Goal: Entertainment & Leisure: Consume media (video, audio)

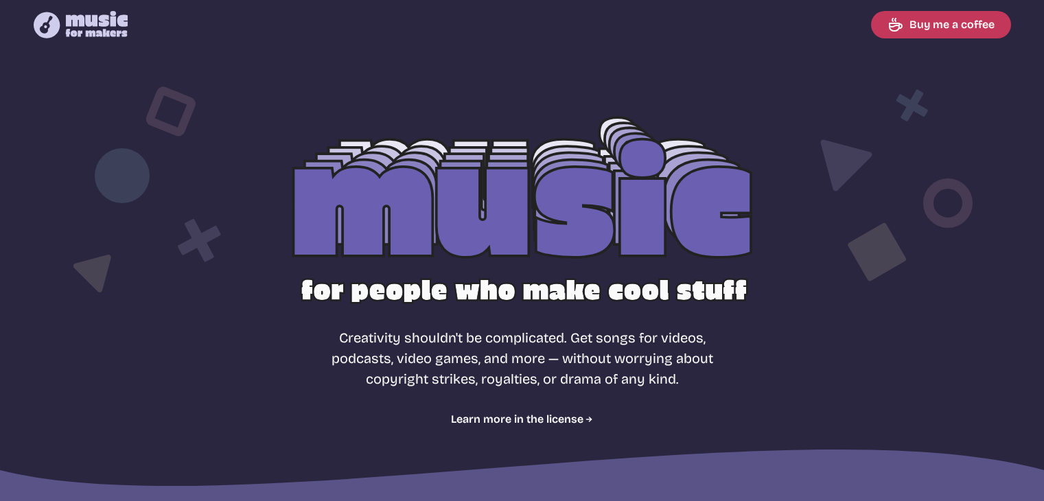
select select "most popular"
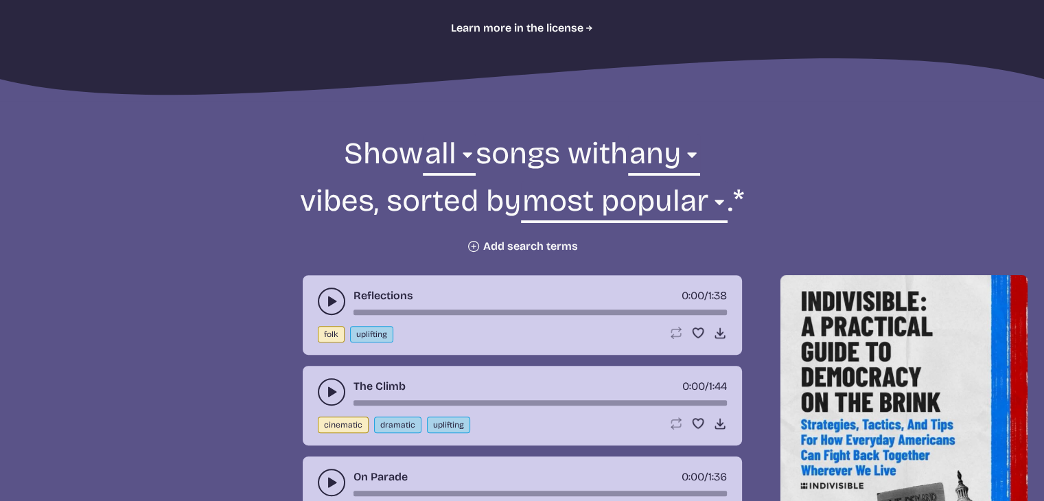
scroll to position [402, 0]
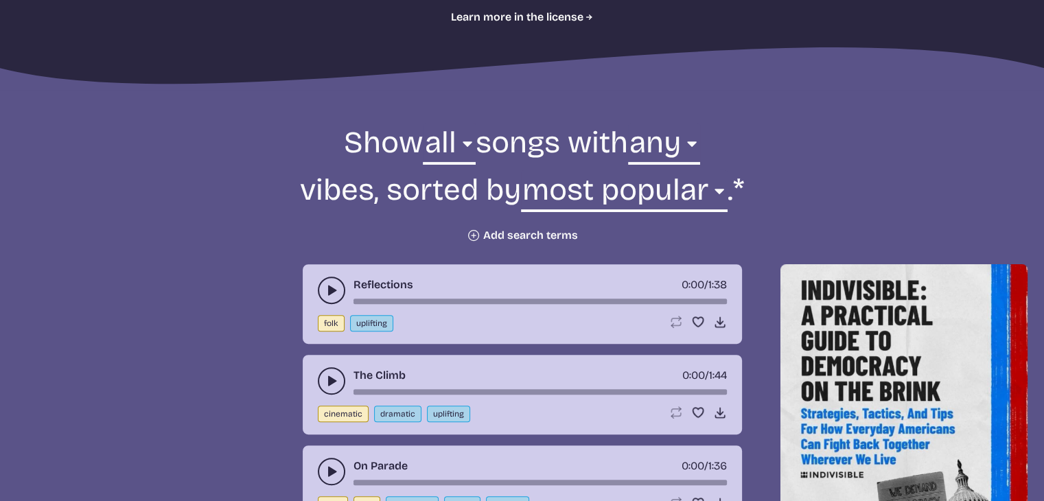
click at [327, 289] on icon "play-pause toggle" at bounding box center [332, 290] width 14 height 14
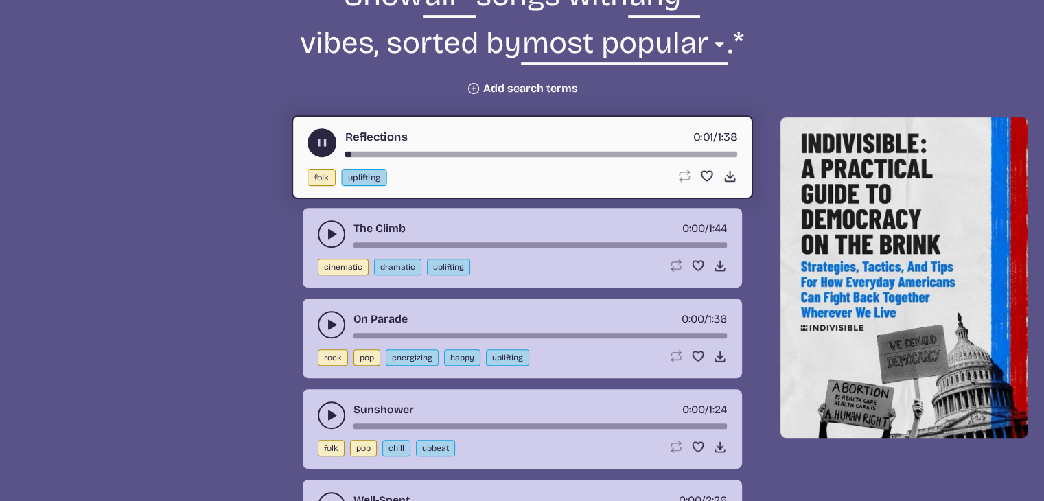
scroll to position [550, 0]
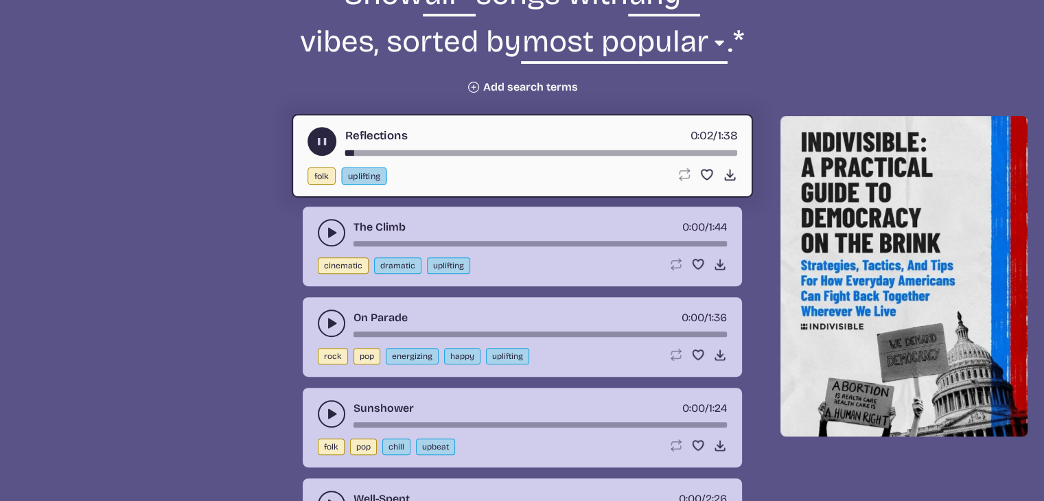
click at [331, 316] on icon "play-pause toggle" at bounding box center [332, 323] width 14 height 14
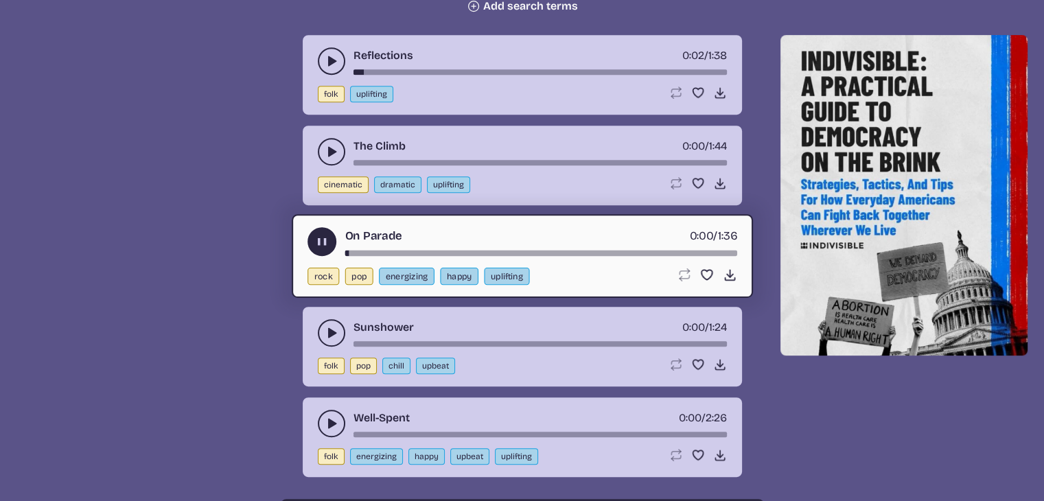
scroll to position [633, 0]
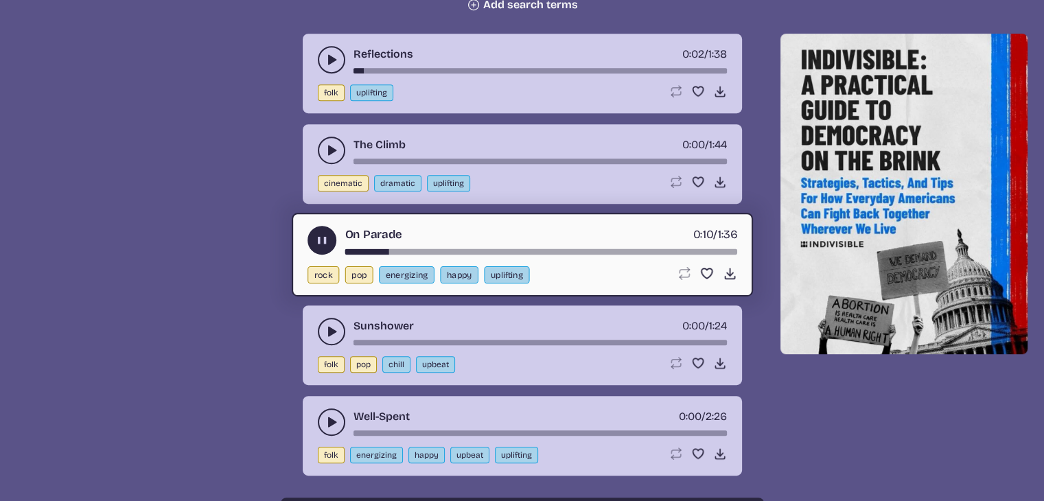
click at [332, 328] on use "play-pause toggle" at bounding box center [332, 332] width 14 height 14
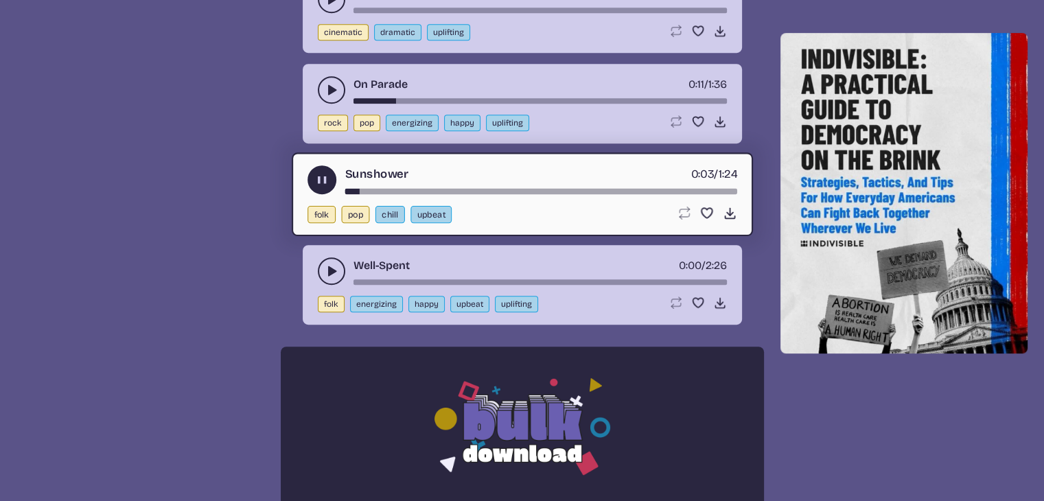
scroll to position [785, 0]
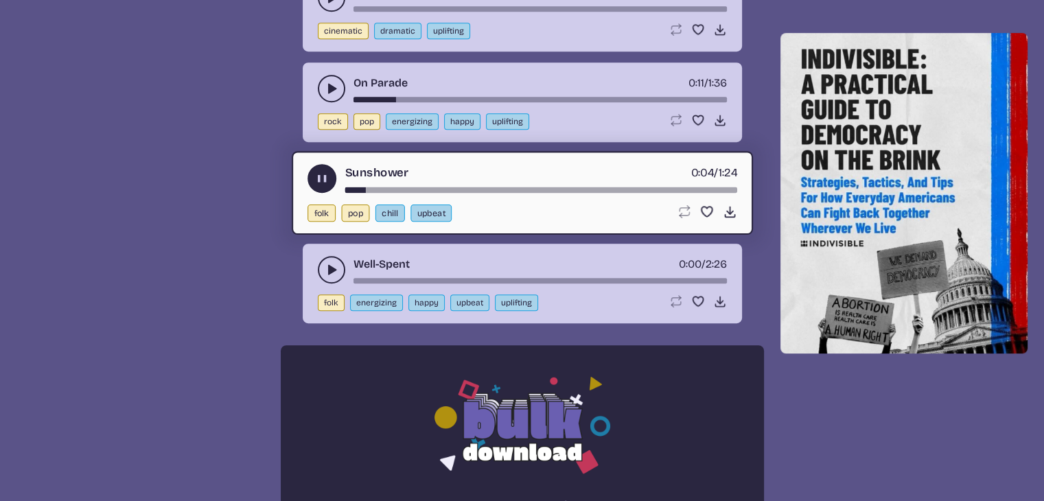
click at [325, 263] on icon "play-pause toggle" at bounding box center [332, 270] width 14 height 14
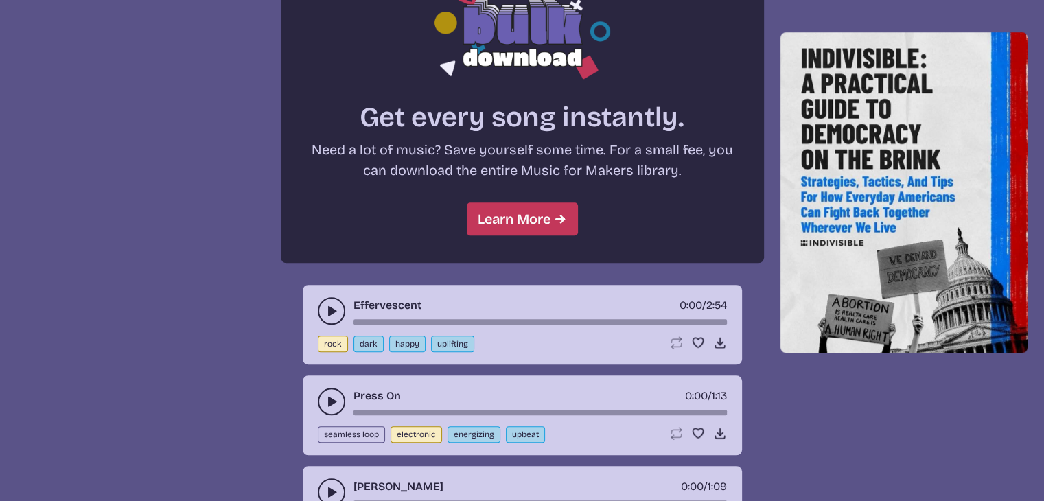
scroll to position [1199, 0]
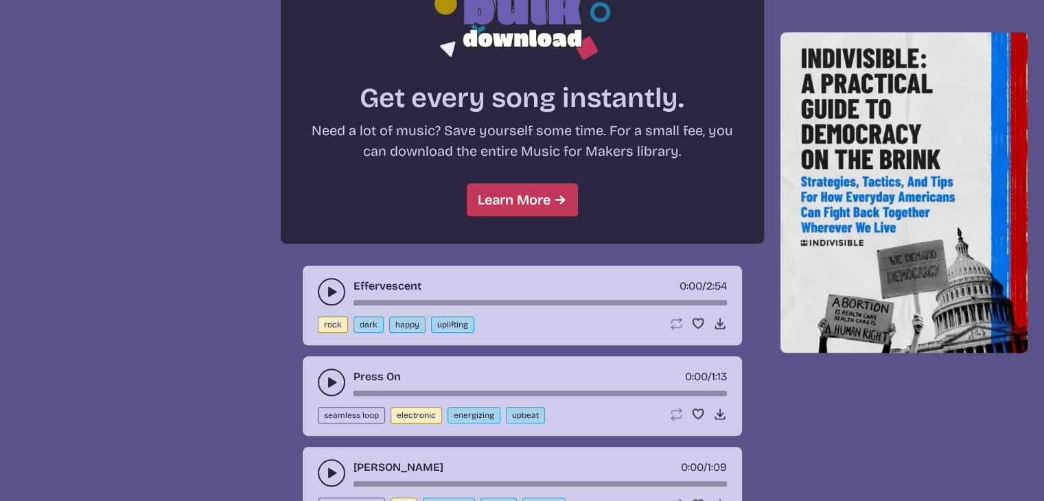
click at [325, 285] on icon "play-pause toggle" at bounding box center [332, 292] width 14 height 14
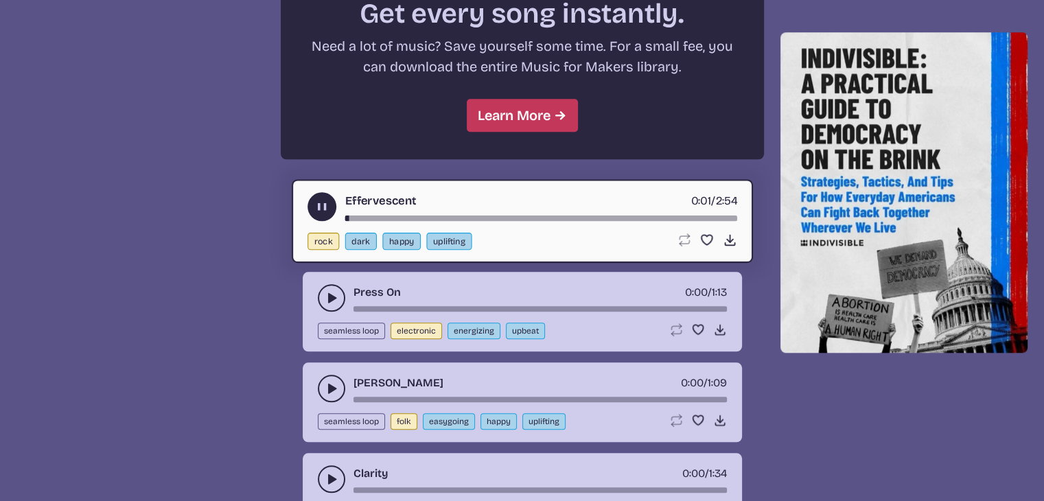
scroll to position [1286, 0]
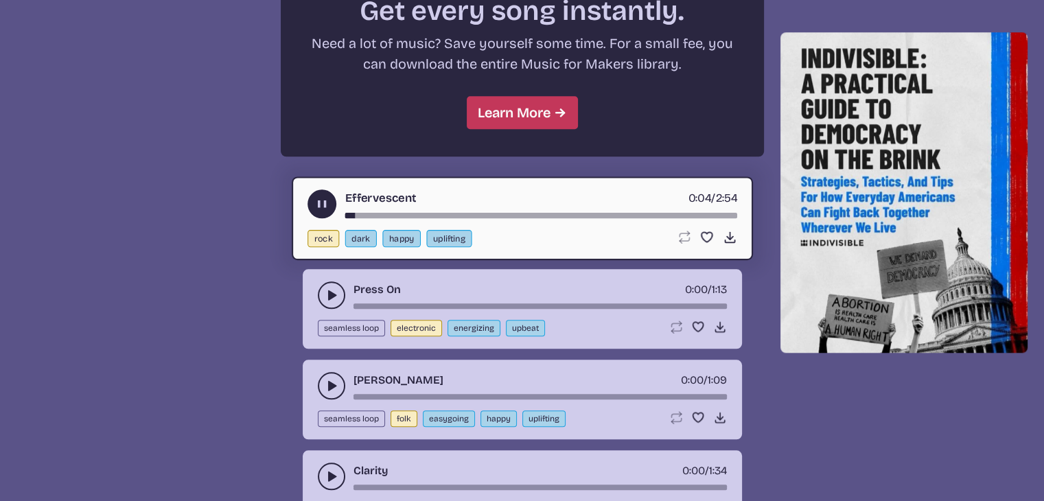
click at [329, 290] on use "play-pause toggle" at bounding box center [332, 295] width 14 height 14
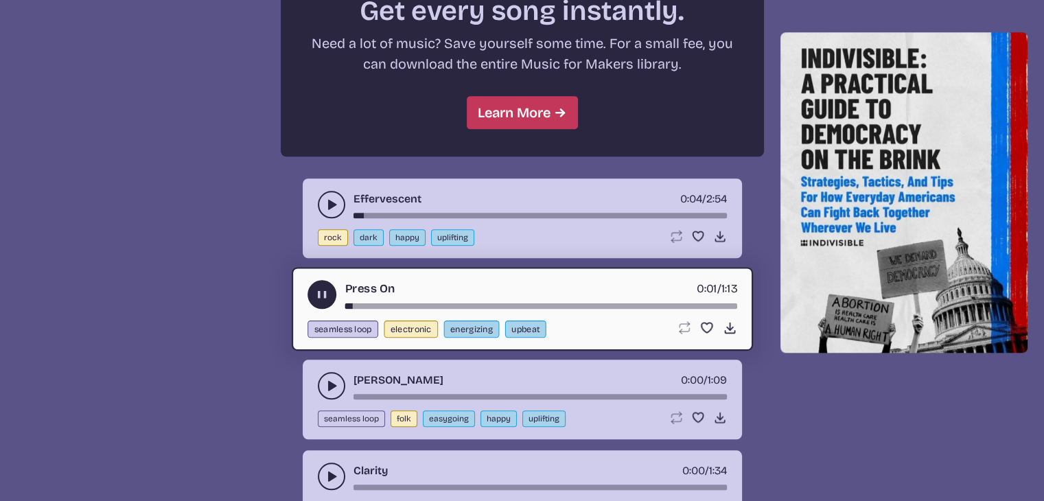
click at [328, 383] on use "play-pause toggle" at bounding box center [332, 386] width 14 height 14
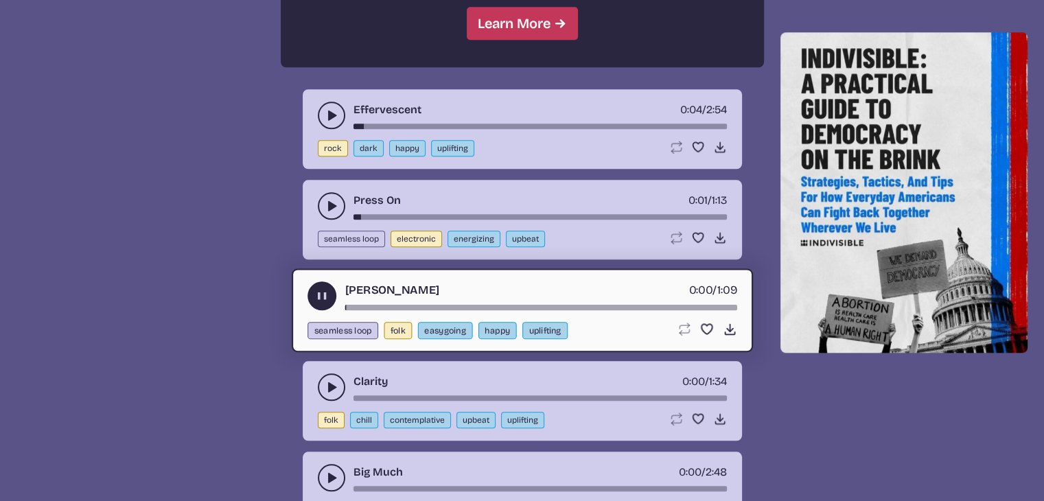
scroll to position [1378, 0]
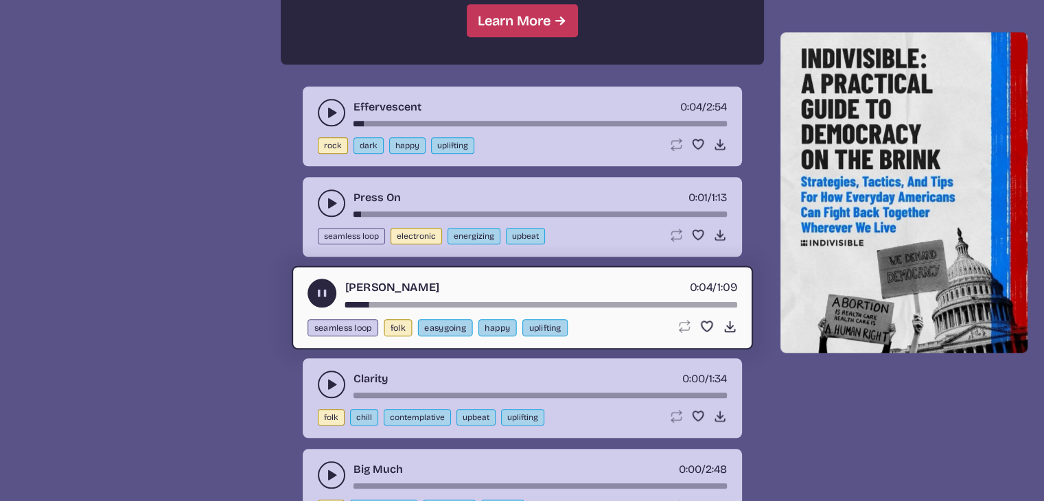
click at [329, 377] on use "play-pause toggle" at bounding box center [332, 384] width 14 height 14
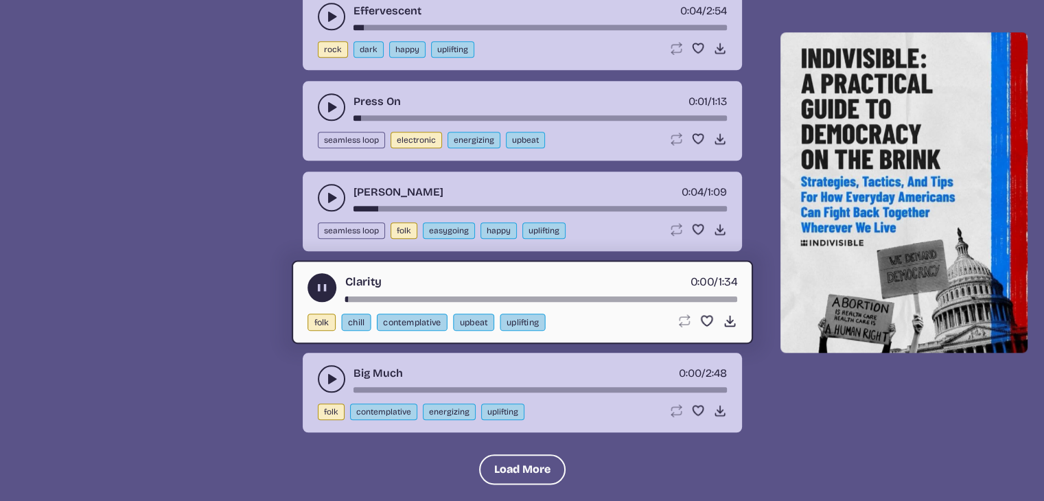
scroll to position [1477, 0]
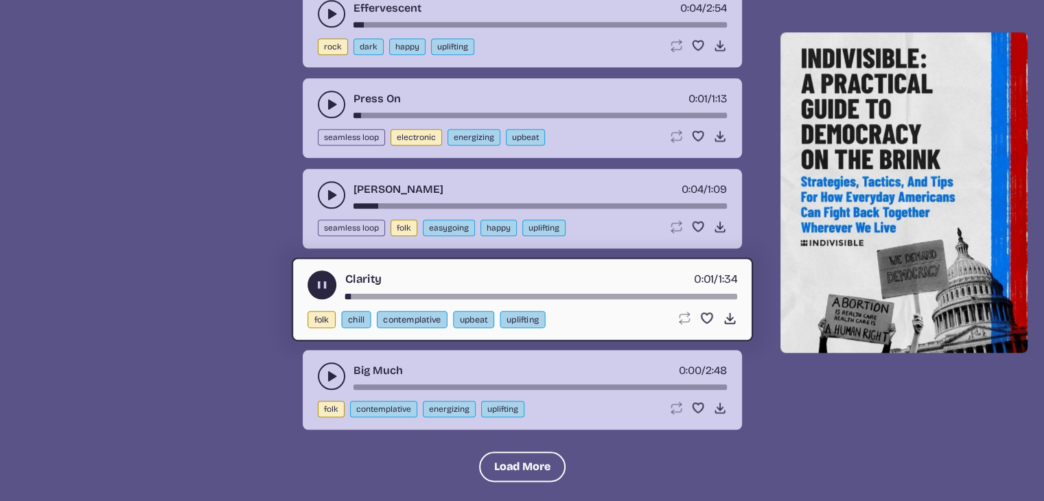
click at [327, 371] on icon "play-pause toggle" at bounding box center [332, 376] width 14 height 14
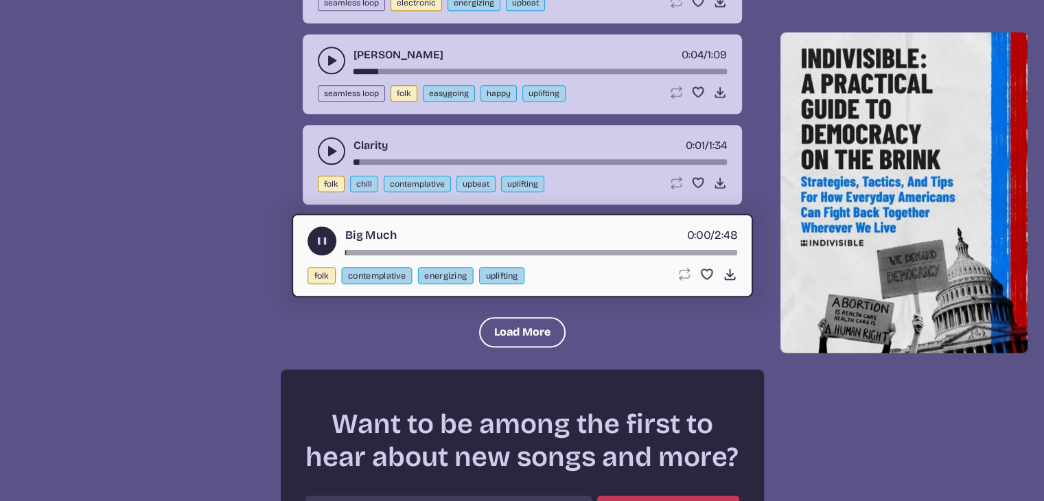
scroll to position [1613, 0]
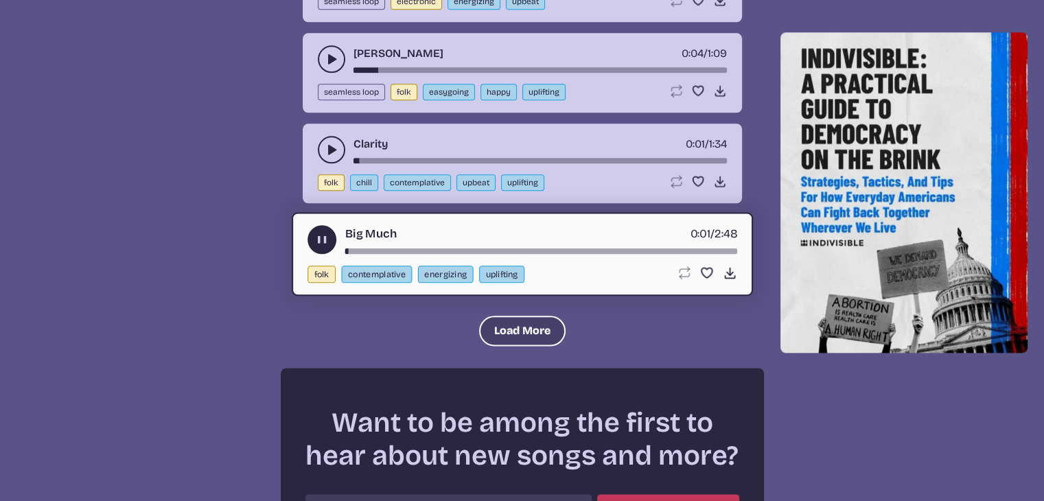
click at [502, 321] on button "Load More" at bounding box center [522, 331] width 86 height 30
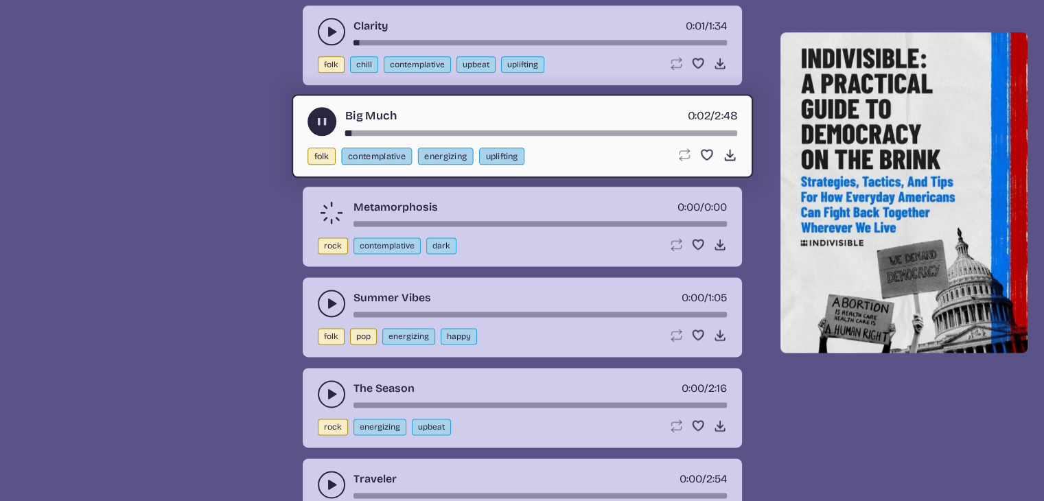
scroll to position [1729, 0]
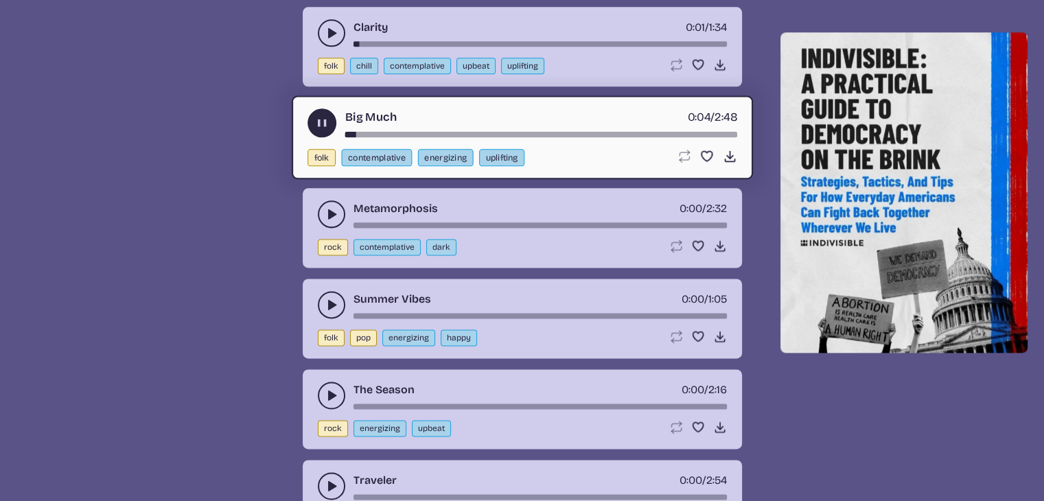
click at [327, 298] on icon "play-pause toggle" at bounding box center [332, 305] width 14 height 14
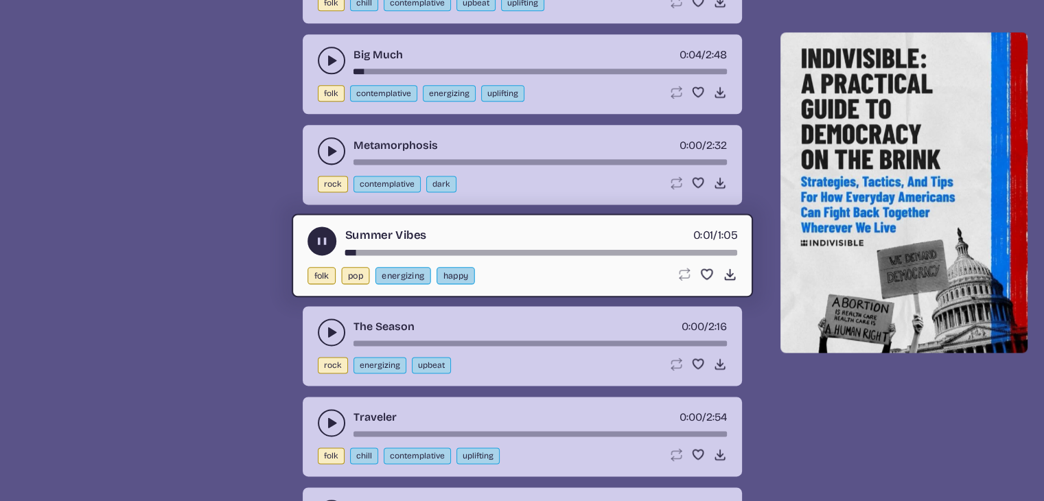
scroll to position [1793, 0]
click at [329, 325] on use "play-pause toggle" at bounding box center [332, 332] width 14 height 14
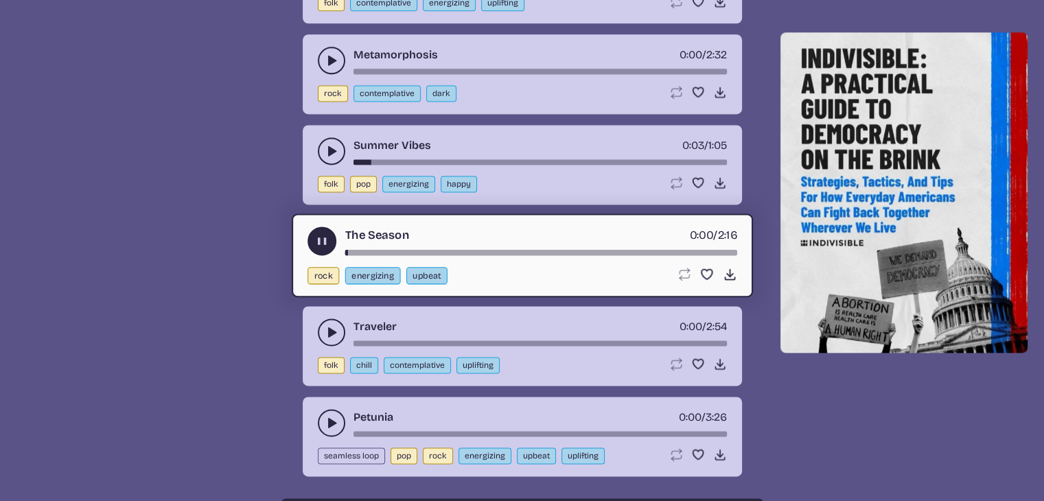
scroll to position [1887, 0]
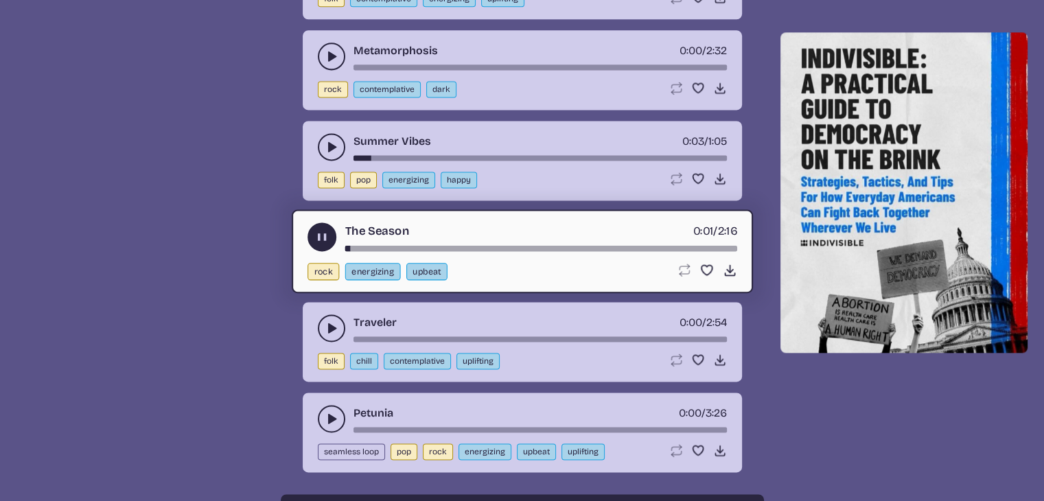
click at [326, 321] on icon "play-pause toggle" at bounding box center [332, 328] width 14 height 14
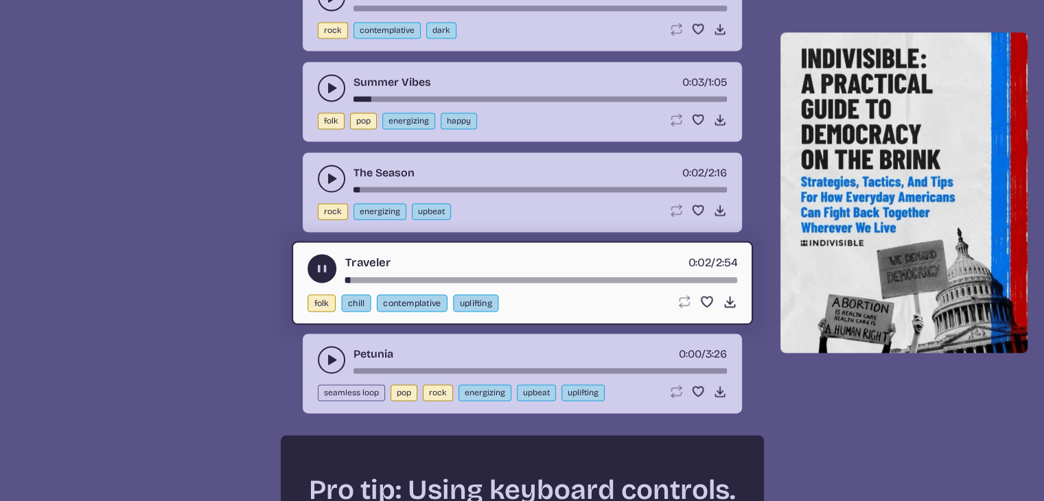
scroll to position [1946, 0]
click at [327, 346] on button "play-pause toggle" at bounding box center [331, 359] width 27 height 27
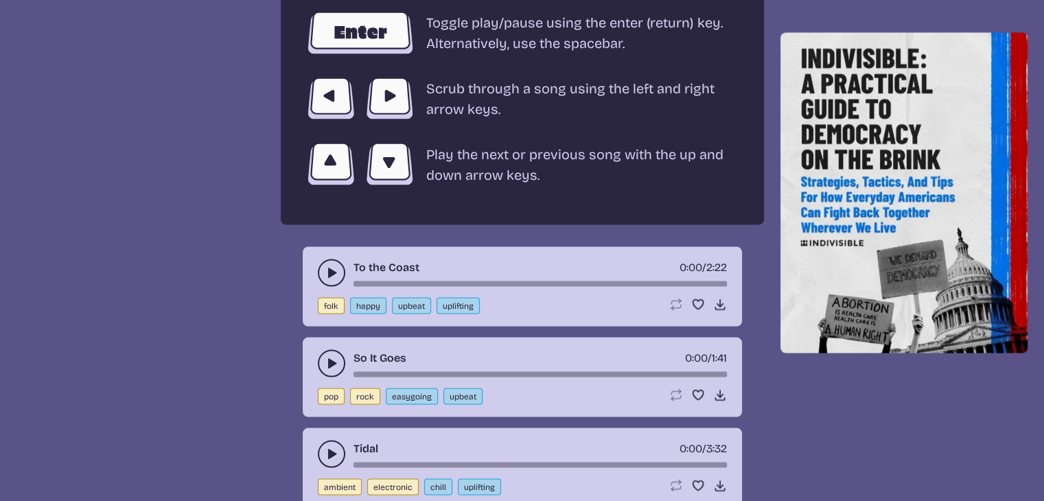
scroll to position [2491, 0]
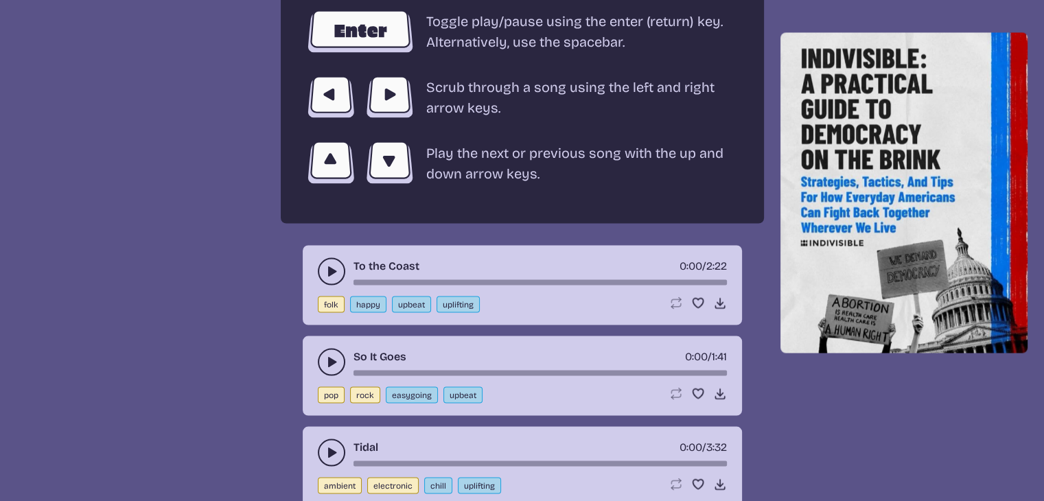
click at [327, 257] on button "play-pause toggle" at bounding box center [331, 270] width 27 height 27
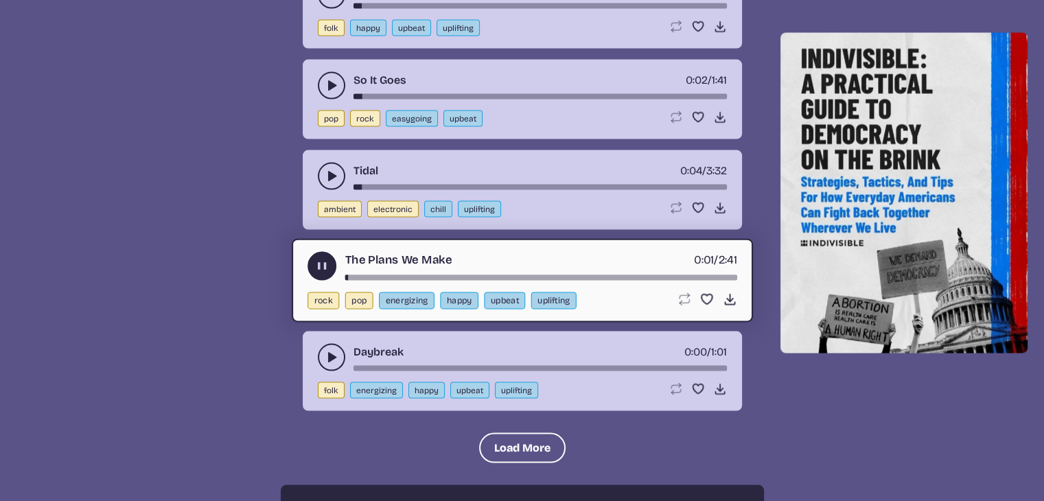
scroll to position [2767, 0]
click at [501, 433] on button "Load More" at bounding box center [522, 448] width 86 height 30
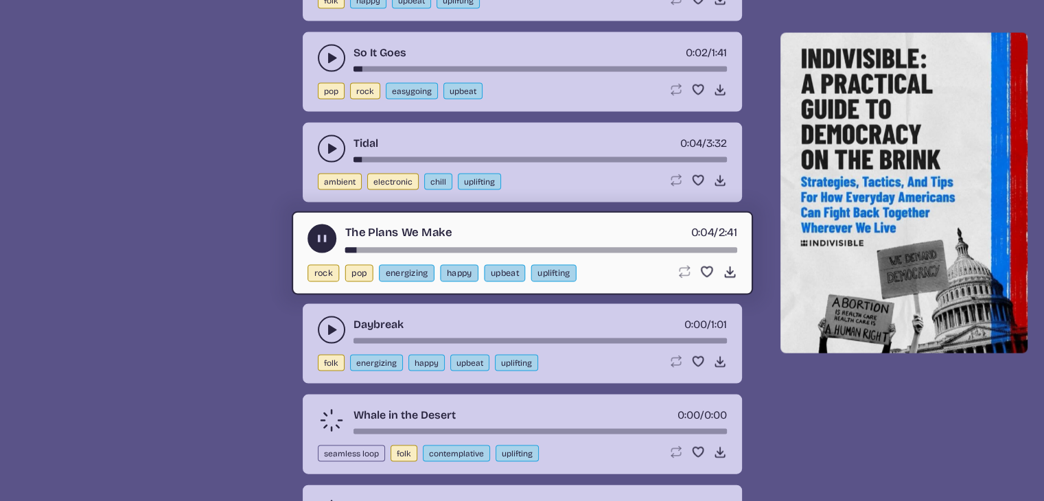
scroll to position [2822, 0]
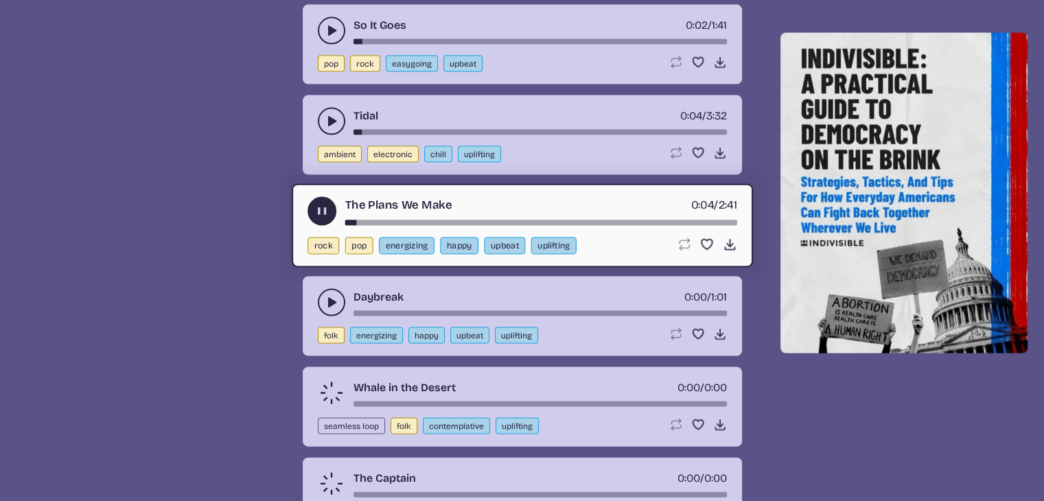
click at [321, 205] on icon "play-pause toggle" at bounding box center [321, 212] width 14 height 14
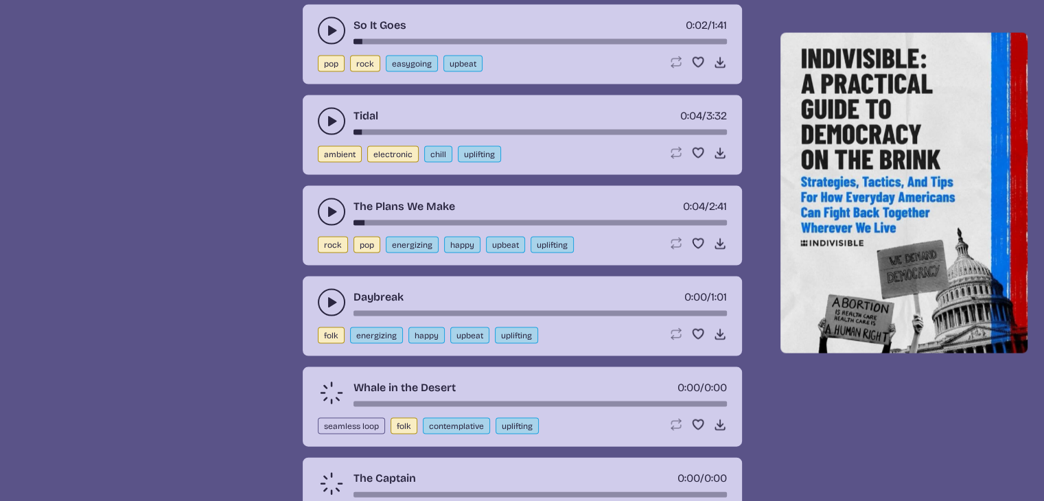
click at [321, 198] on button "play-pause toggle" at bounding box center [331, 211] width 27 height 27
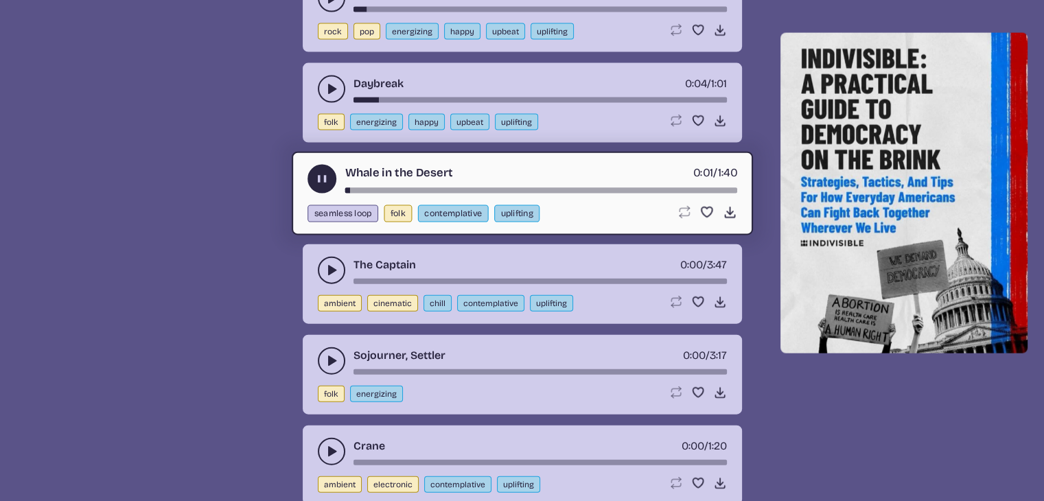
scroll to position [3036, 0]
drag, startPoint x: 360, startPoint y: 170, endPoint x: 346, endPoint y: 174, distance: 15.0
click at [346, 187] on div "song-time-bar" at bounding box center [541, 189] width 392 height 5
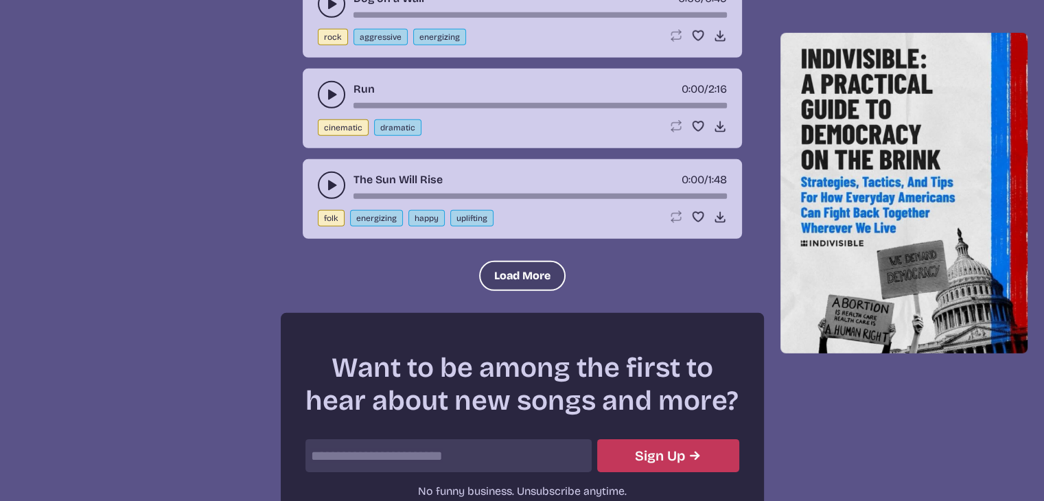
click at [504, 261] on button "Load More" at bounding box center [522, 276] width 86 height 30
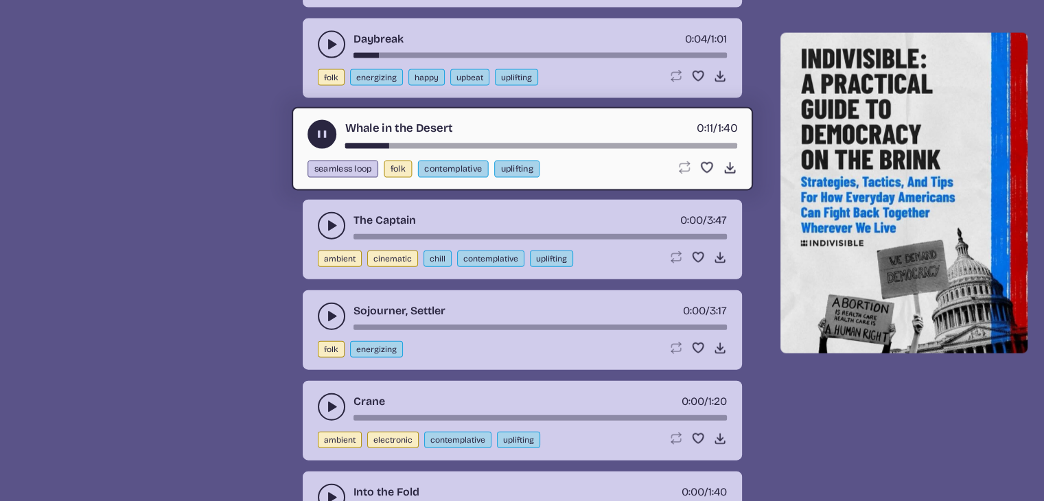
scroll to position [3080, 0]
click at [329, 219] on use "play-pause toggle" at bounding box center [332, 226] width 14 height 14
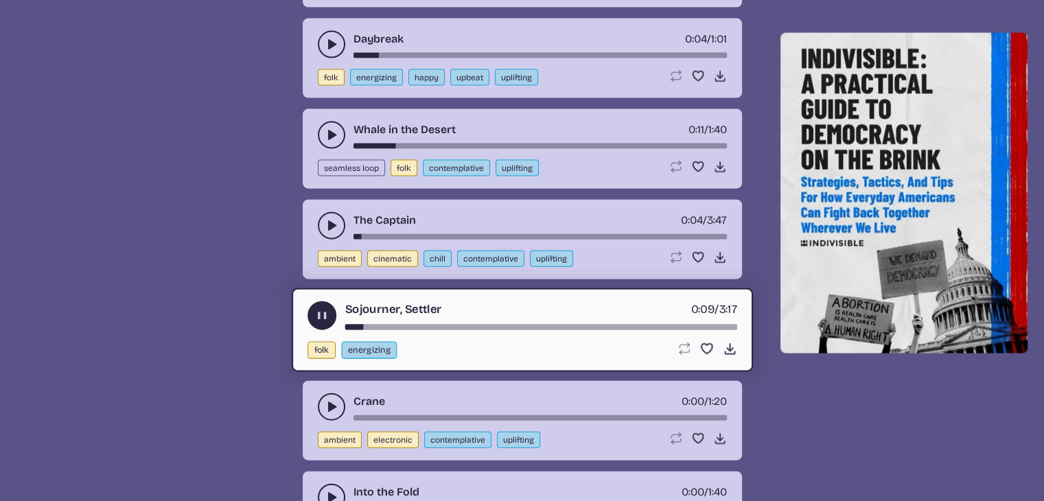
click at [330, 400] on use "play-pause toggle" at bounding box center [332, 407] width 14 height 14
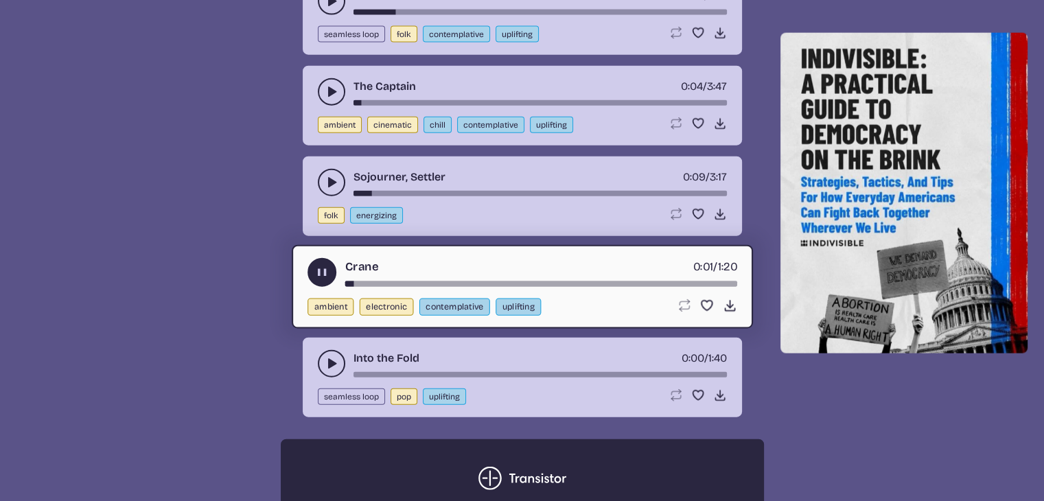
scroll to position [3217, 0]
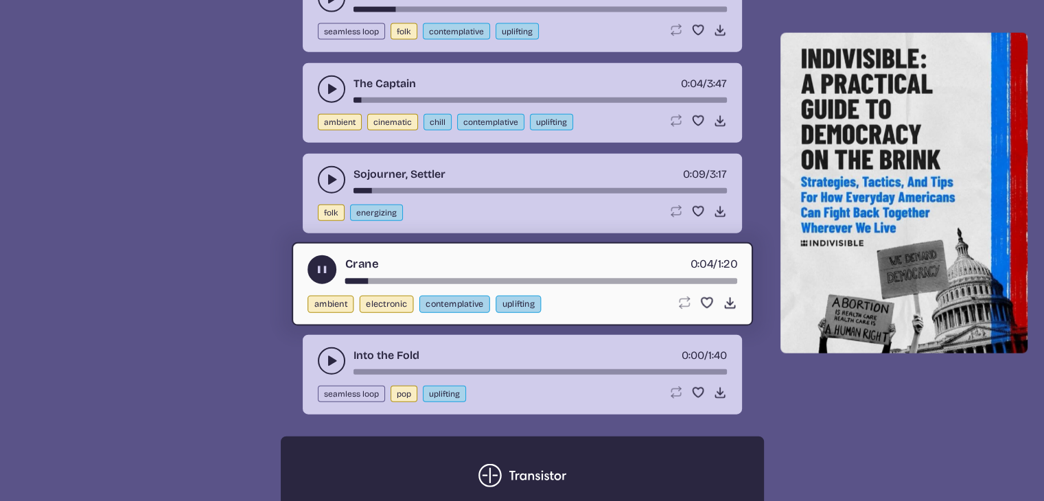
click at [332, 354] on icon "play-pause toggle" at bounding box center [332, 361] width 14 height 14
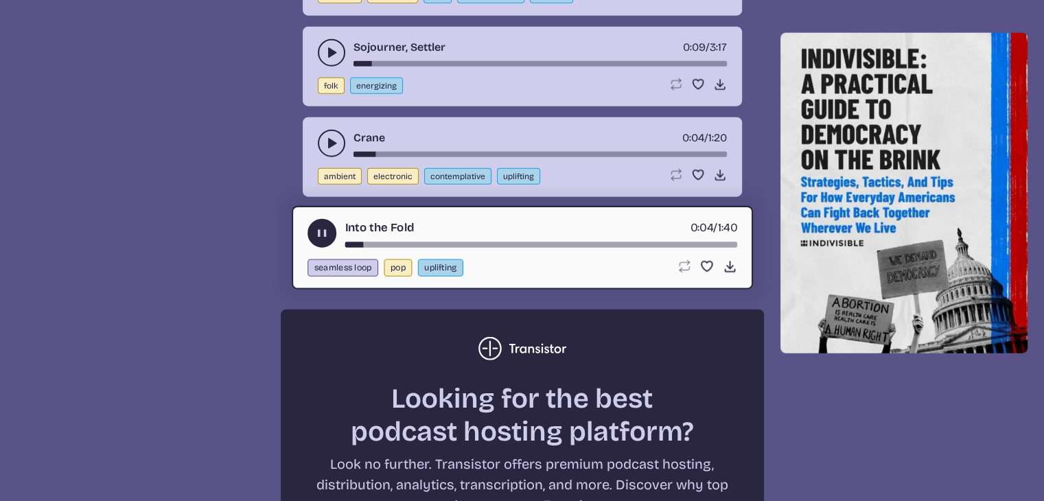
scroll to position [3343, 0]
click at [351, 243] on div "song-time-bar" at bounding box center [541, 245] width 392 height 5
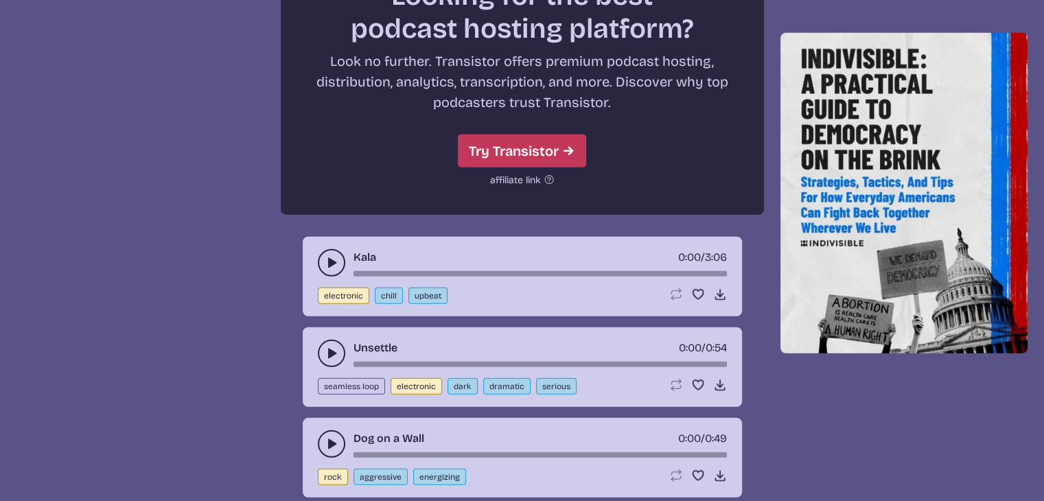
scroll to position [3768, 0]
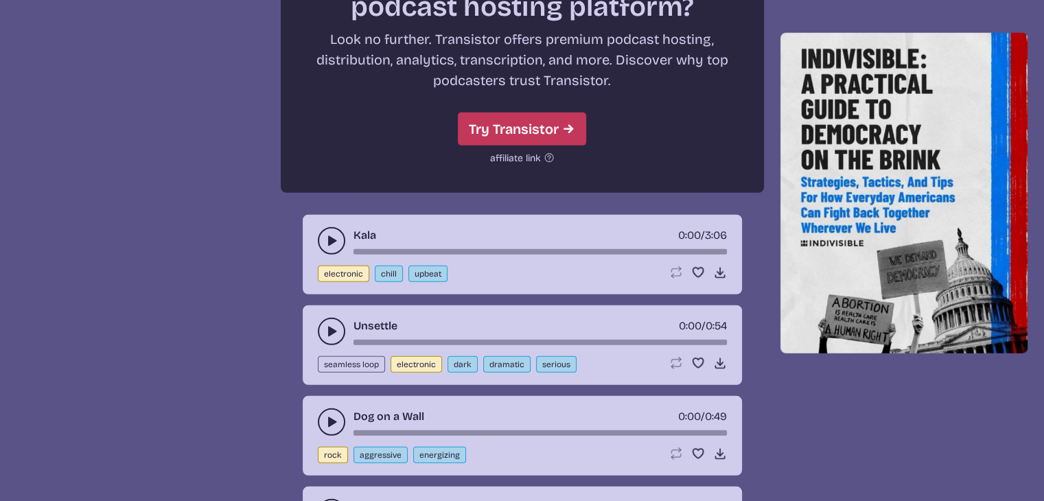
click at [330, 234] on use "play-pause toggle" at bounding box center [332, 241] width 14 height 14
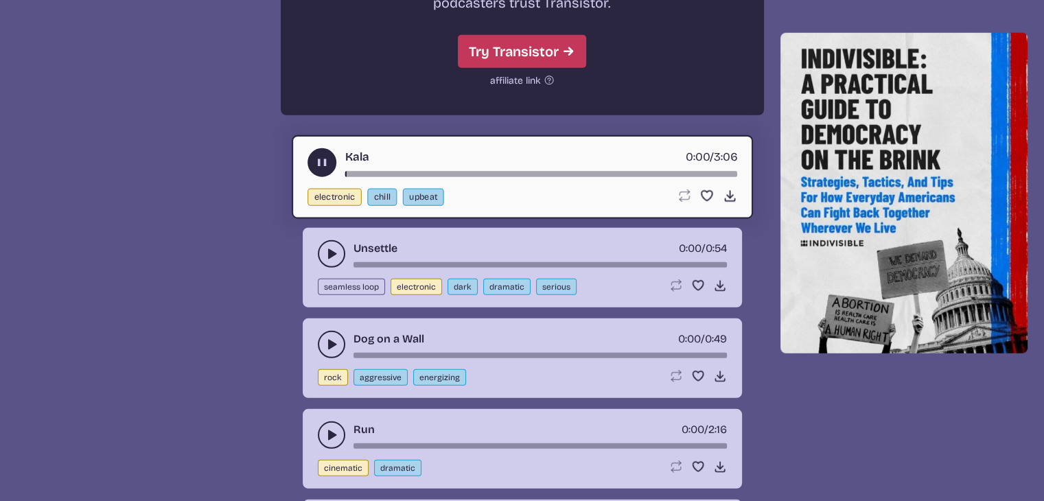
scroll to position [3851, 0]
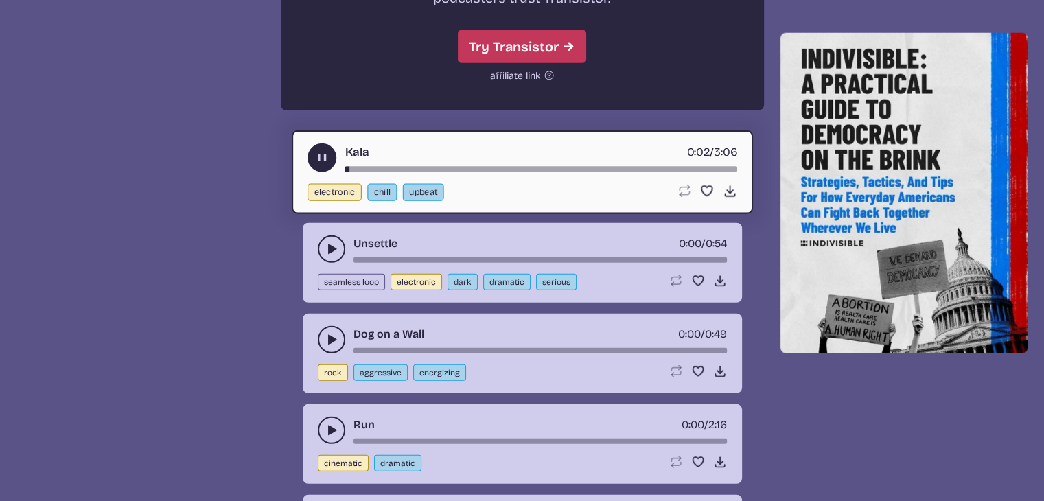
click at [325, 242] on icon "play-pause toggle" at bounding box center [332, 249] width 14 height 14
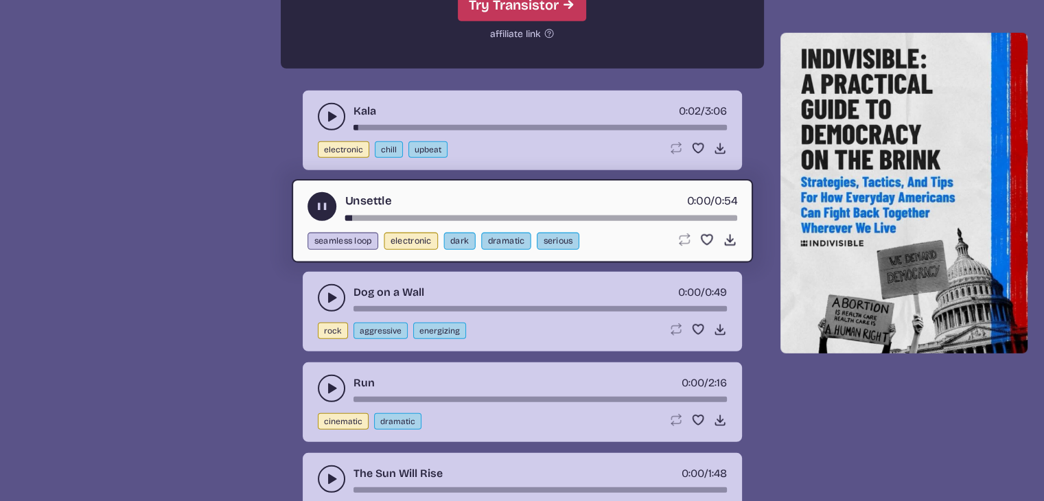
scroll to position [3893, 0]
click at [325, 290] on icon "play-pause toggle" at bounding box center [332, 297] width 14 height 14
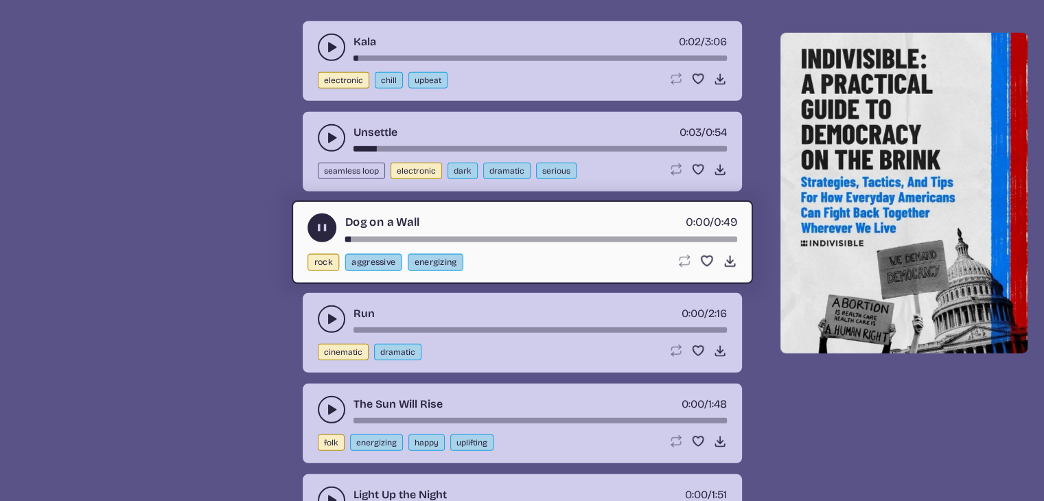
scroll to position [3968, 0]
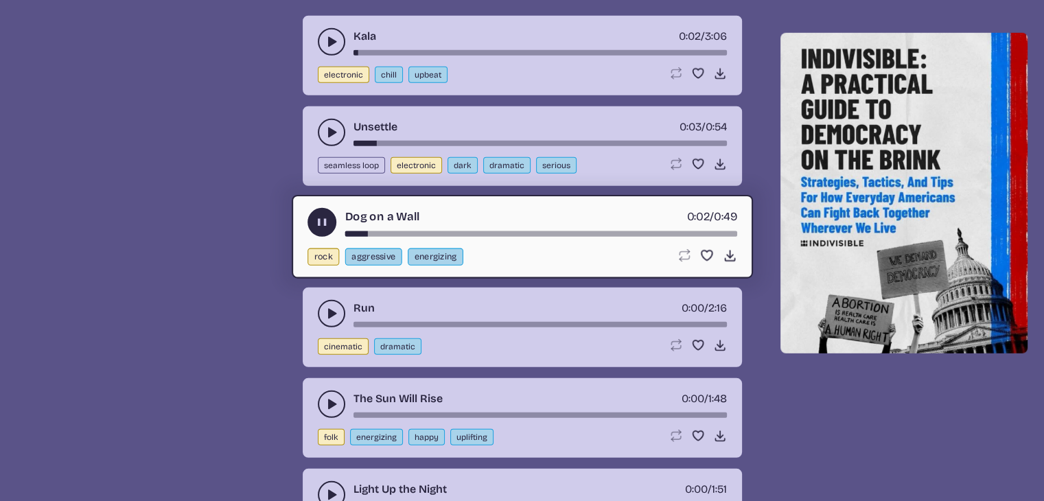
click at [329, 307] on use "play-pause toggle" at bounding box center [332, 314] width 14 height 14
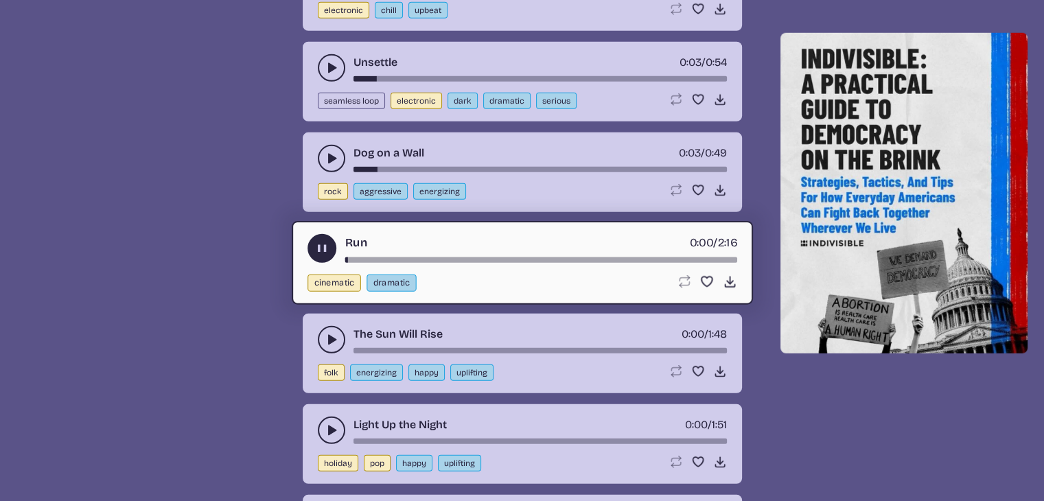
scroll to position [4035, 0]
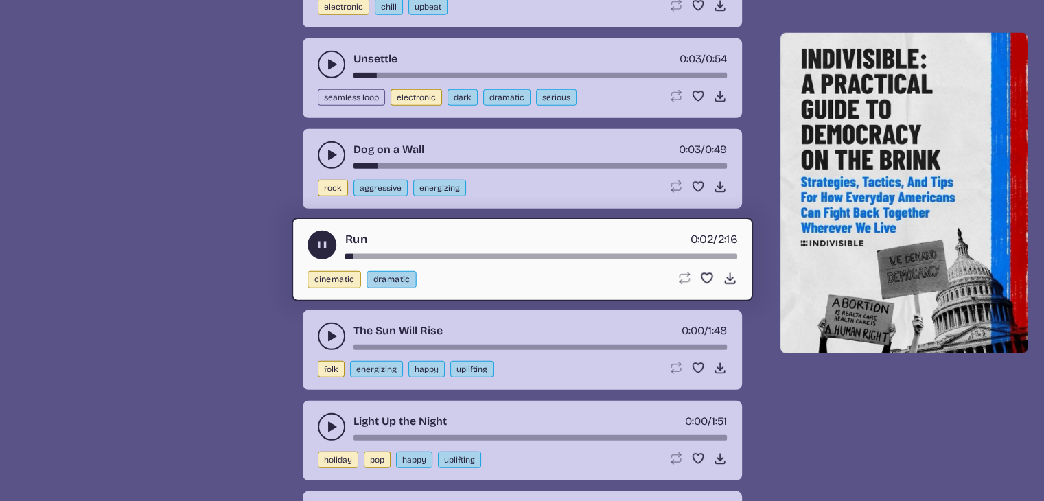
click at [331, 329] on icon "play-pause toggle" at bounding box center [332, 336] width 14 height 14
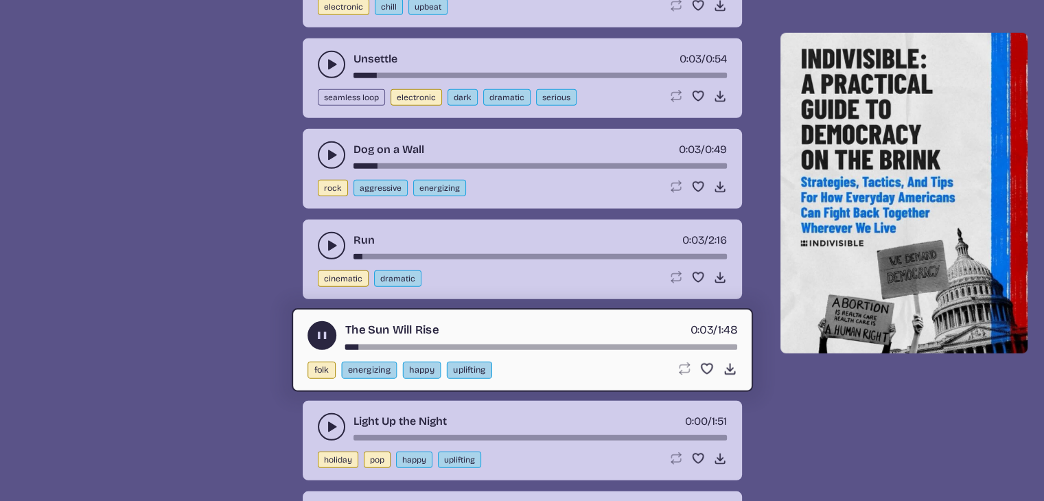
click at [330, 420] on icon "play-pause toggle" at bounding box center [332, 427] width 14 height 14
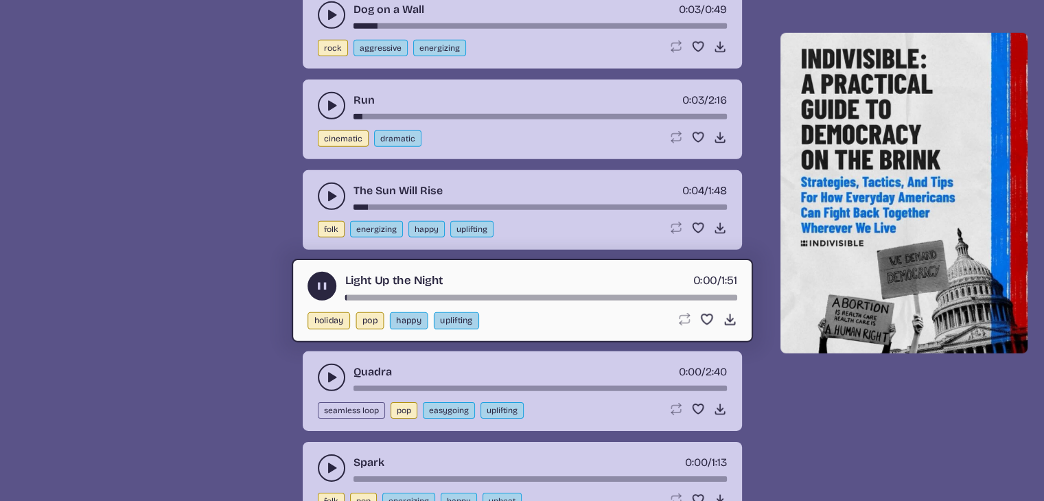
scroll to position [4175, 0]
click at [326, 371] on icon "play-pause toggle" at bounding box center [332, 378] width 14 height 14
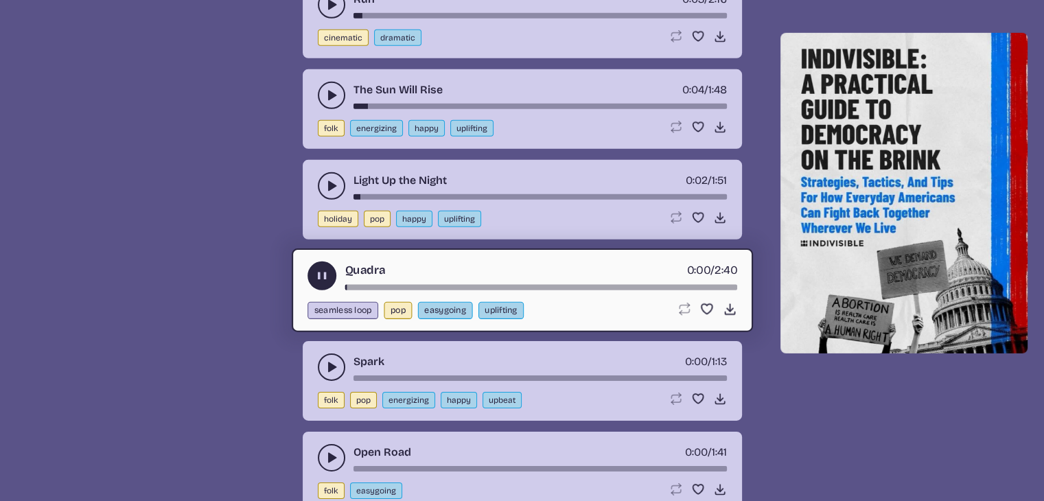
scroll to position [4277, 0]
click at [327, 360] on icon "play-pause toggle" at bounding box center [332, 367] width 14 height 14
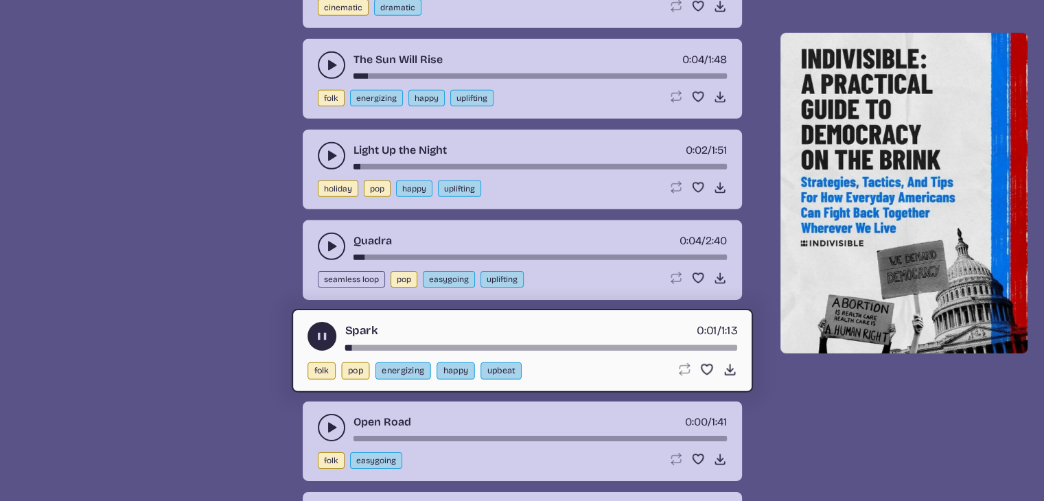
scroll to position [4307, 0]
click at [331, 420] on use "play-pause toggle" at bounding box center [332, 427] width 14 height 14
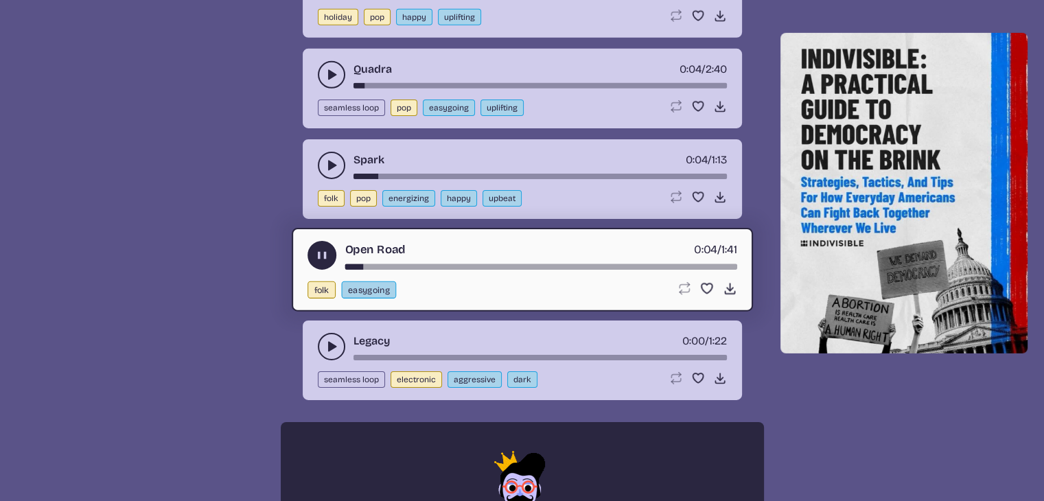
scroll to position [4477, 0]
click at [325, 340] on icon "play-pause toggle" at bounding box center [332, 347] width 14 height 14
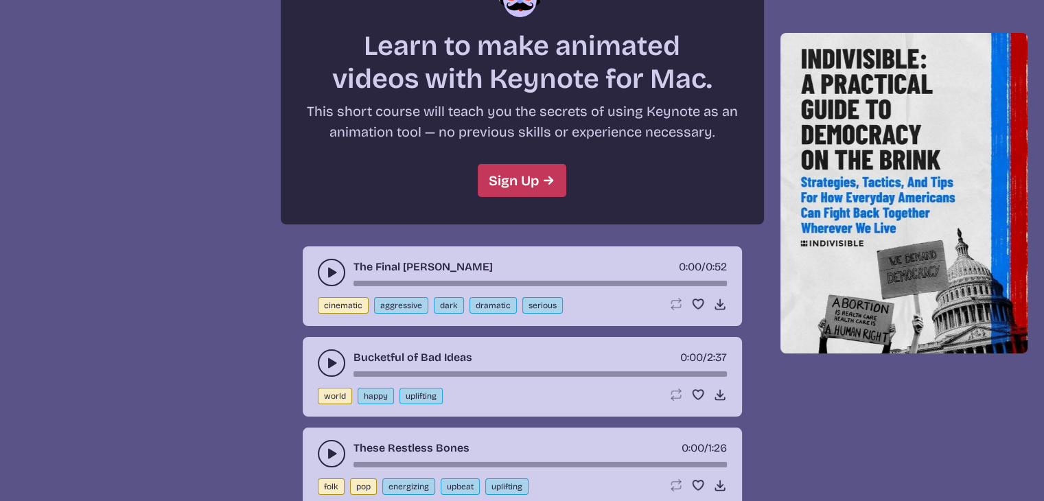
scroll to position [4972, 0]
click at [326, 265] on icon "play-pause toggle" at bounding box center [332, 272] width 14 height 14
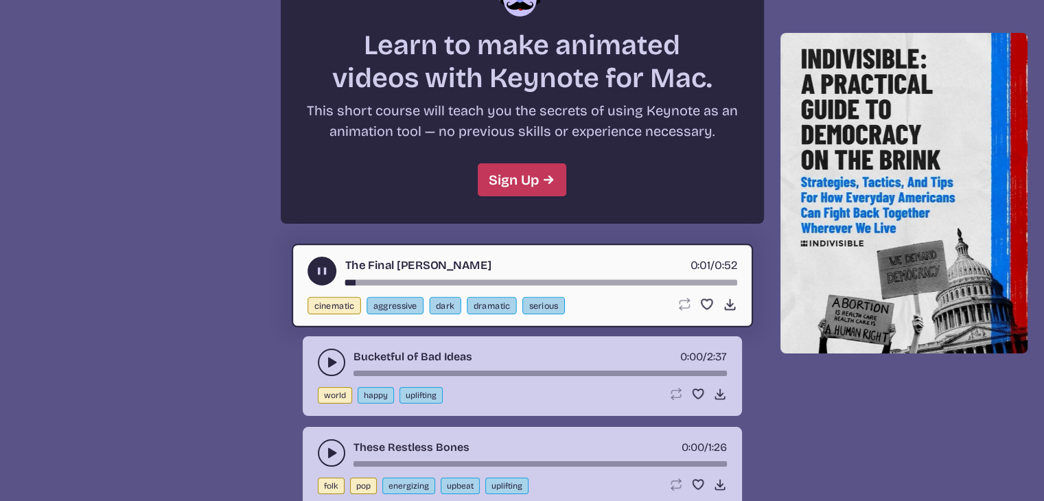
click at [314, 264] on icon "play-pause toggle" at bounding box center [321, 271] width 14 height 14
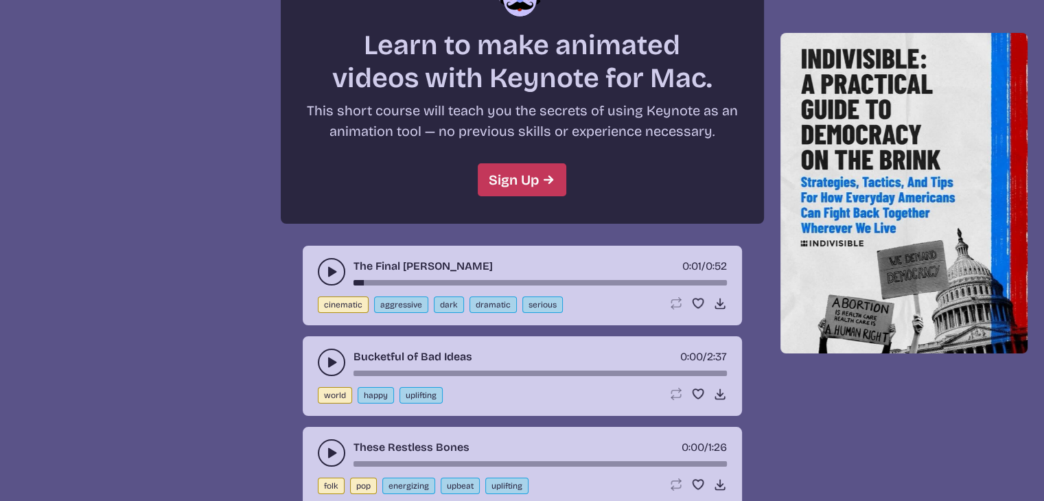
click at [314, 246] on div "The Final [PERSON_NAME] 0:01 / 0:52 cinematic aggressive dark dramatic serious …" at bounding box center [522, 286] width 439 height 80
click at [327, 265] on icon "play-pause toggle" at bounding box center [332, 272] width 14 height 14
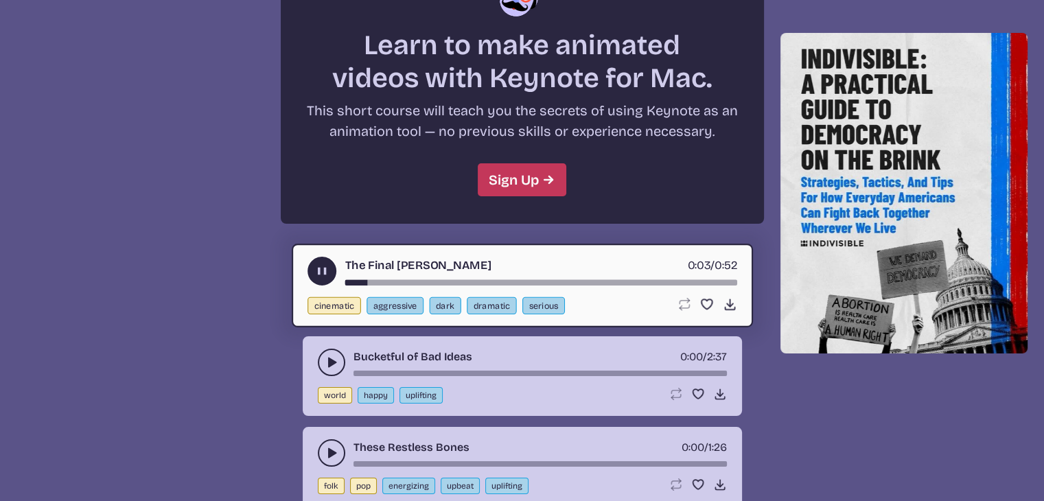
click at [332, 356] on icon "play-pause toggle" at bounding box center [332, 363] width 14 height 14
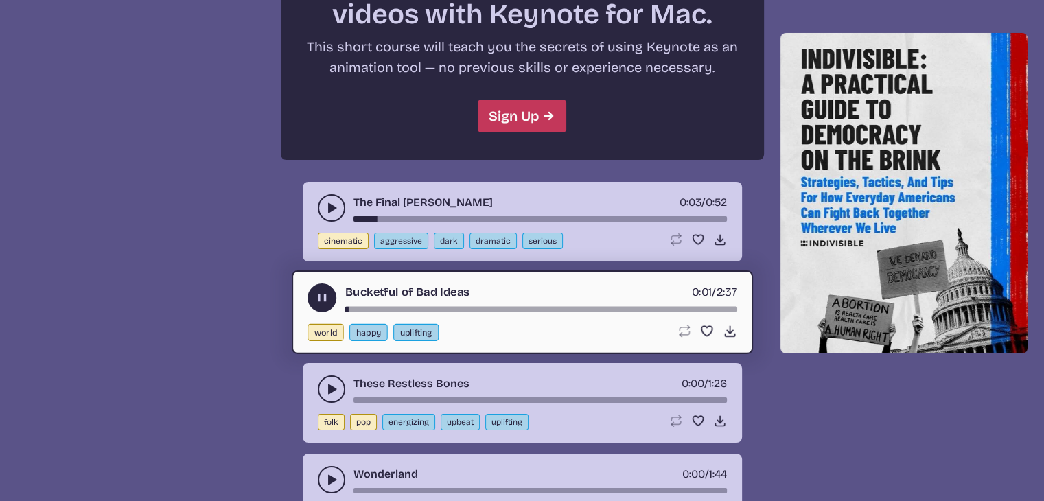
scroll to position [5051, 0]
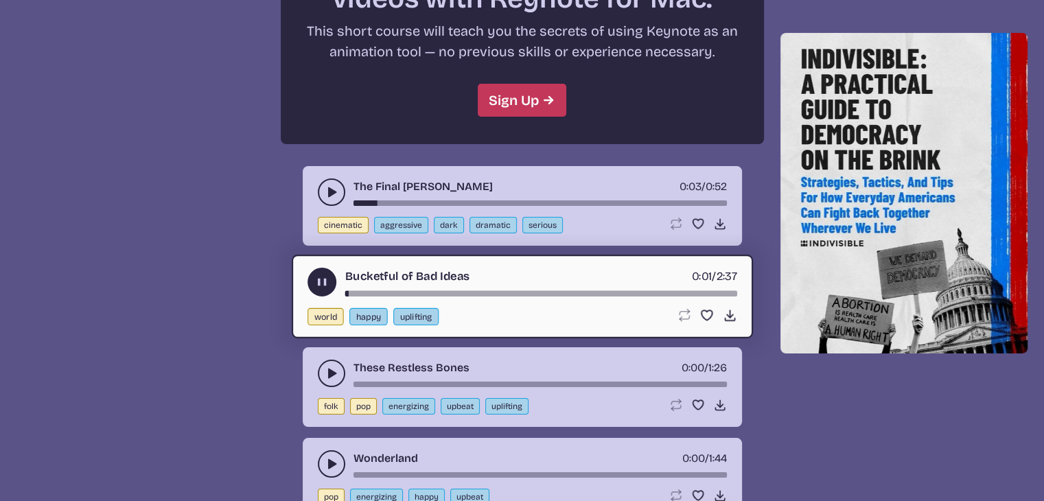
click at [332, 366] on use "play-pause toggle" at bounding box center [332, 373] width 14 height 14
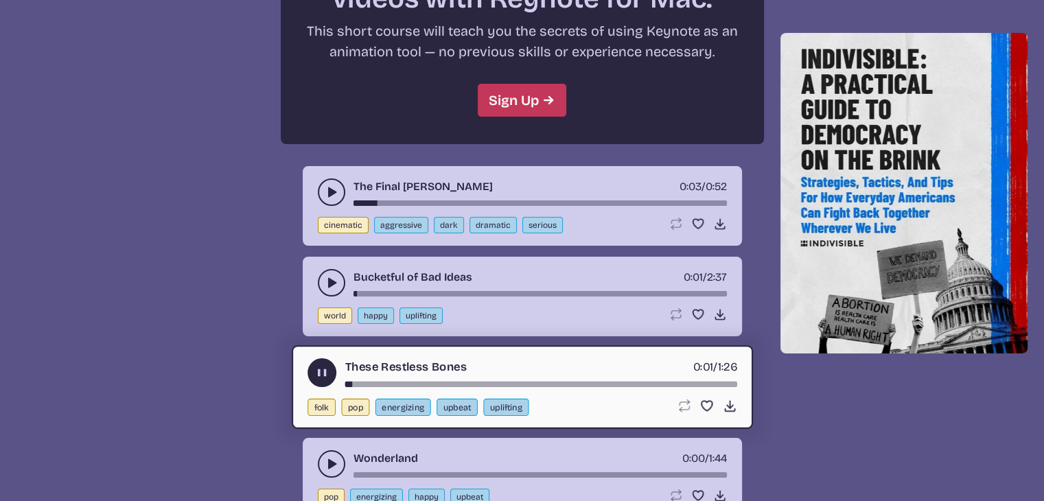
click at [332, 358] on button "play-pause toggle" at bounding box center [321, 372] width 29 height 29
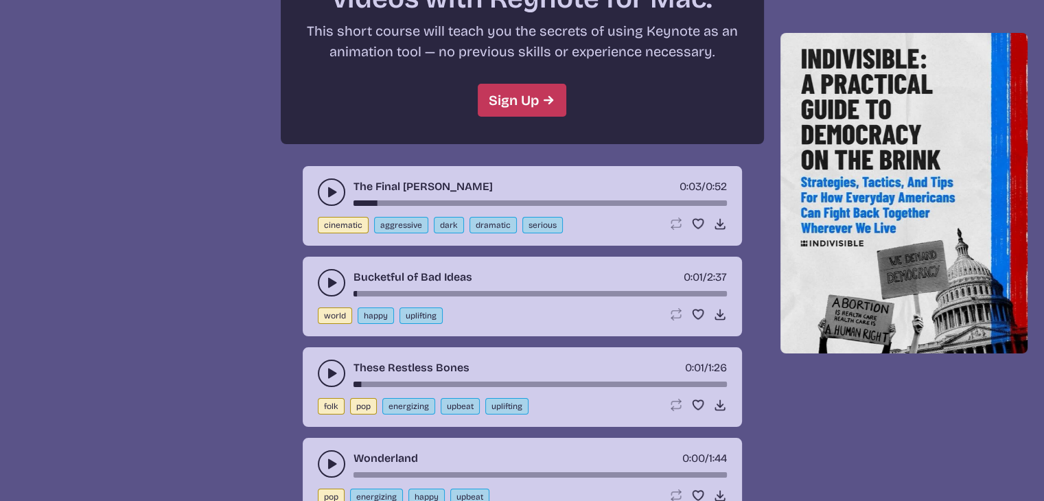
click at [332, 366] on use "play-pause toggle" at bounding box center [332, 373] width 14 height 14
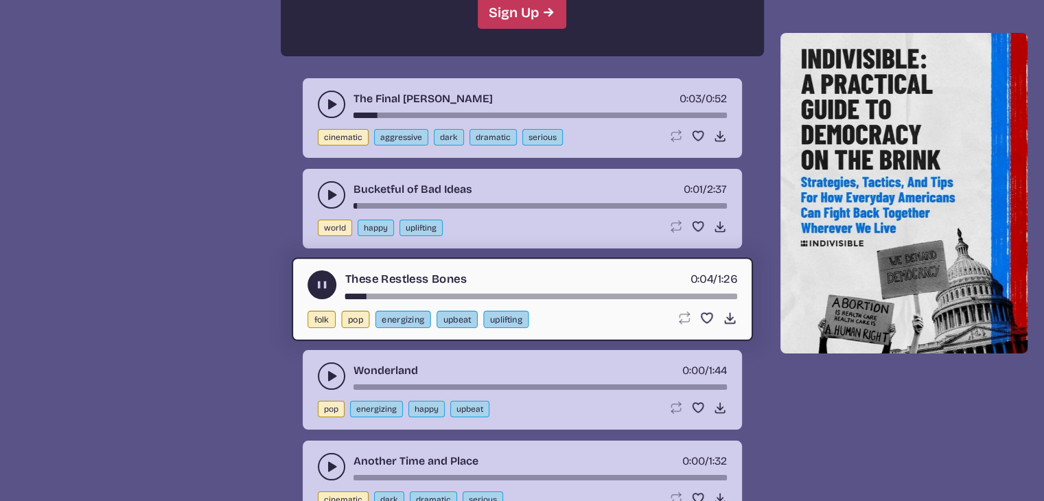
click at [332, 369] on icon "play-pause toggle" at bounding box center [332, 376] width 14 height 14
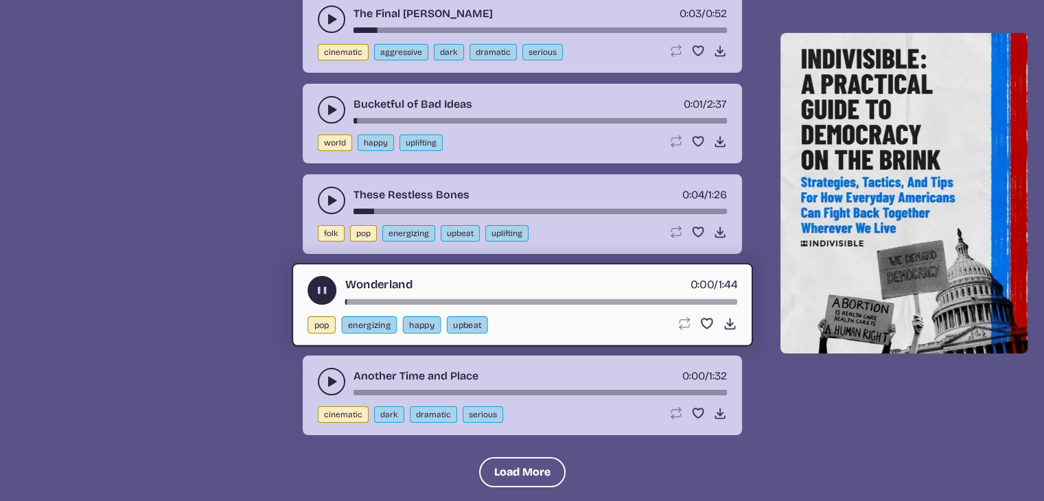
scroll to position [5227, 0]
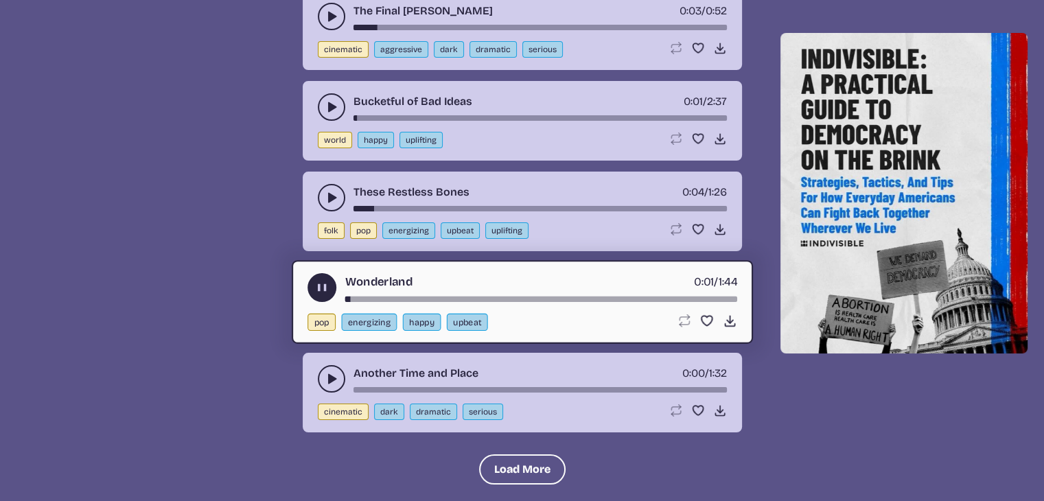
click at [330, 372] on use "play-pause toggle" at bounding box center [332, 379] width 14 height 14
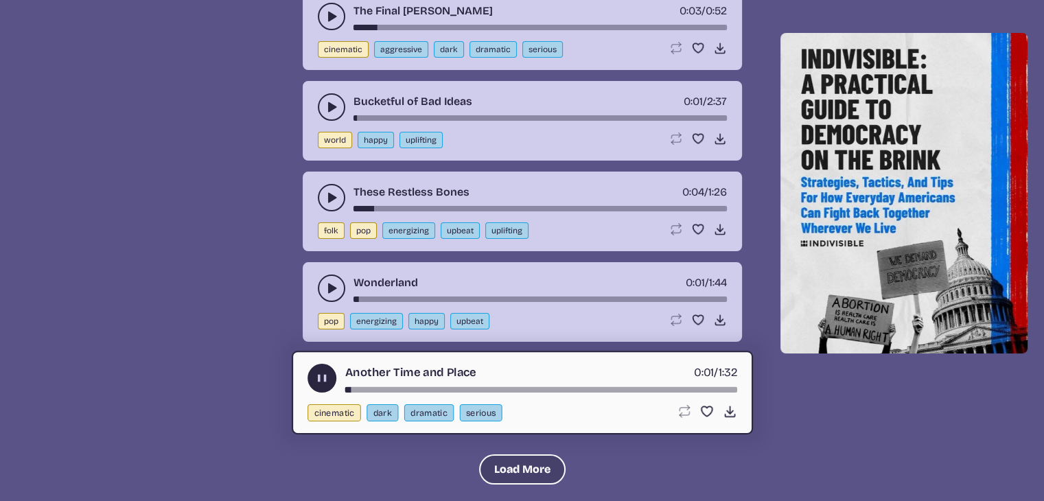
click at [511, 454] on button "Load More" at bounding box center [522, 469] width 86 height 30
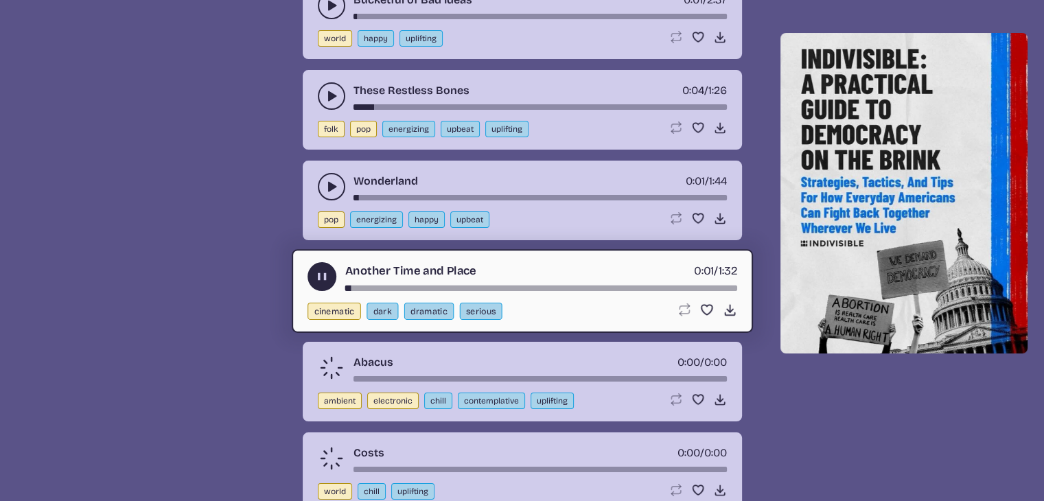
scroll to position [5334, 0]
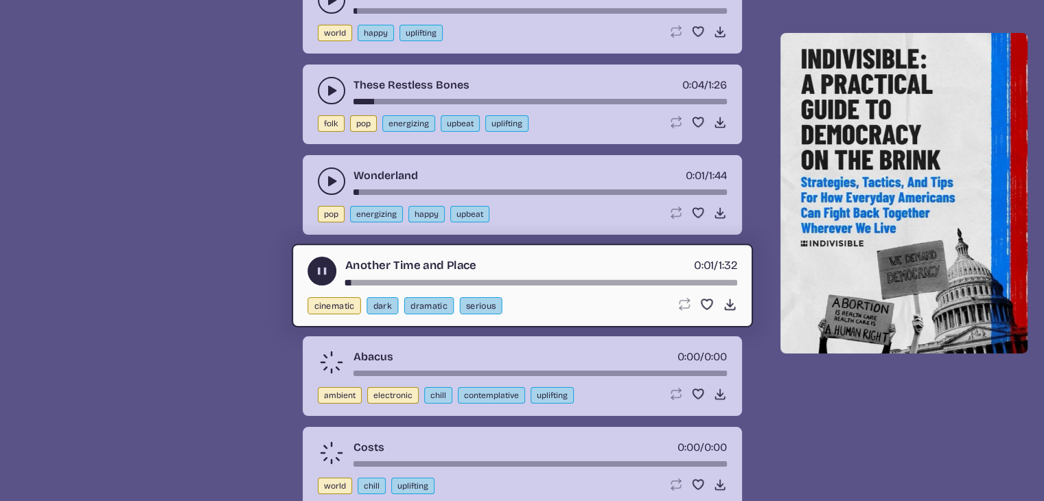
click at [321, 264] on use "play-pause toggle" at bounding box center [321, 271] width 14 height 14
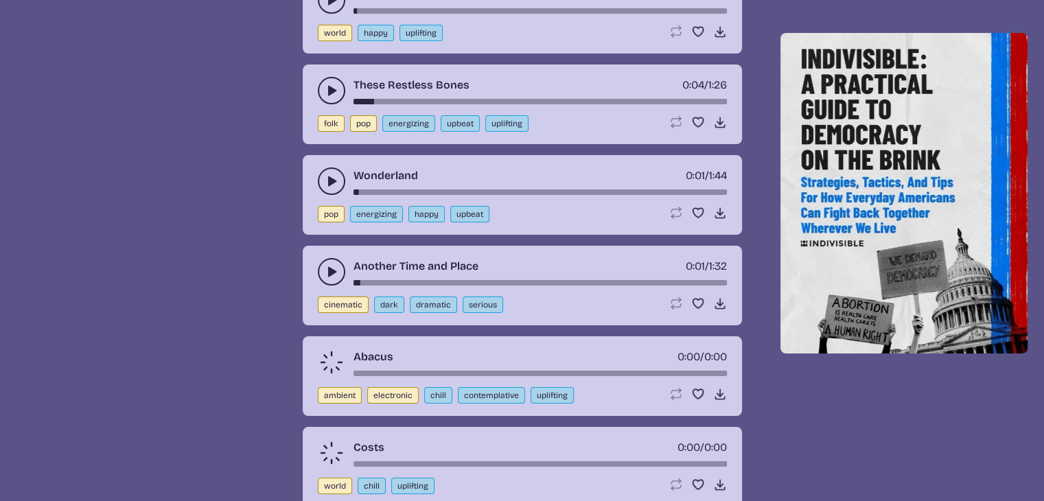
click at [321, 258] on button "play-pause toggle" at bounding box center [331, 271] width 27 height 27
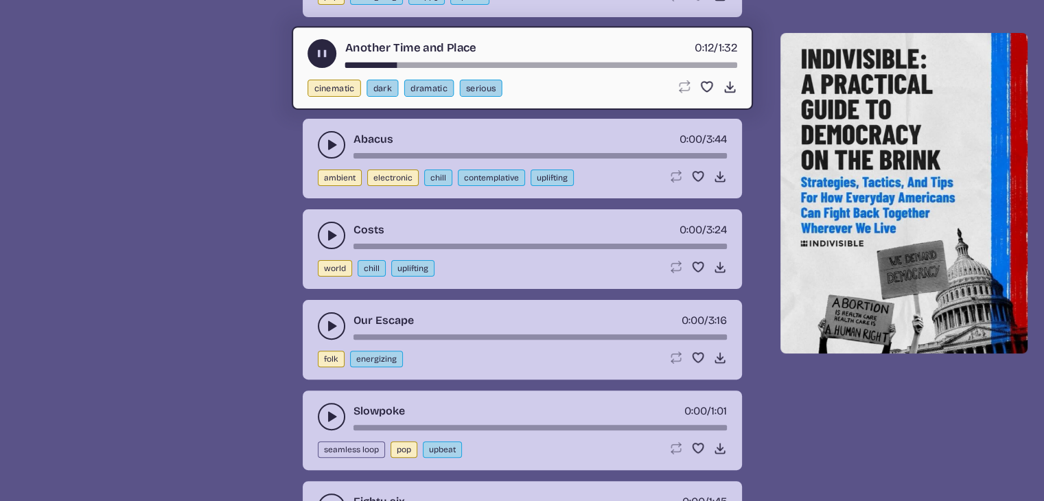
scroll to position [5553, 0]
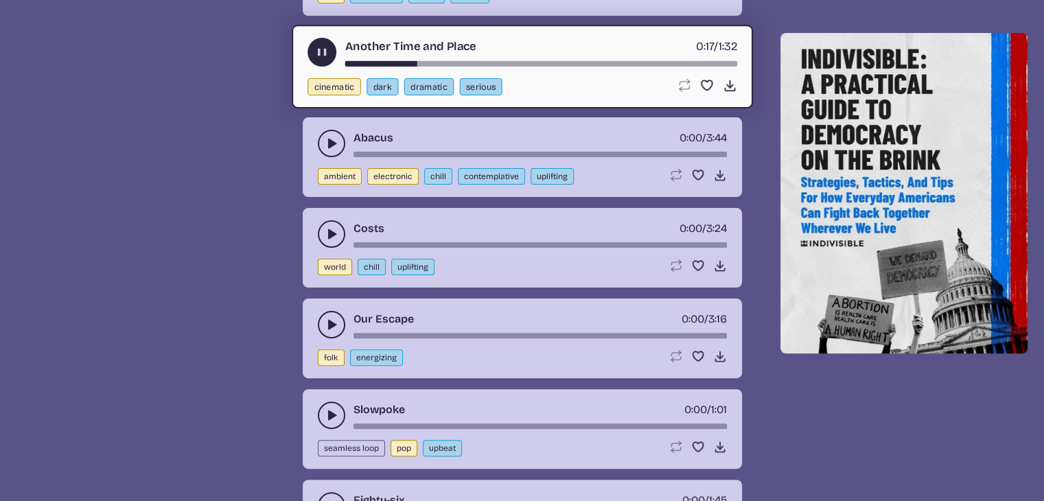
click at [325, 137] on icon "play-pause toggle" at bounding box center [332, 144] width 14 height 14
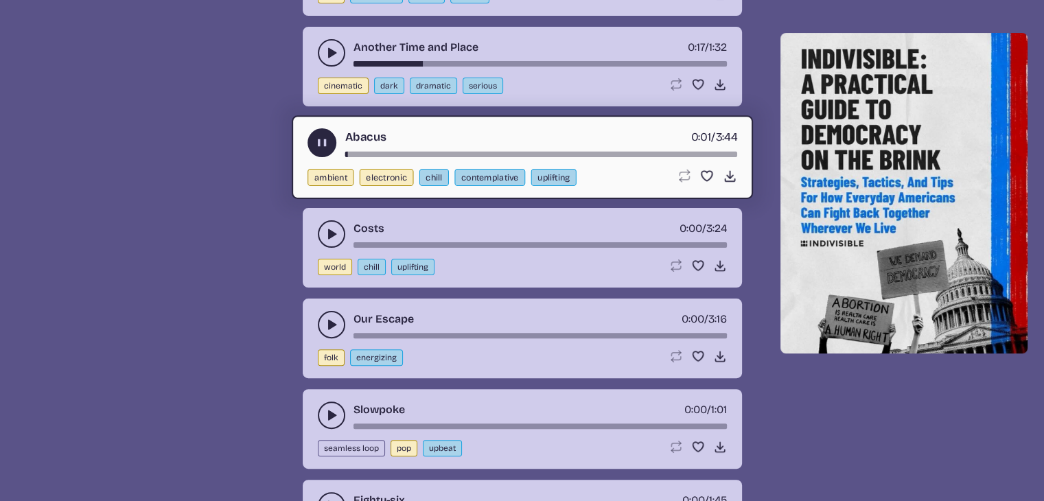
click at [329, 227] on use "play-pause toggle" at bounding box center [332, 234] width 14 height 14
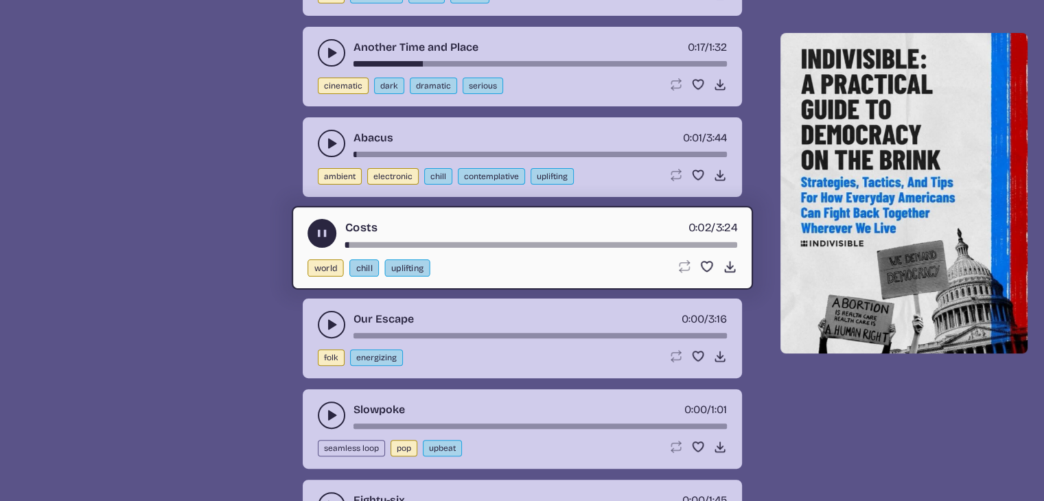
click at [327, 311] on button "play-pause toggle" at bounding box center [331, 324] width 27 height 27
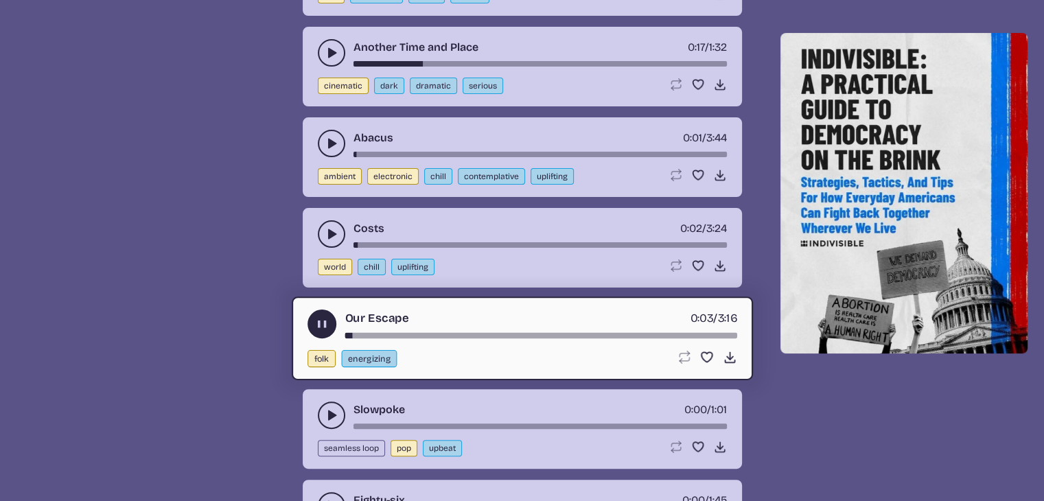
click at [328, 408] on use "play-pause toggle" at bounding box center [332, 415] width 14 height 14
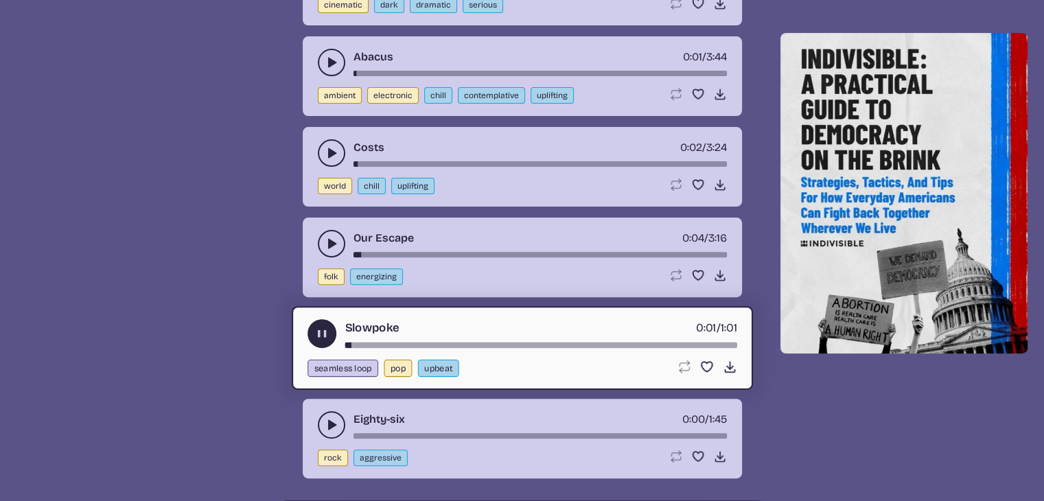
scroll to position [5636, 0]
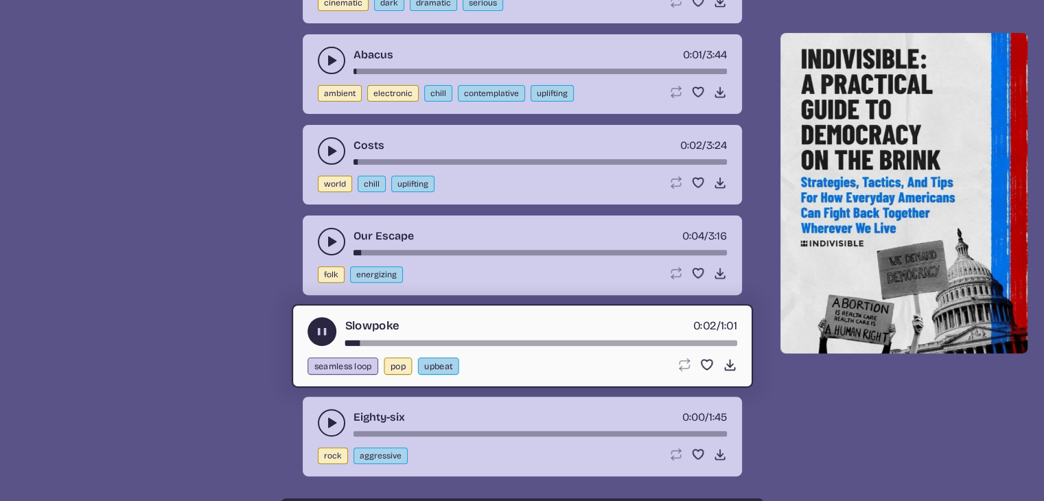
click at [329, 416] on use "play-pause toggle" at bounding box center [332, 423] width 14 height 14
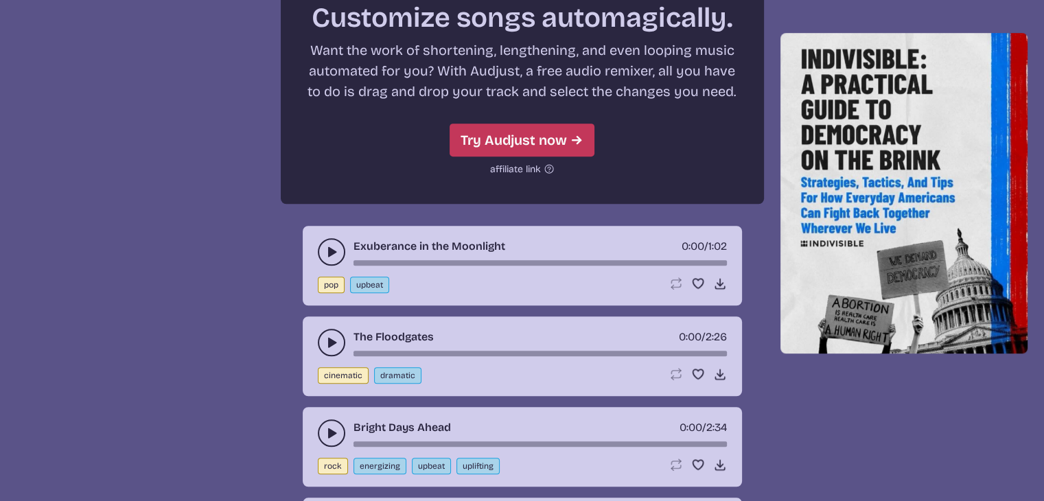
scroll to position [6215, 0]
click at [326, 245] on icon "play-pause toggle" at bounding box center [332, 252] width 14 height 14
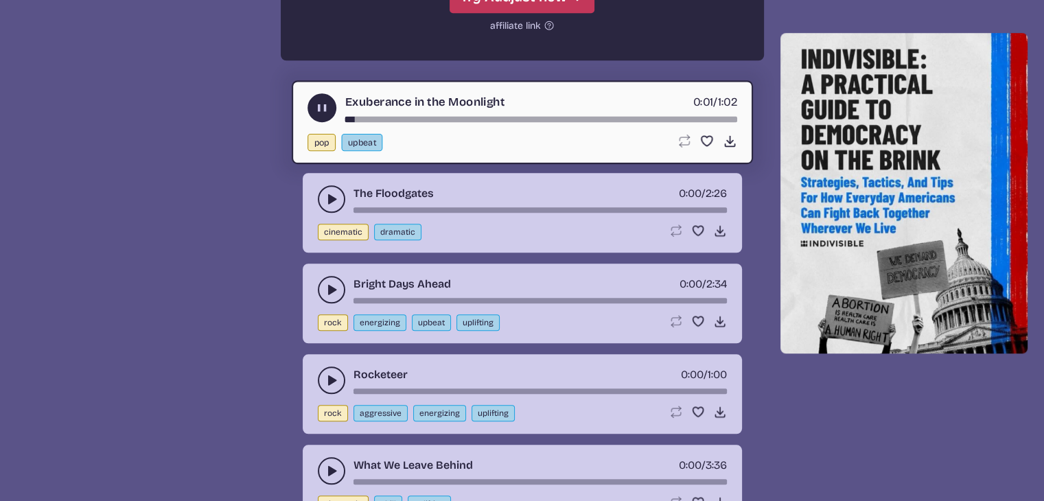
scroll to position [6361, 0]
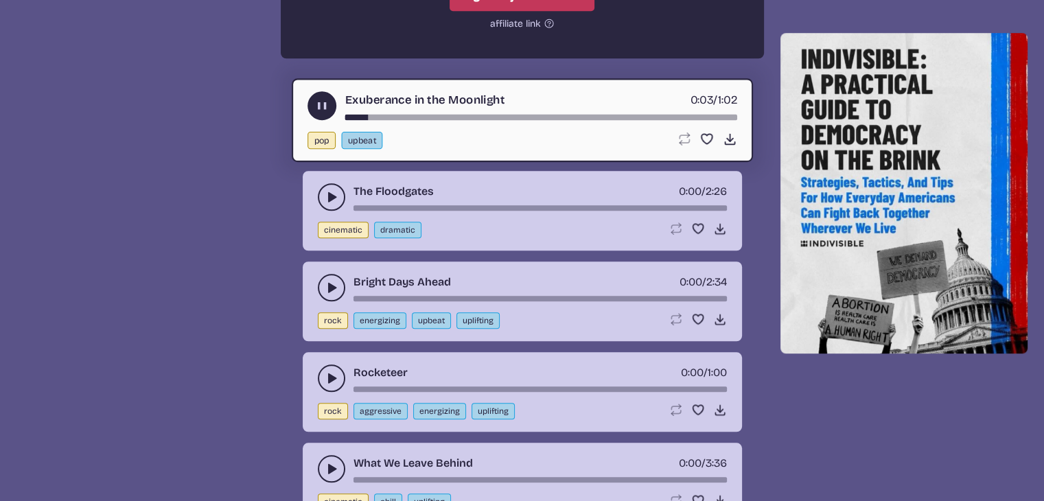
click at [326, 190] on icon "play-pause toggle" at bounding box center [332, 197] width 14 height 14
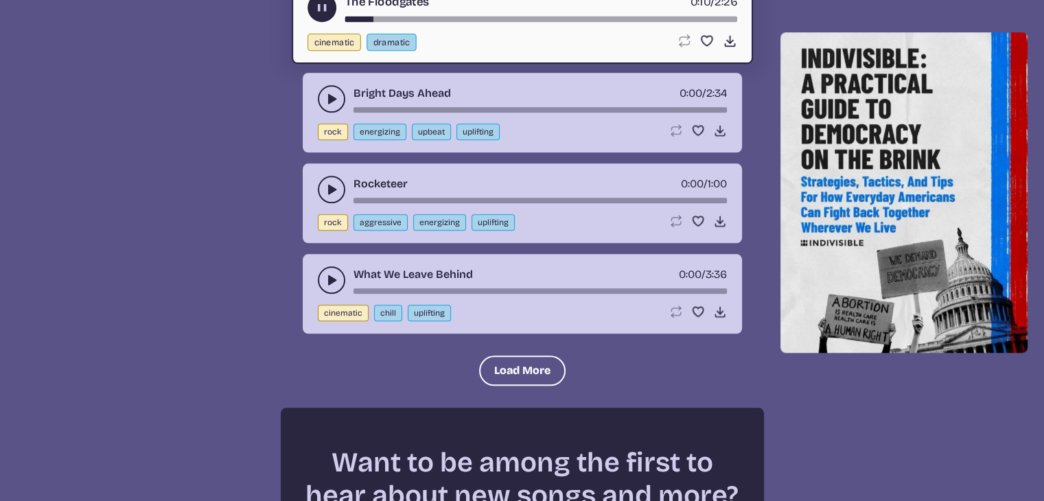
scroll to position [6556, 0]
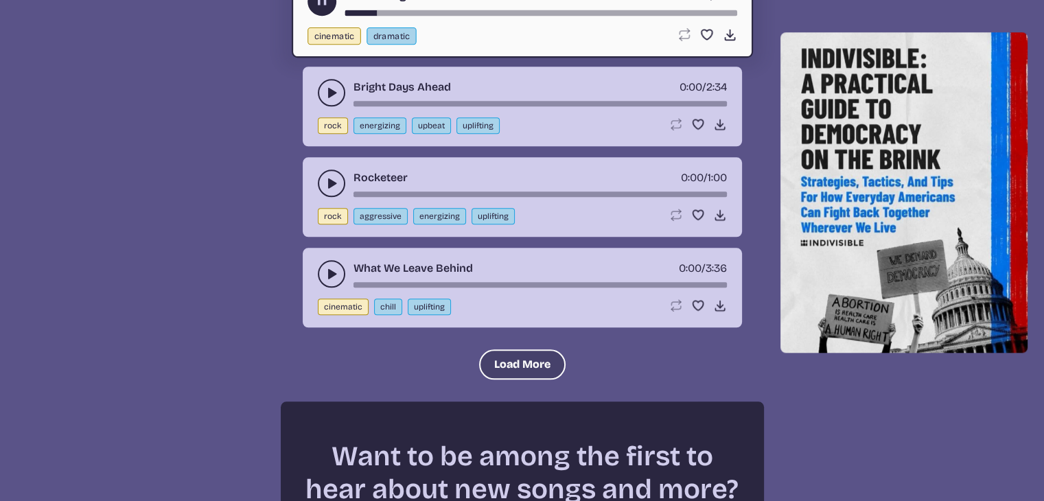
click at [502, 349] on button "Load More" at bounding box center [522, 364] width 86 height 30
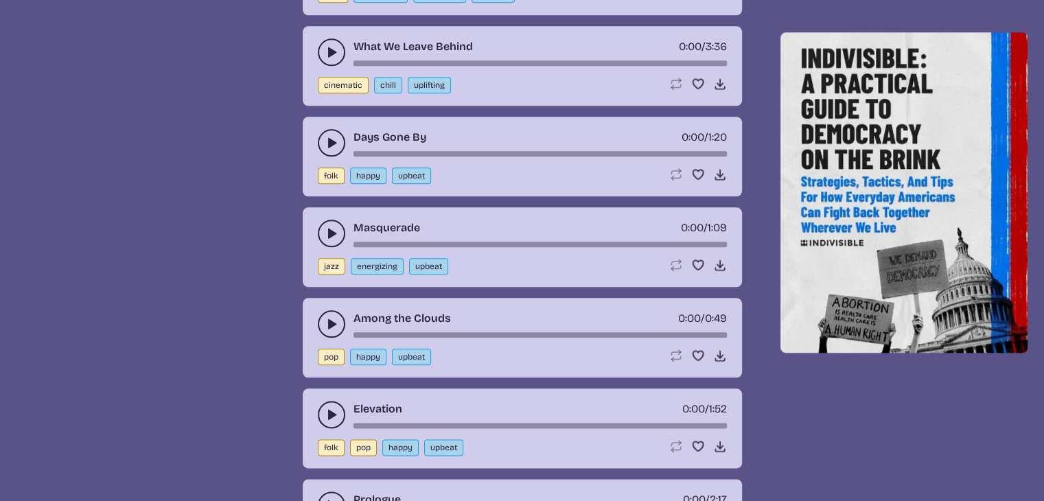
scroll to position [6763, 0]
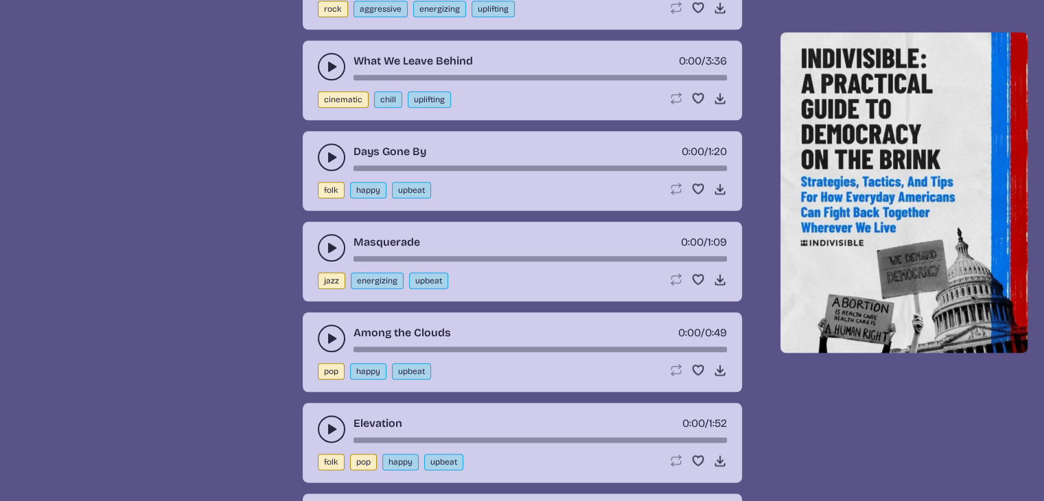
click at [332, 241] on icon "play-pause toggle" at bounding box center [332, 248] width 14 height 14
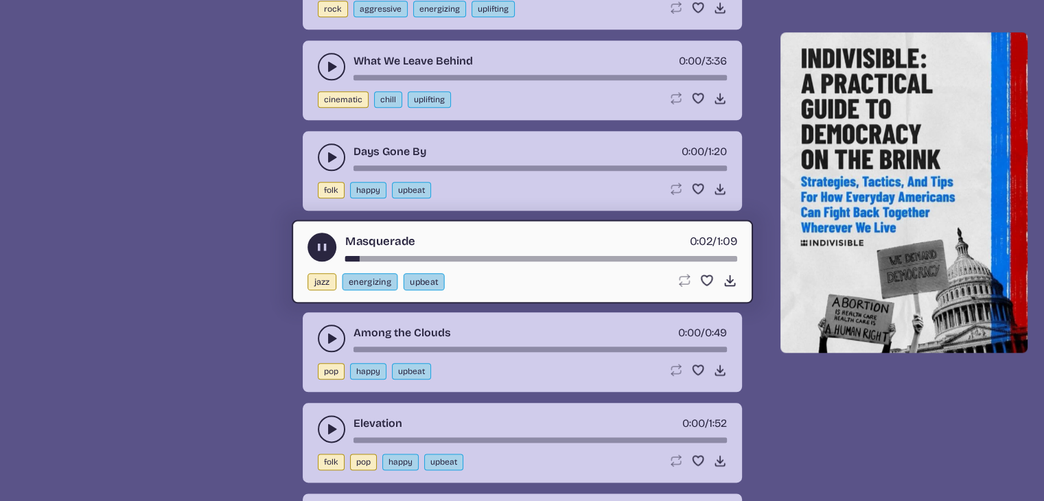
click at [325, 331] on icon "play-pause toggle" at bounding box center [332, 338] width 14 height 14
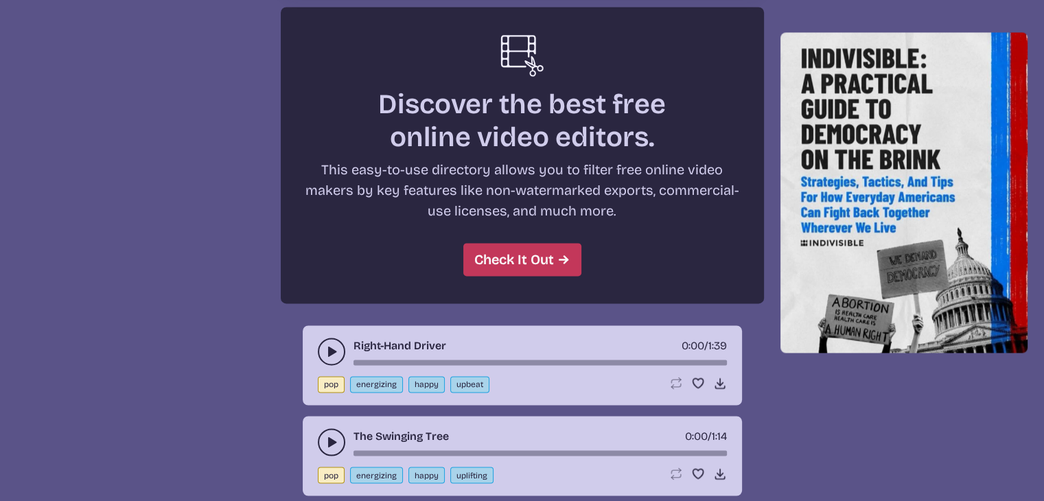
scroll to position [7352, 0]
click at [322, 337] on button "play-pause toggle" at bounding box center [331, 350] width 27 height 27
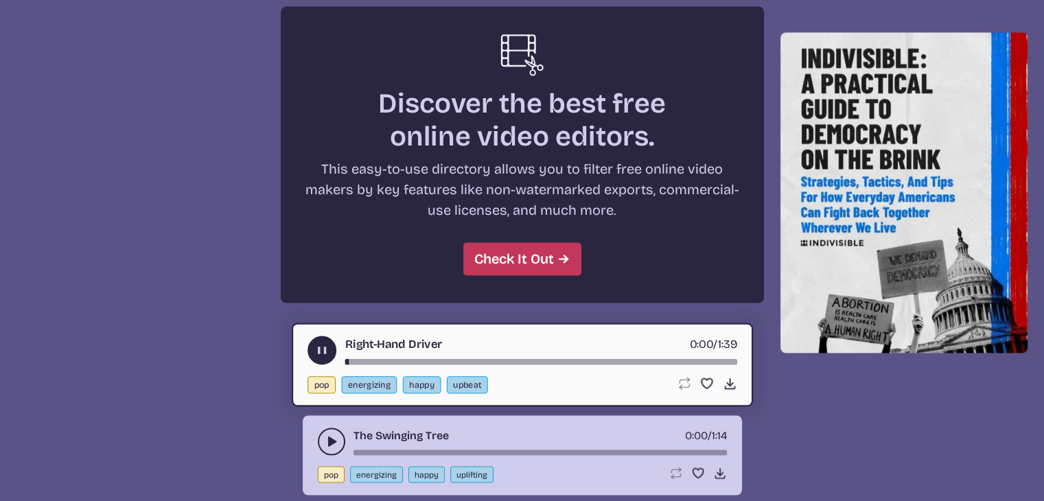
click at [322, 342] on use "play-pause toggle" at bounding box center [321, 349] width 14 height 14
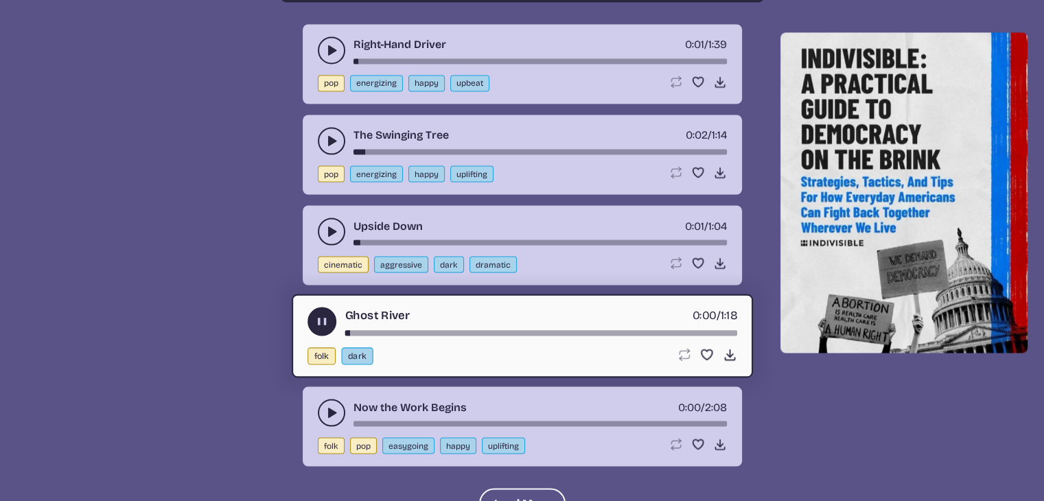
scroll to position [7781, 0]
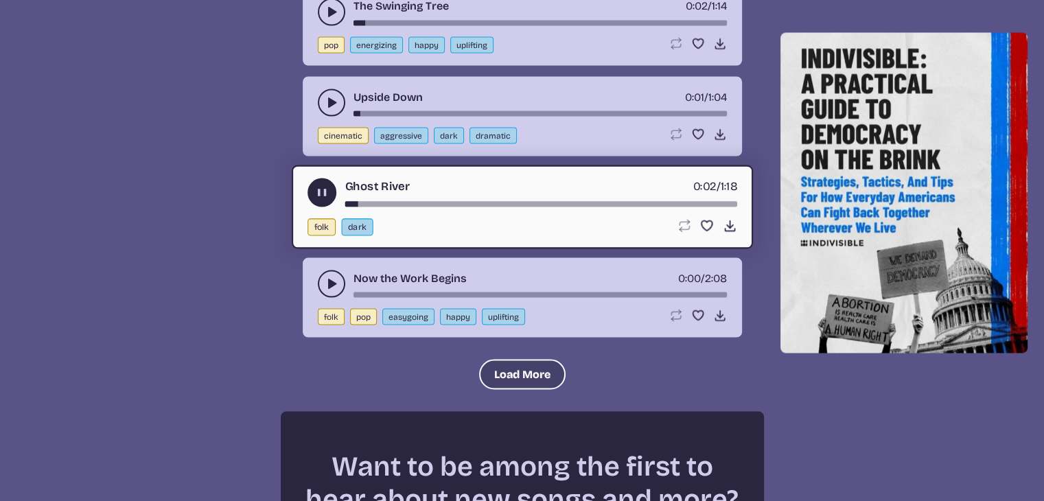
click at [517, 359] on button "Load More" at bounding box center [522, 374] width 86 height 30
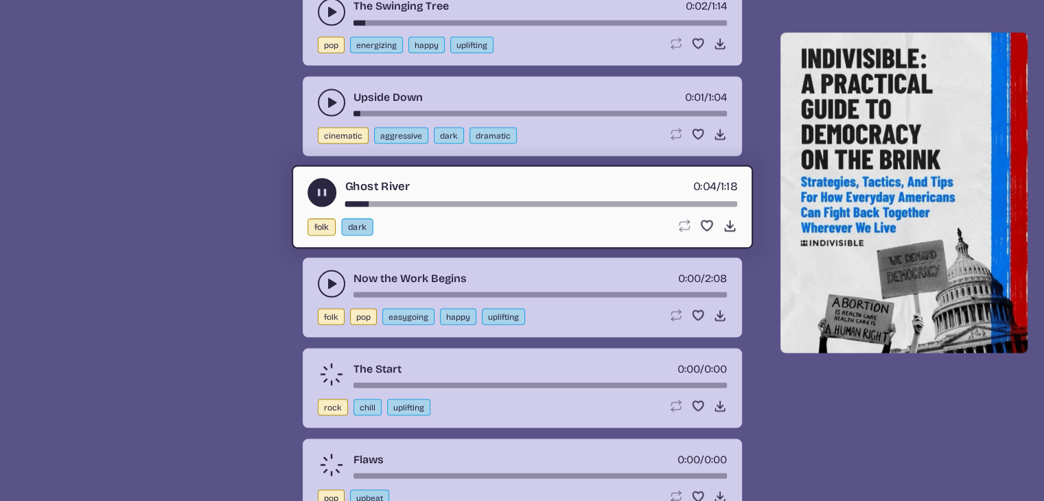
click at [353, 200] on div "song-time-bar" at bounding box center [541, 202] width 392 height 5
click at [335, 277] on icon "play-pause toggle" at bounding box center [332, 284] width 14 height 14
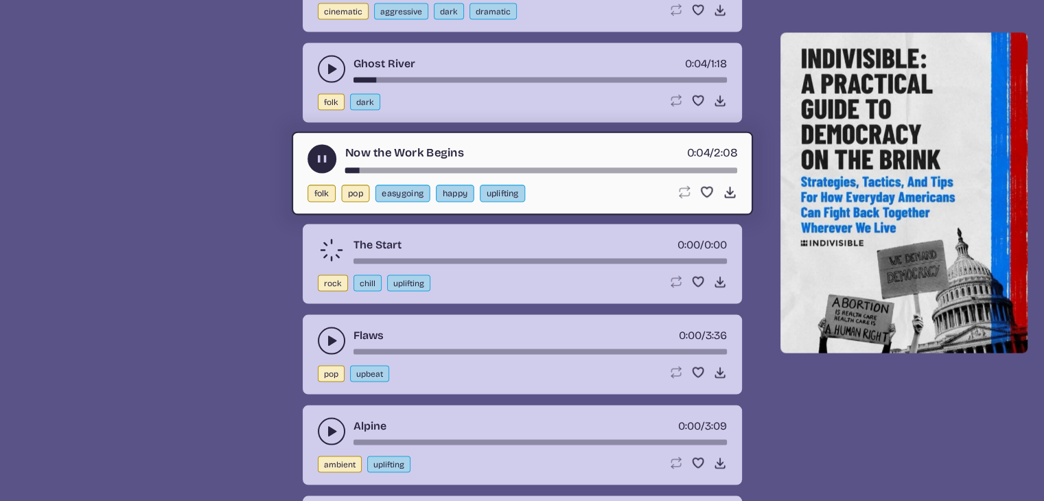
scroll to position [7906, 0]
click at [330, 334] on icon "play-pause toggle" at bounding box center [332, 341] width 14 height 14
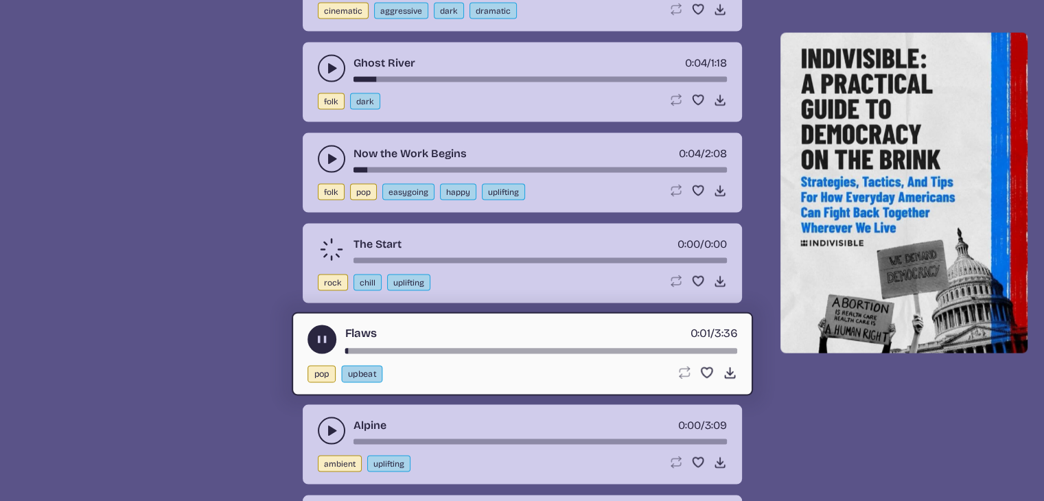
click at [323, 417] on button "play-pause toggle" at bounding box center [331, 430] width 27 height 27
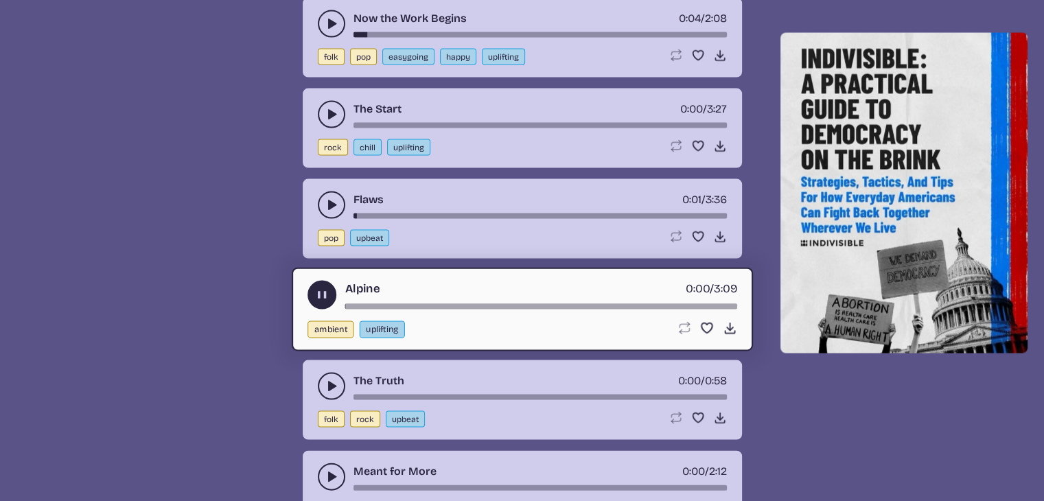
scroll to position [8049, 0]
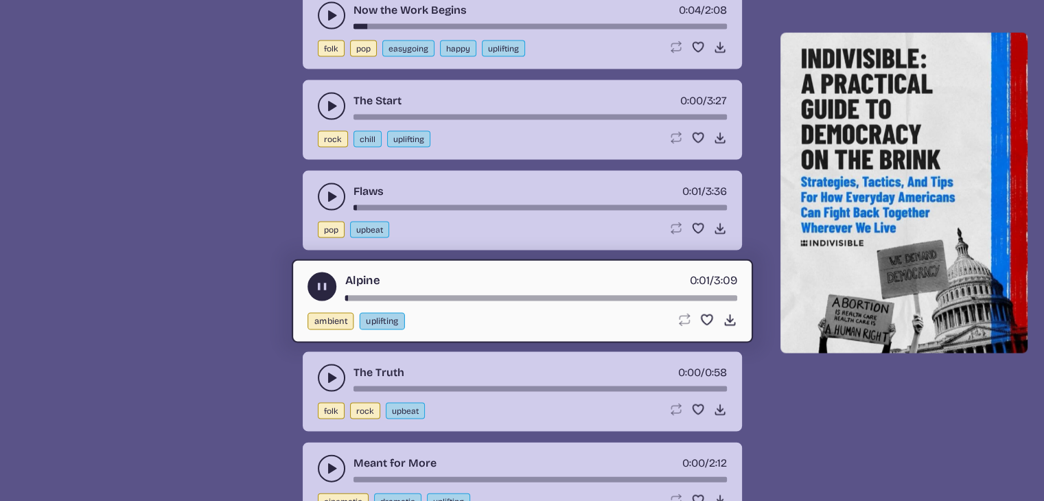
click at [345, 295] on div "song-time-bar" at bounding box center [541, 297] width 392 height 5
click at [342, 272] on div "Alpine 0:03 / 3:09" at bounding box center [522, 286] width 430 height 29
click at [346, 295] on div "song-time-bar" at bounding box center [541, 297] width 392 height 5
click at [318, 279] on use "play-pause toggle" at bounding box center [321, 286] width 14 height 14
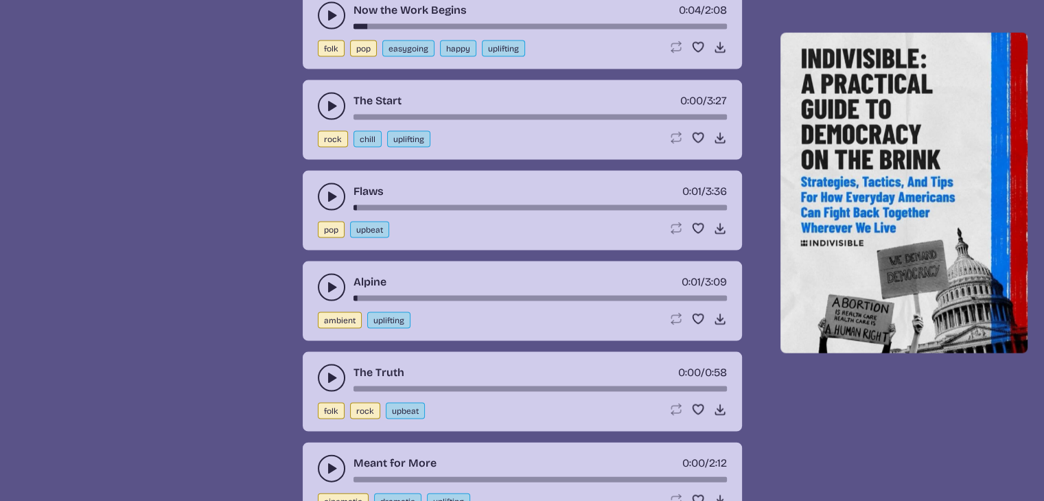
click at [318, 274] on button "play-pause toggle" at bounding box center [331, 287] width 27 height 27
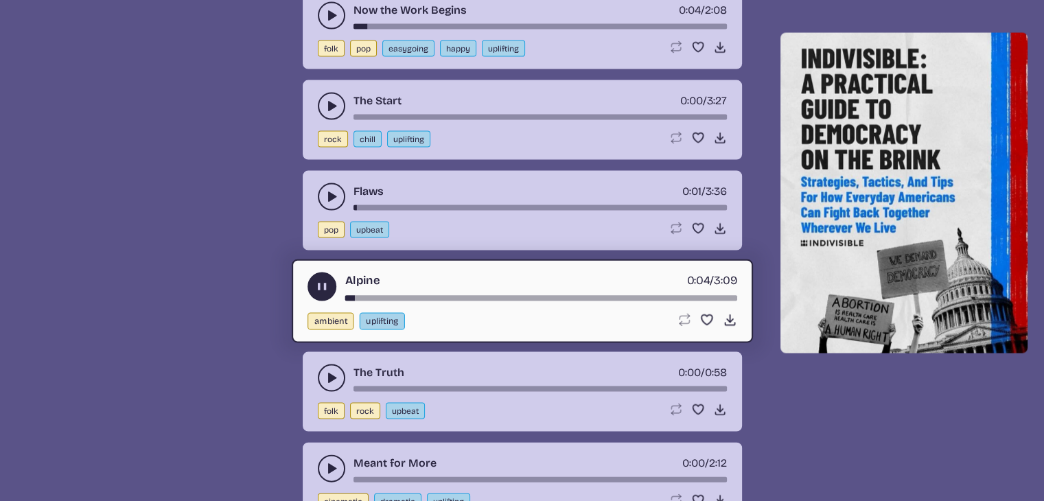
click at [331, 364] on button "play-pause toggle" at bounding box center [331, 377] width 27 height 27
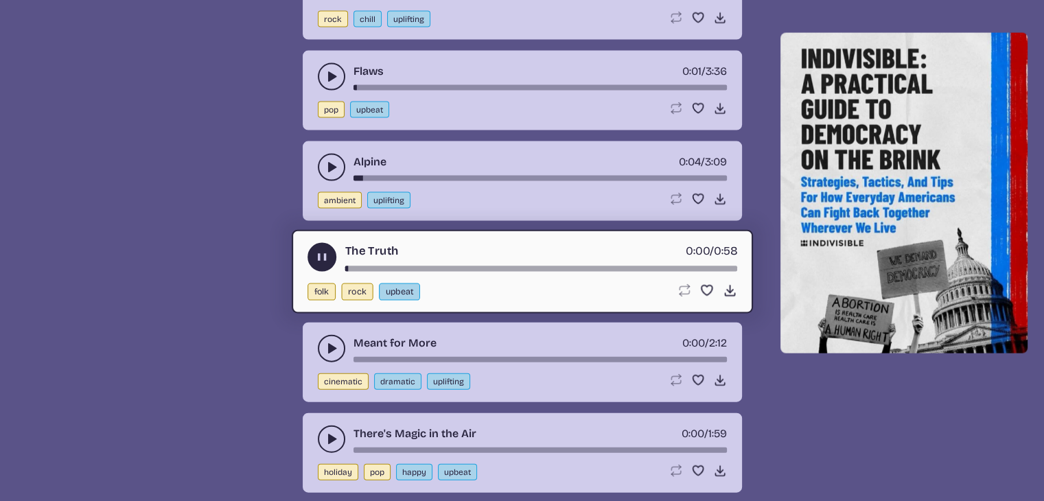
scroll to position [8183, 0]
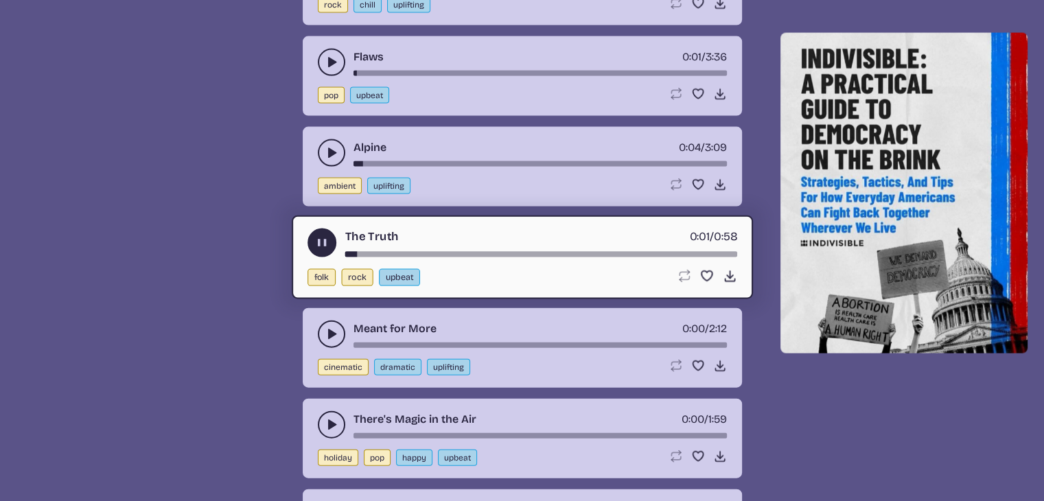
click at [335, 327] on icon "play-pause toggle" at bounding box center [332, 334] width 14 height 14
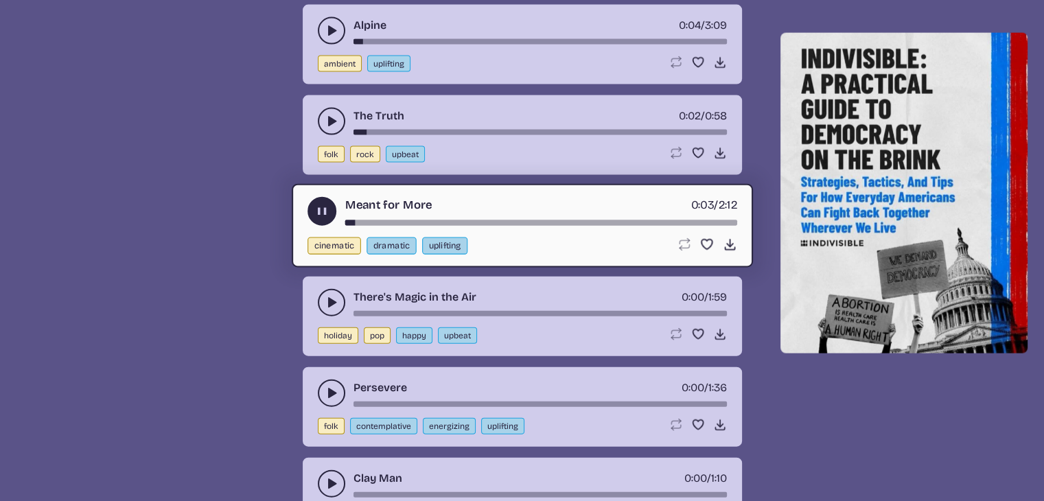
scroll to position [8306, 0]
click at [321, 288] on button "play-pause toggle" at bounding box center [331, 301] width 27 height 27
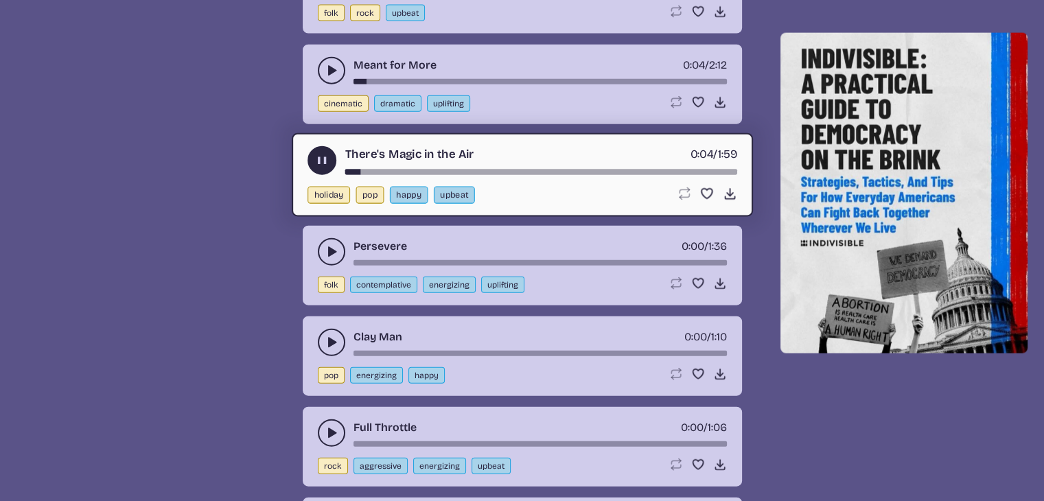
scroll to position [8448, 0]
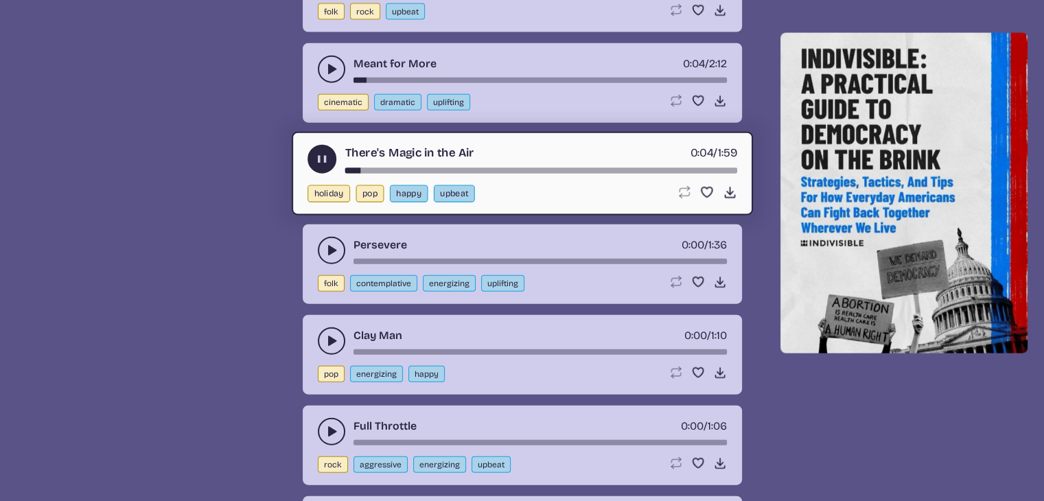
click at [330, 244] on icon "play-pause toggle" at bounding box center [332, 251] width 14 height 14
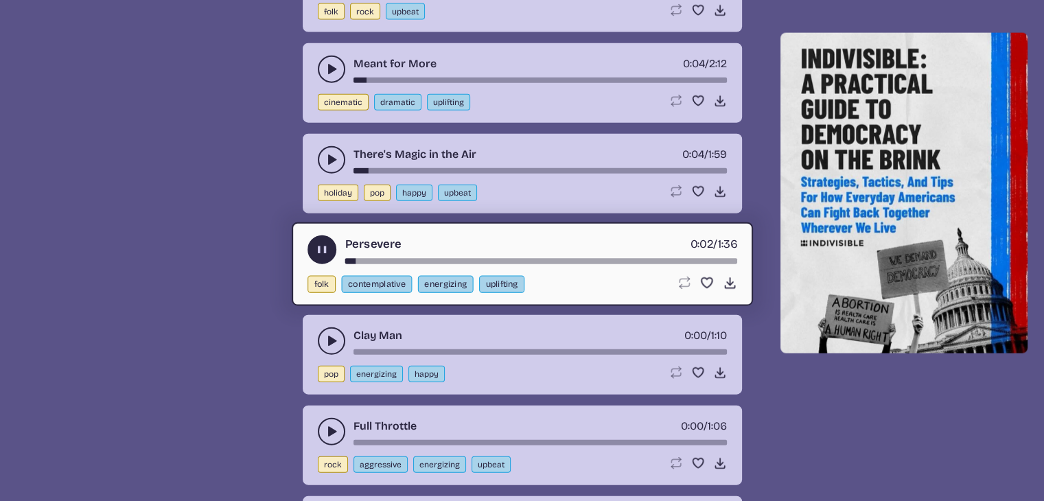
click at [327, 334] on icon "play-pause toggle" at bounding box center [332, 341] width 14 height 14
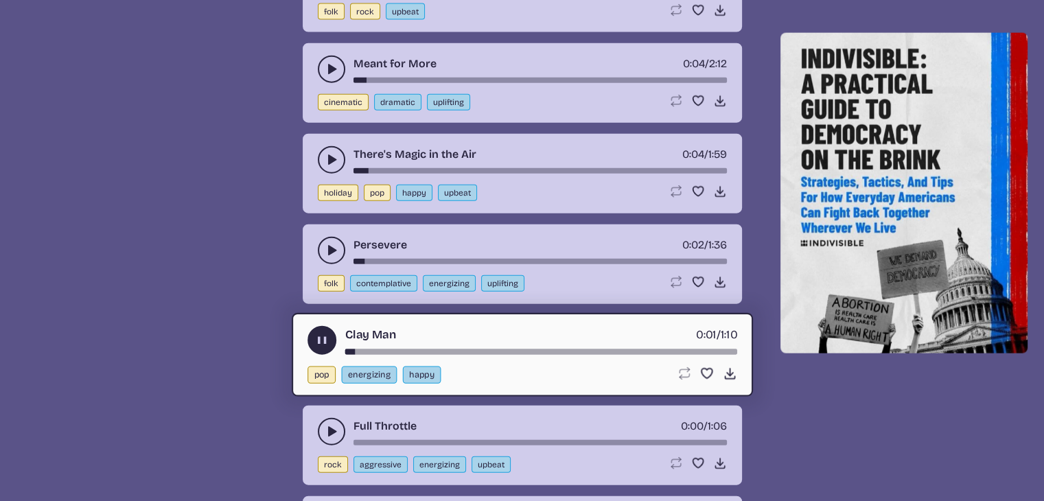
click at [330, 425] on use "play-pause toggle" at bounding box center [332, 432] width 14 height 14
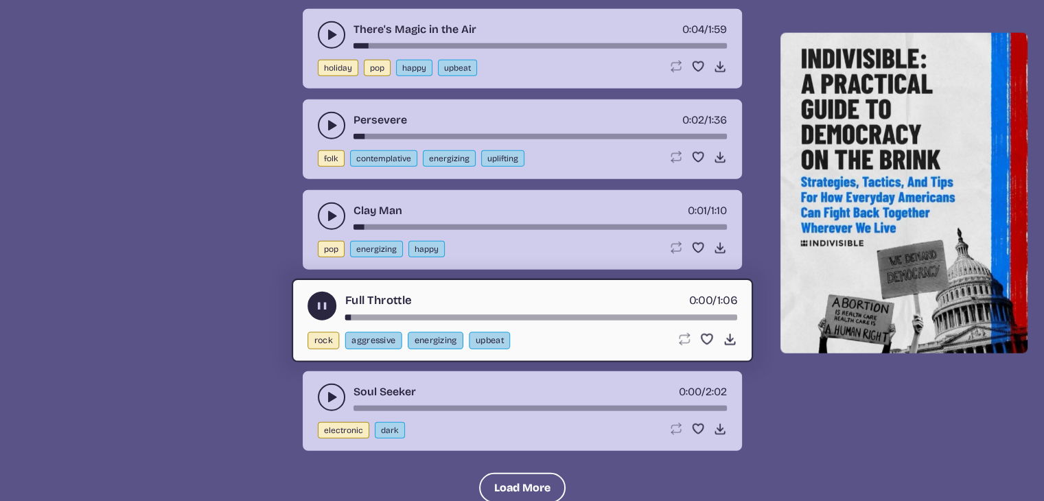
scroll to position [8573, 0]
click at [329, 391] on use "play-pause toggle" at bounding box center [332, 398] width 14 height 14
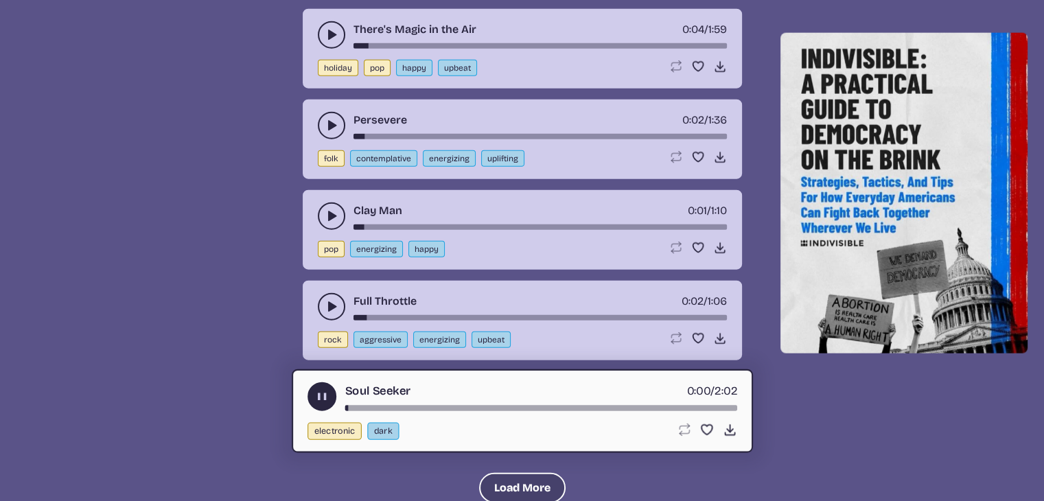
click at [507, 473] on button "Load More" at bounding box center [522, 488] width 86 height 30
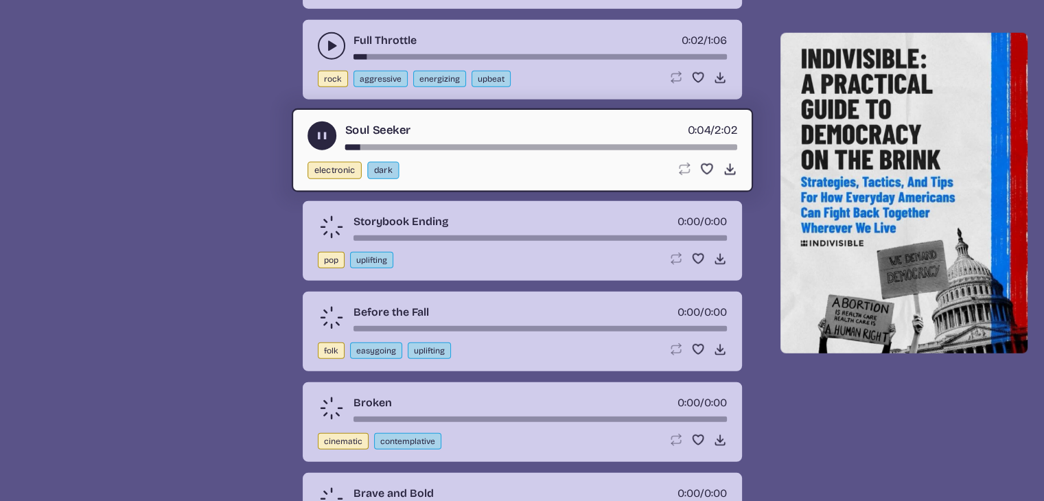
scroll to position [8841, 0]
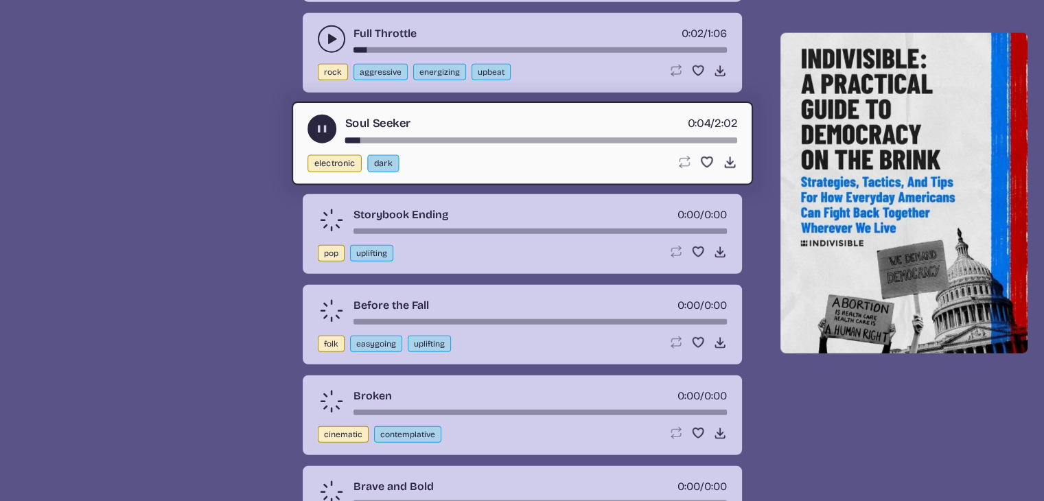
click at [323, 121] on use "play-pause toggle" at bounding box center [321, 128] width 14 height 14
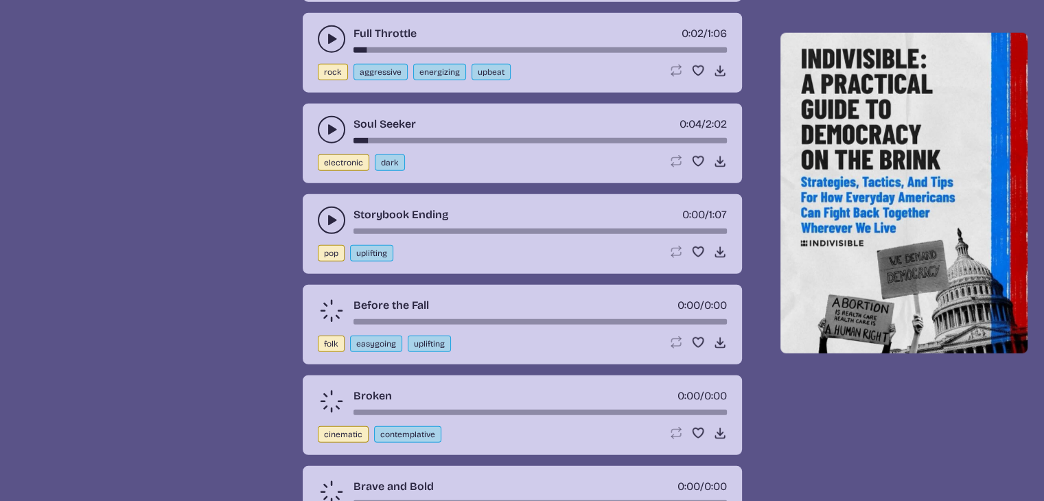
scroll to position [8694, 0]
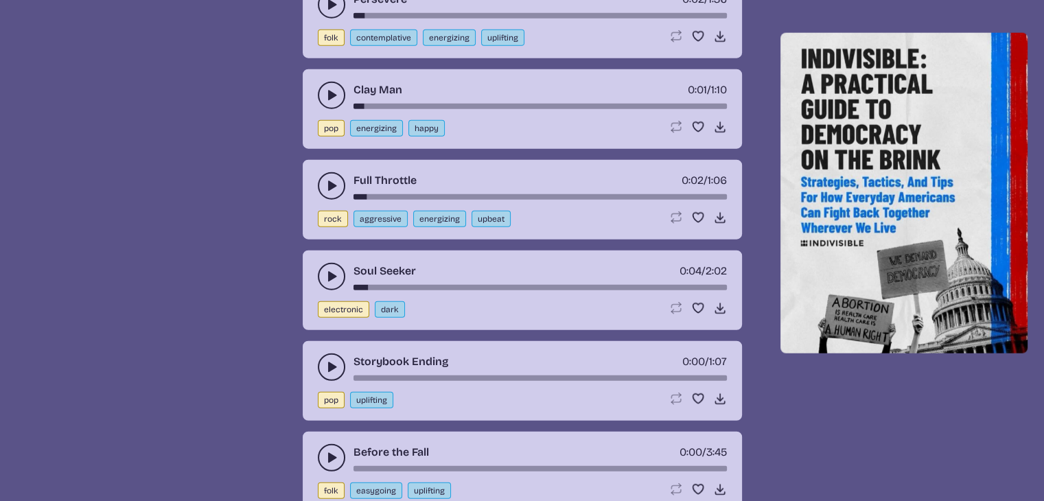
click at [331, 360] on icon "play-pause toggle" at bounding box center [332, 367] width 14 height 14
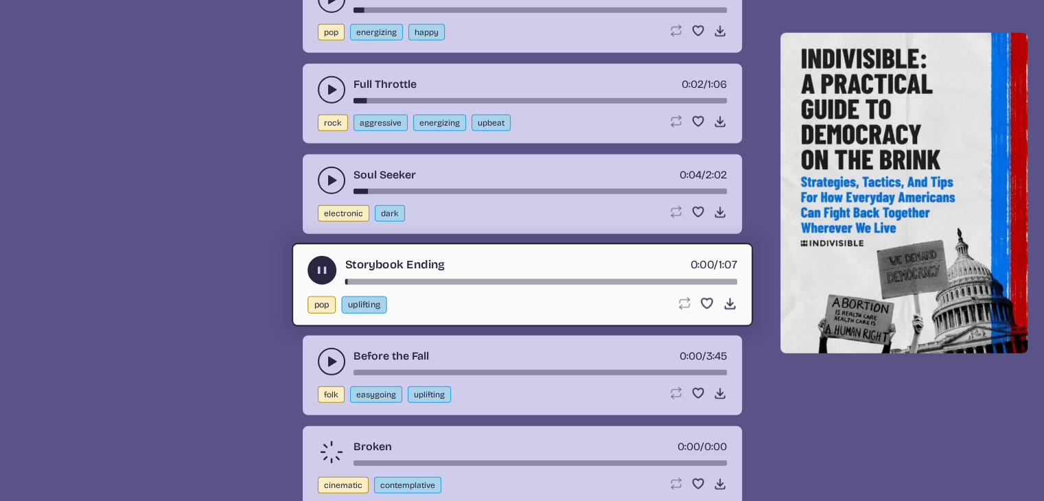
scroll to position [8792, 0]
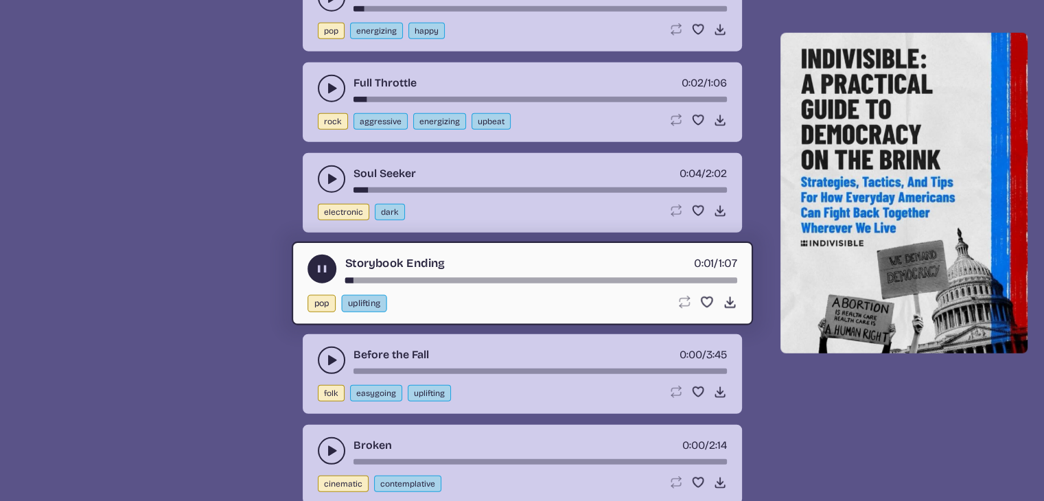
click at [345, 277] on div "song-time-bar" at bounding box center [541, 279] width 392 height 5
click at [329, 353] on use "play-pause toggle" at bounding box center [332, 360] width 14 height 14
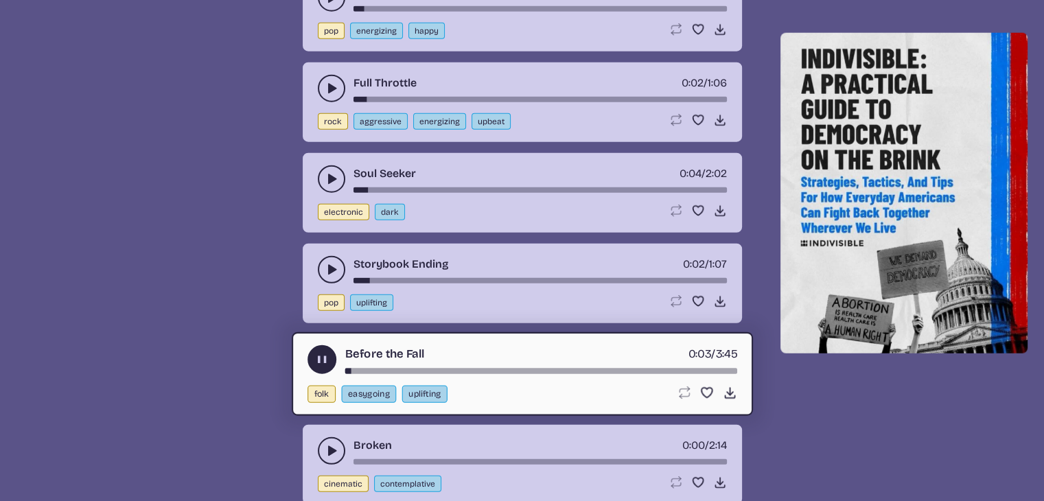
click at [325, 444] on icon "play-pause toggle" at bounding box center [332, 451] width 14 height 14
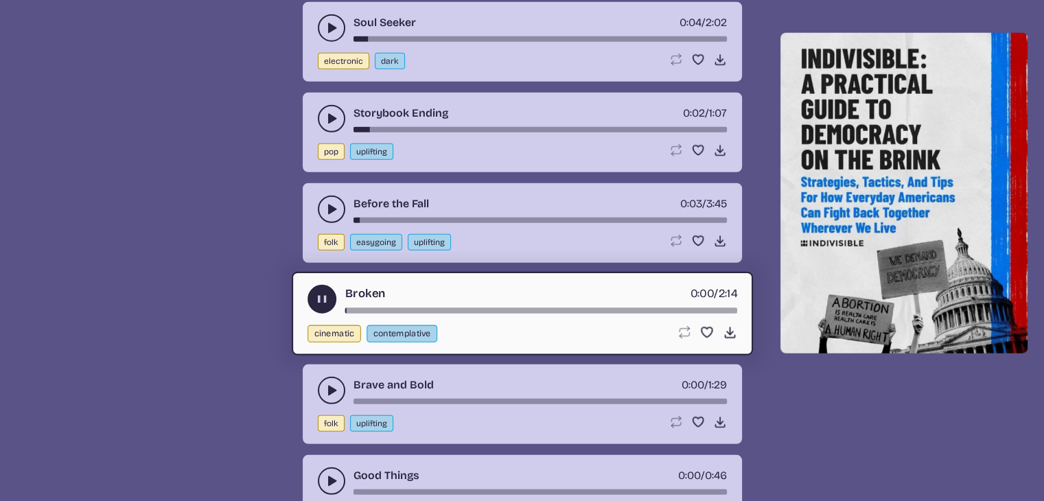
scroll to position [8951, 0]
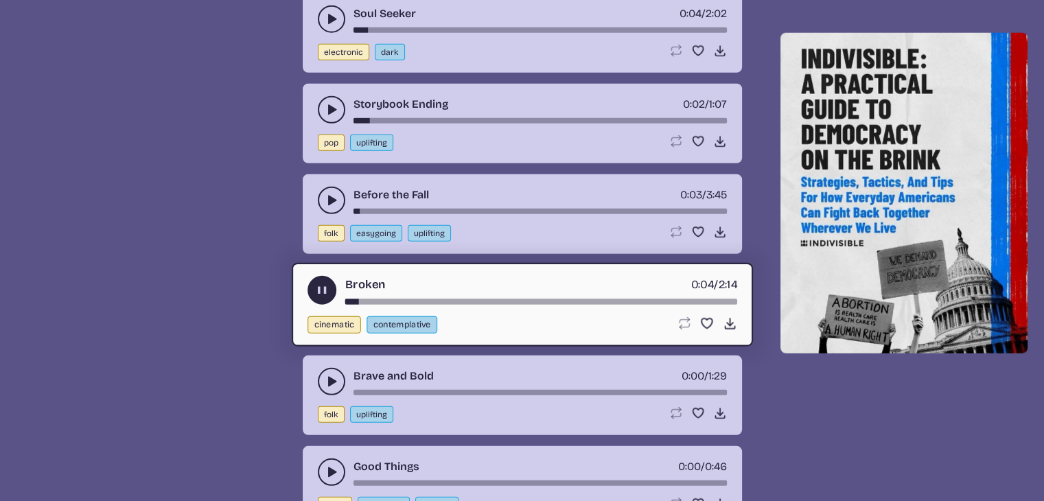
click at [351, 299] on div "song-time-bar" at bounding box center [541, 301] width 392 height 5
click at [347, 299] on div "song-time-bar" at bounding box center [541, 301] width 392 height 5
click at [357, 299] on div "song-time-bar" at bounding box center [541, 301] width 392 height 5
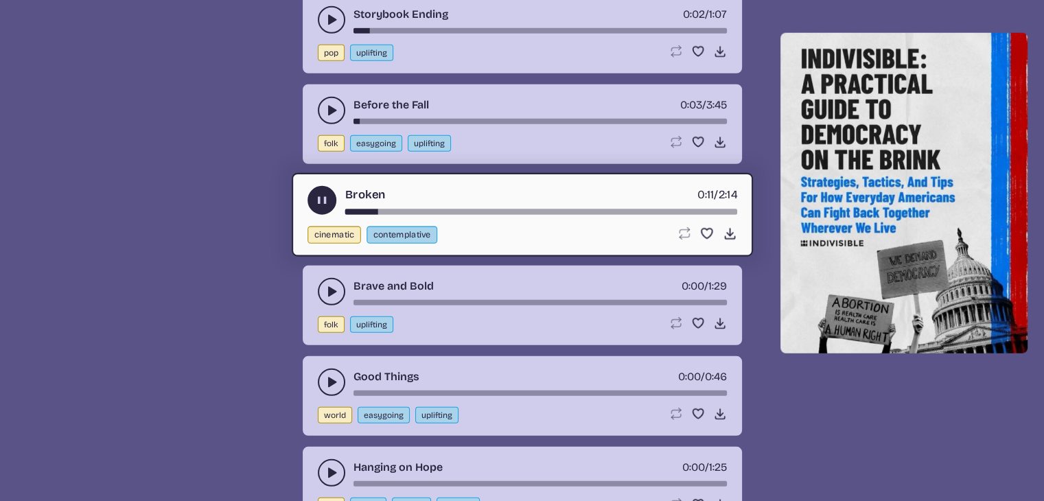
scroll to position [9045, 0]
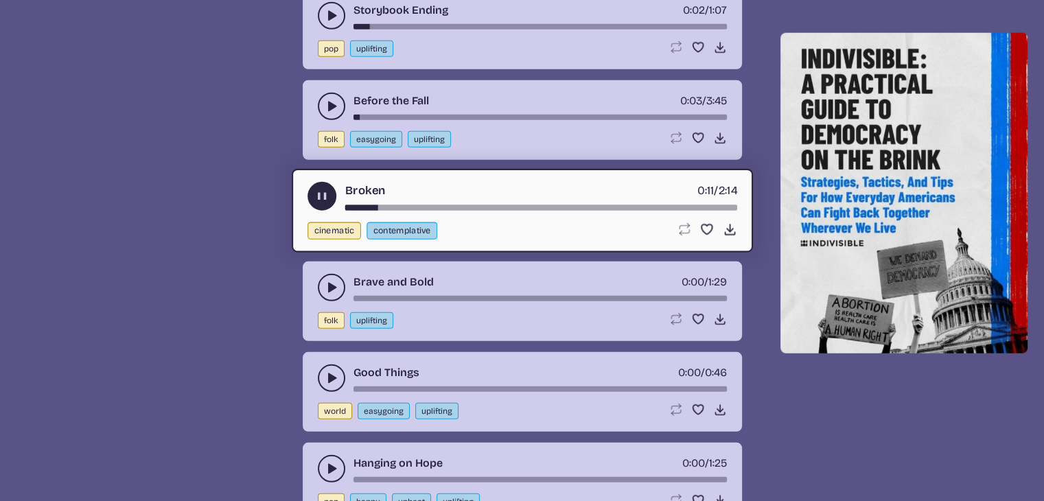
click at [335, 281] on icon "play-pause toggle" at bounding box center [332, 288] width 14 height 14
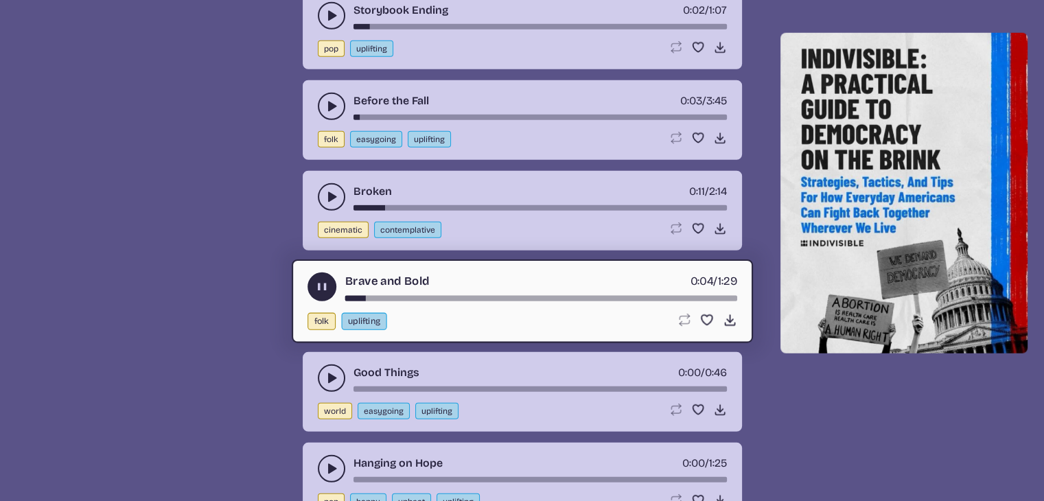
click at [329, 371] on use "play-pause toggle" at bounding box center [332, 378] width 14 height 14
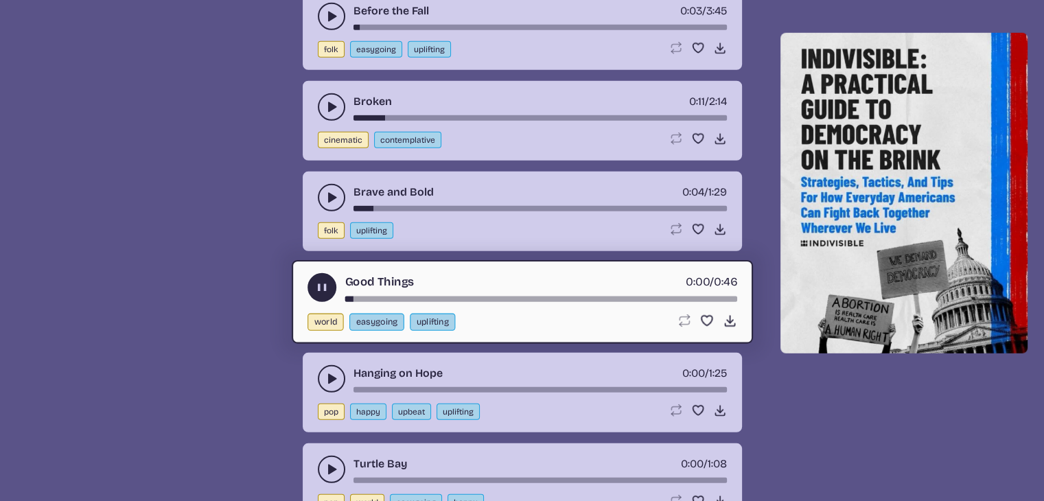
scroll to position [9144, 0]
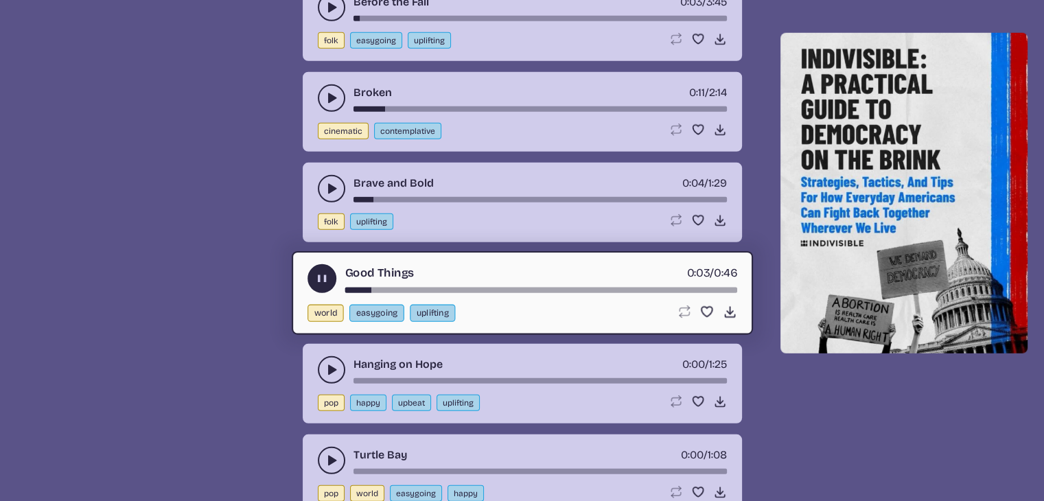
click at [321, 356] on button "play-pause toggle" at bounding box center [331, 369] width 27 height 27
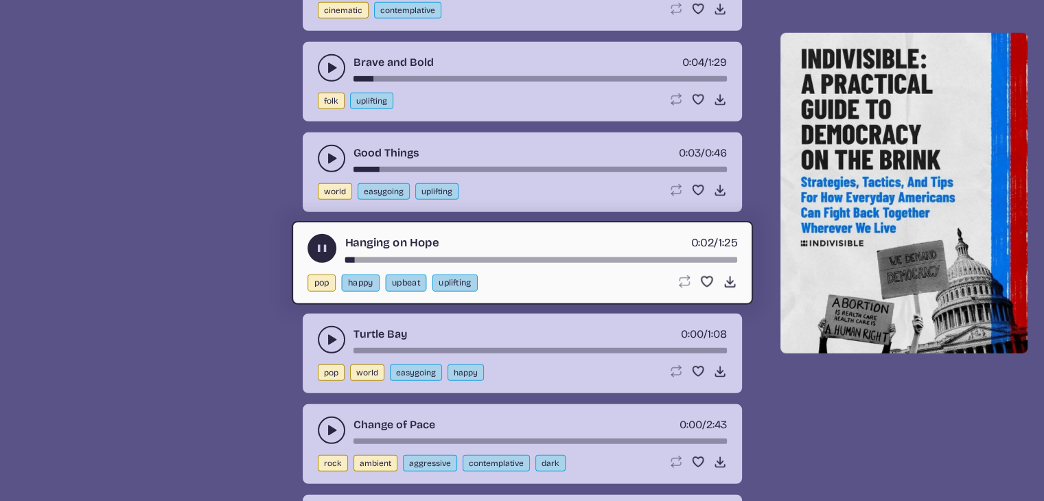
scroll to position [9266, 0]
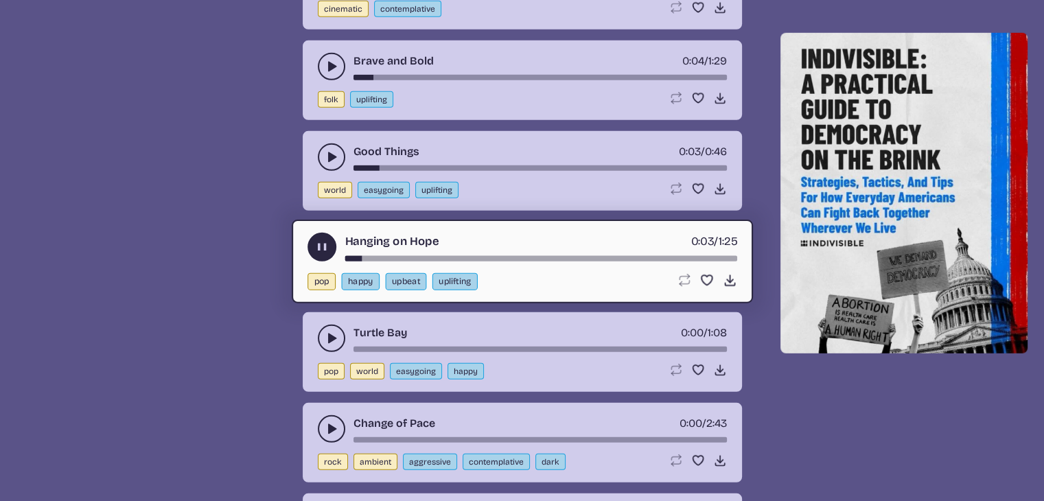
click at [326, 331] on icon "play-pause toggle" at bounding box center [332, 338] width 14 height 14
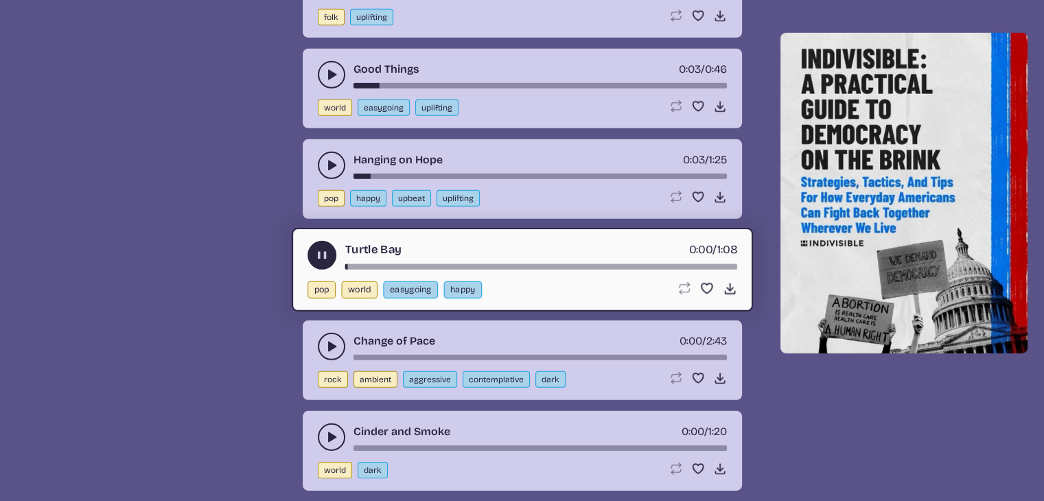
scroll to position [9355, 0]
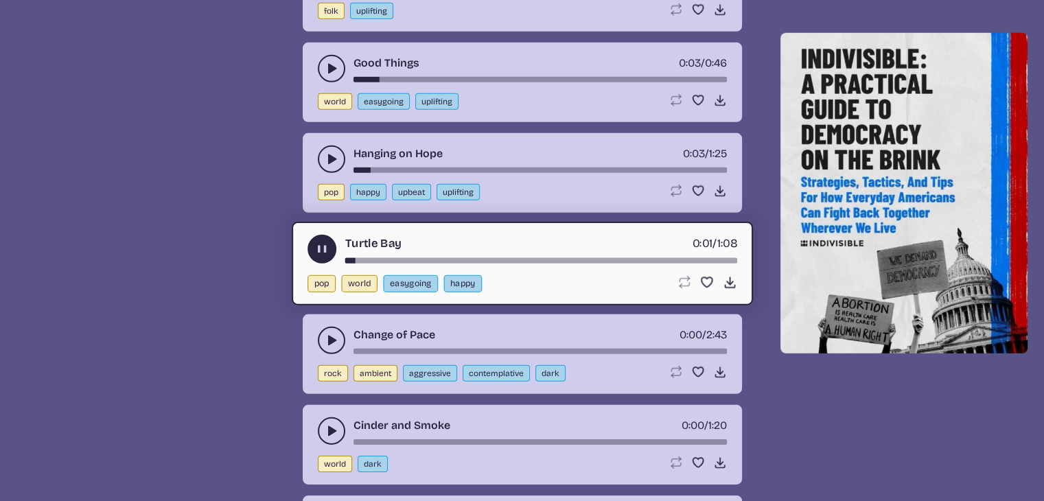
click at [326, 334] on icon "play-pause toggle" at bounding box center [332, 341] width 14 height 14
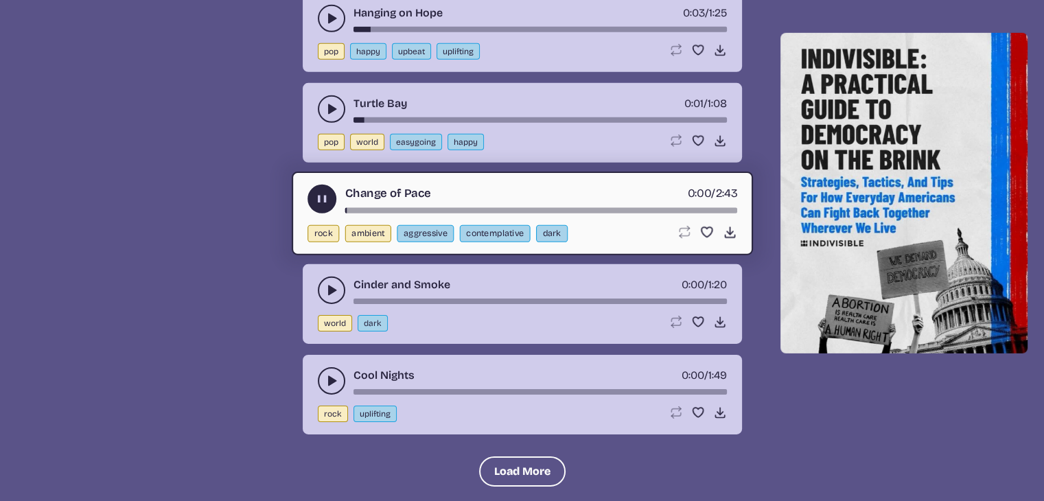
scroll to position [9496, 0]
click at [329, 283] on icon "play-pause toggle" at bounding box center [332, 290] width 14 height 14
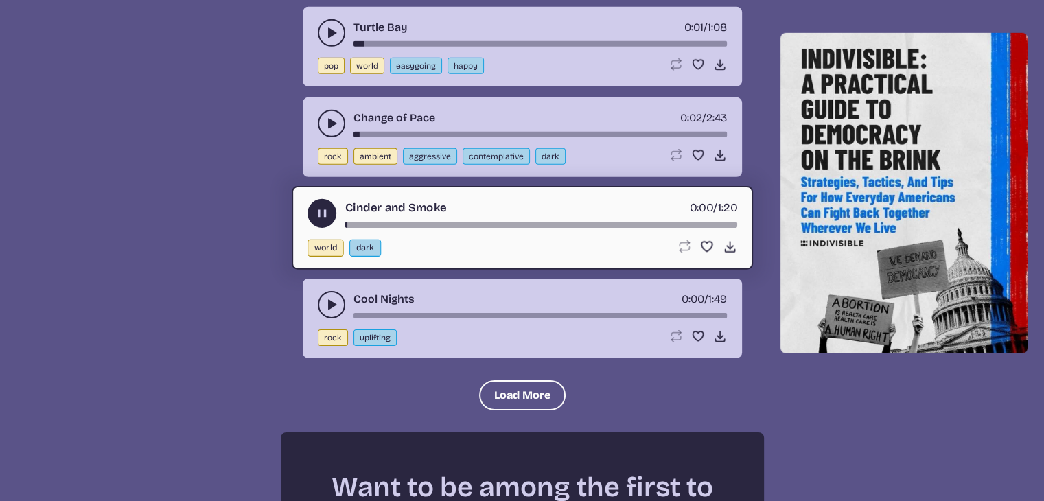
scroll to position [9575, 0]
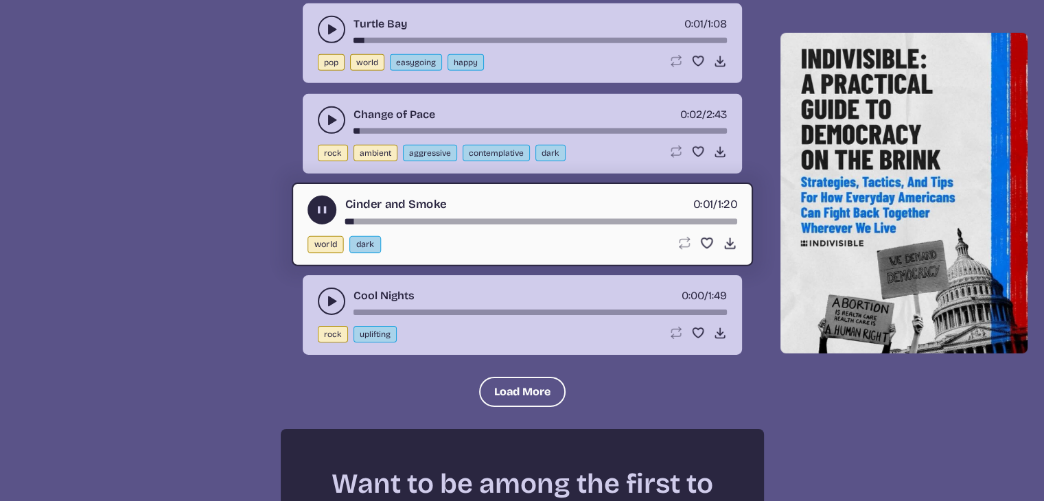
click at [328, 294] on icon "play-pause toggle" at bounding box center [332, 301] width 14 height 14
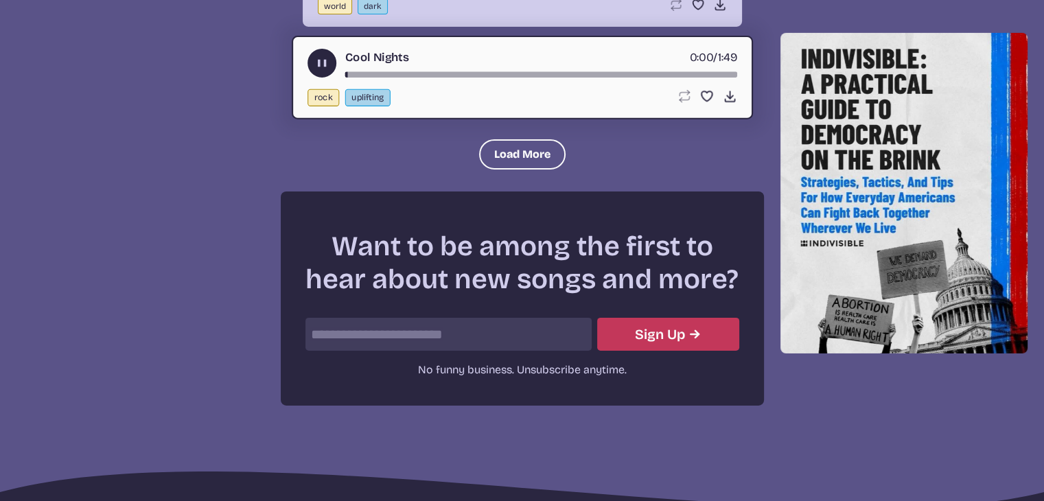
scroll to position [9814, 0]
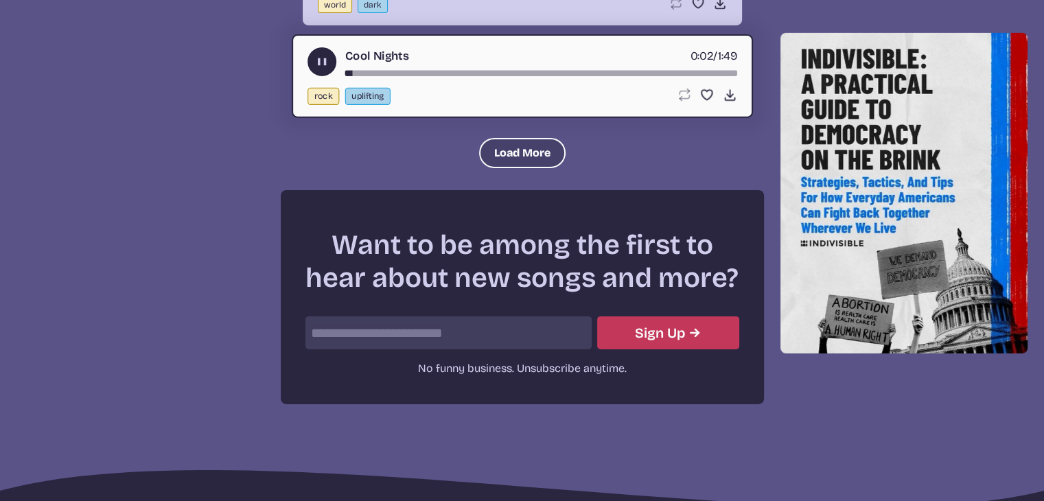
click at [482, 138] on button "Load More" at bounding box center [522, 153] width 86 height 30
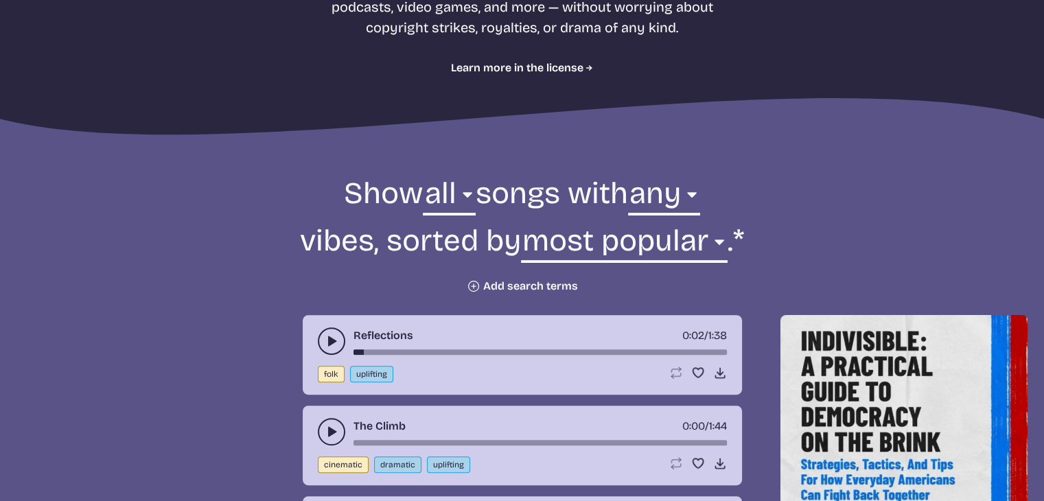
scroll to position [351, 0]
click at [491, 286] on button "Plus icon Add search terms" at bounding box center [522, 287] width 111 height 14
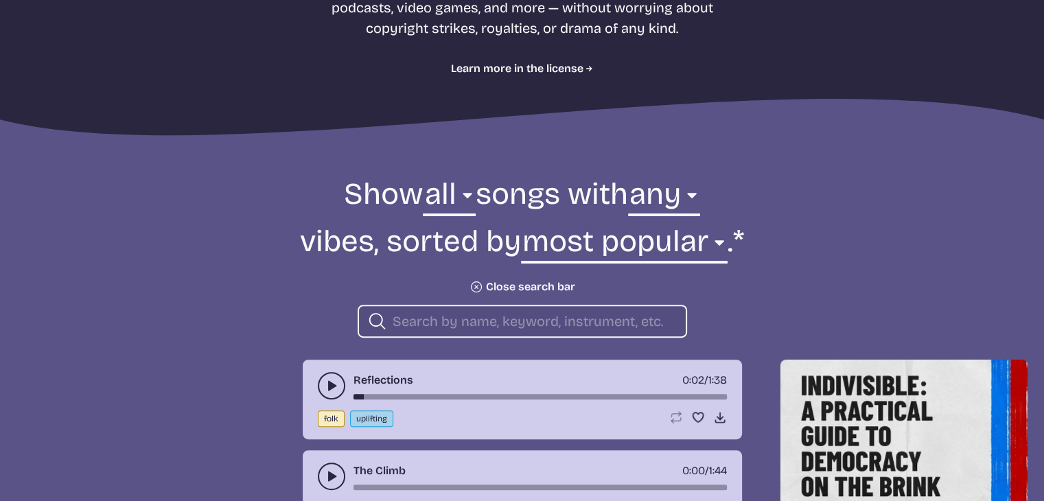
click at [474, 310] on div "Search icon" at bounding box center [522, 321] width 329 height 33
click at [442, 319] on input "search" at bounding box center [534, 321] width 282 height 18
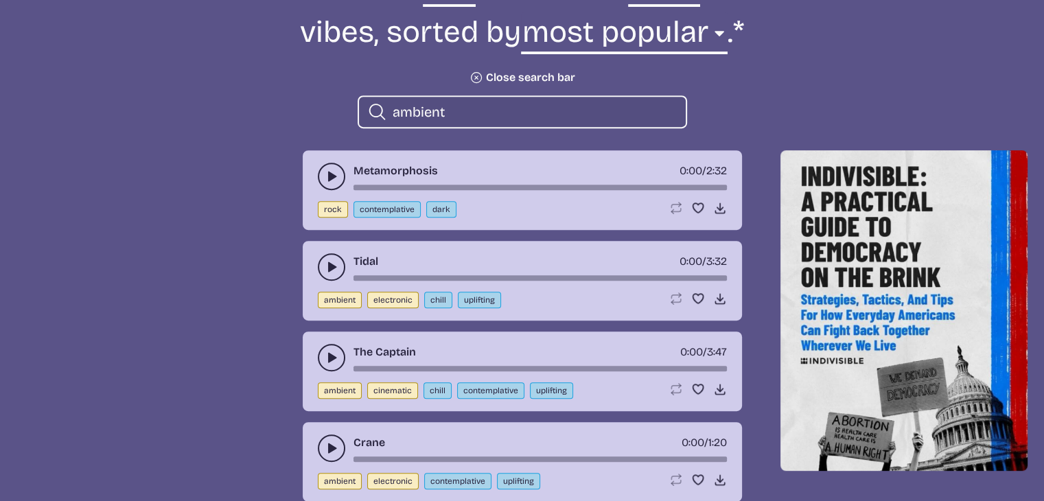
scroll to position [562, 0]
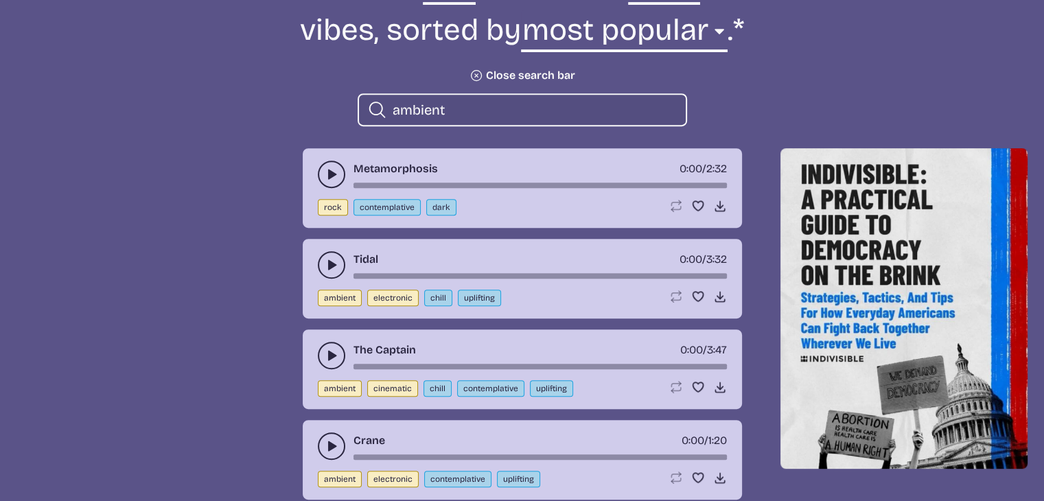
type input "ambient"
click at [323, 270] on button "play-pause toggle" at bounding box center [331, 264] width 27 height 27
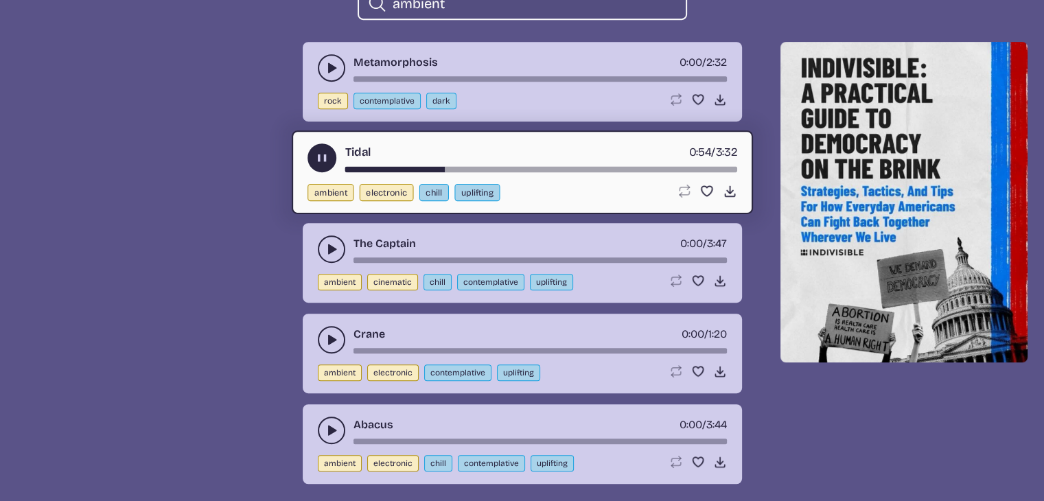
scroll to position [672, 0]
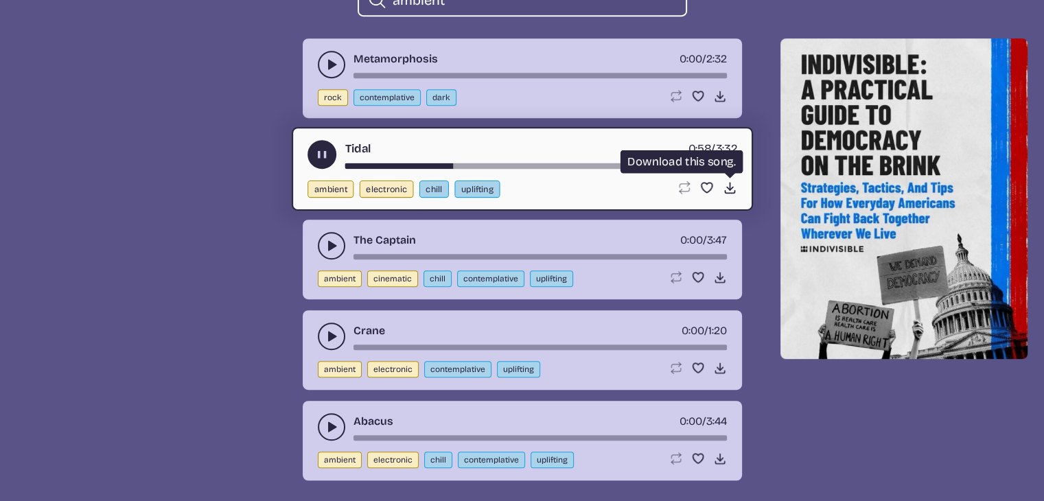
click at [725, 185] on icon "Download song" at bounding box center [729, 187] width 14 height 14
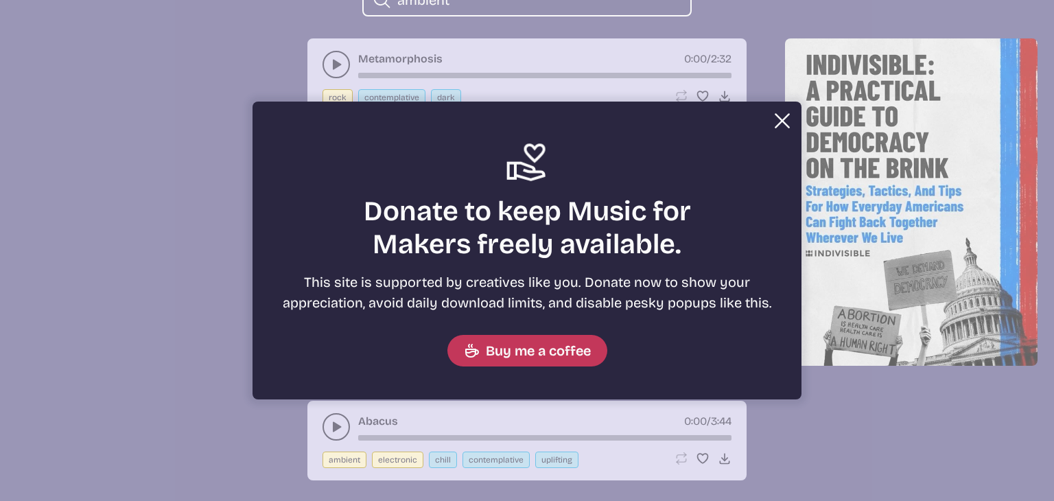
click at [780, 122] on button "Close" at bounding box center [782, 120] width 27 height 27
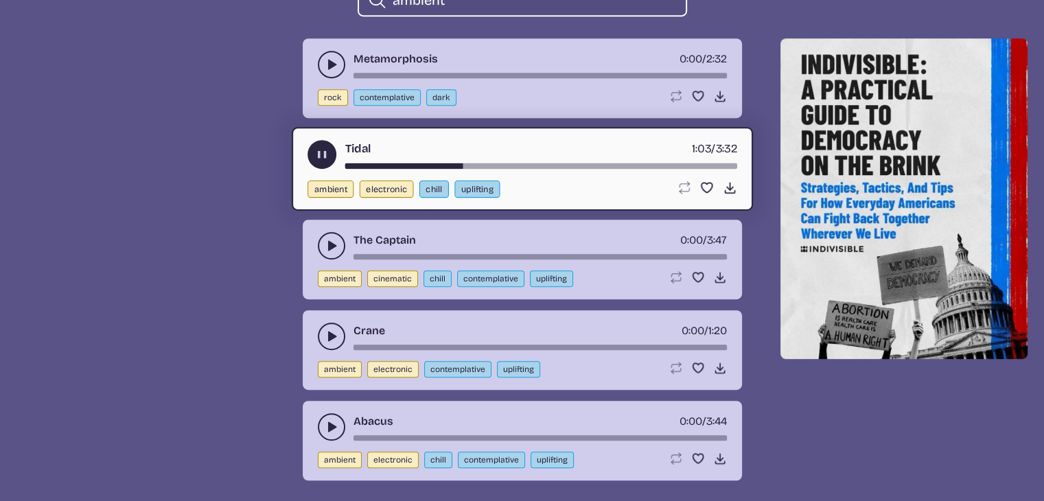
click at [318, 152] on use "play-pause toggle" at bounding box center [321, 155] width 14 height 14
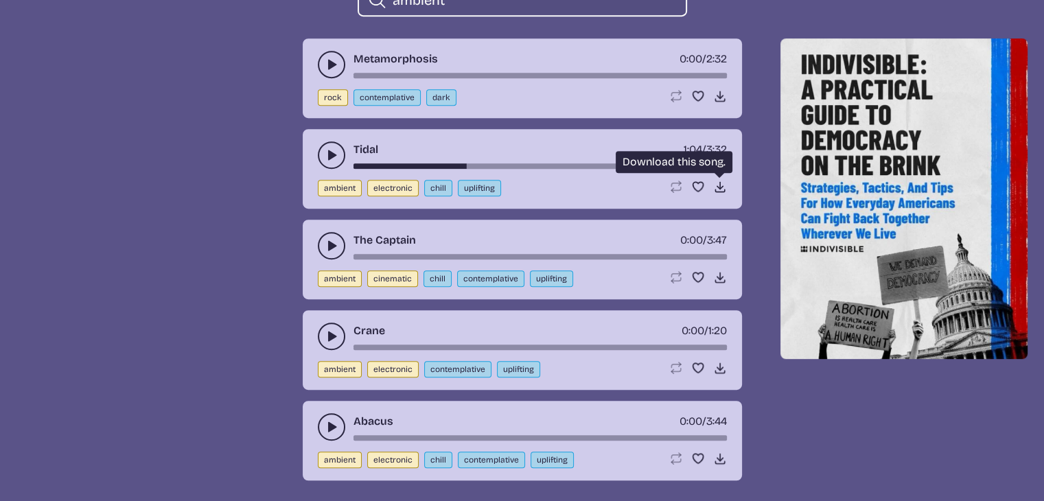
click at [718, 181] on icon "Download song" at bounding box center [720, 187] width 14 height 14
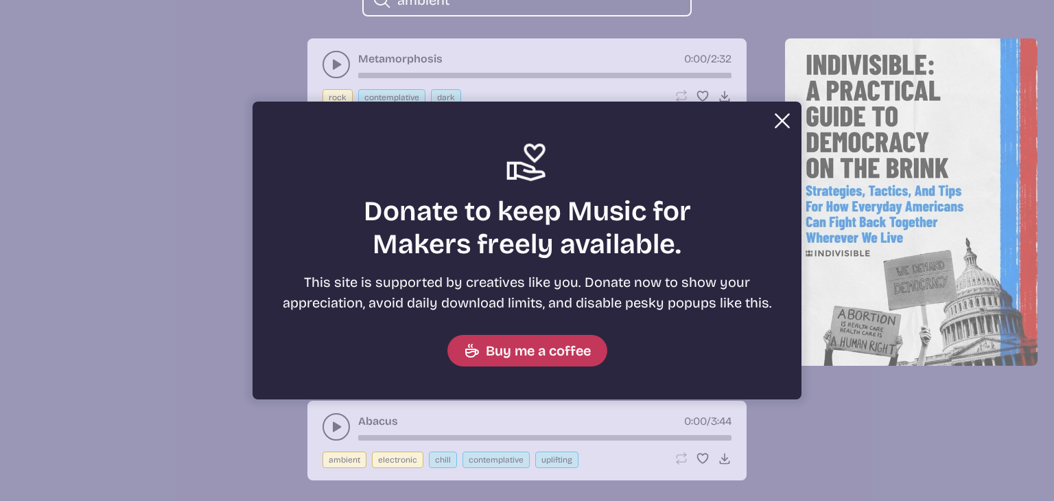
click at [782, 125] on button "Close" at bounding box center [782, 120] width 27 height 27
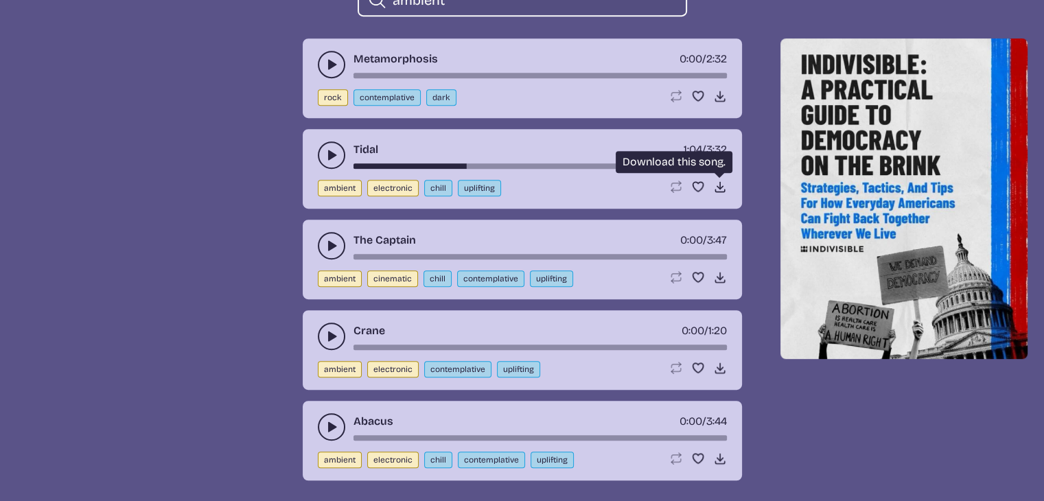
click at [718, 180] on icon "Download song" at bounding box center [720, 187] width 14 height 14
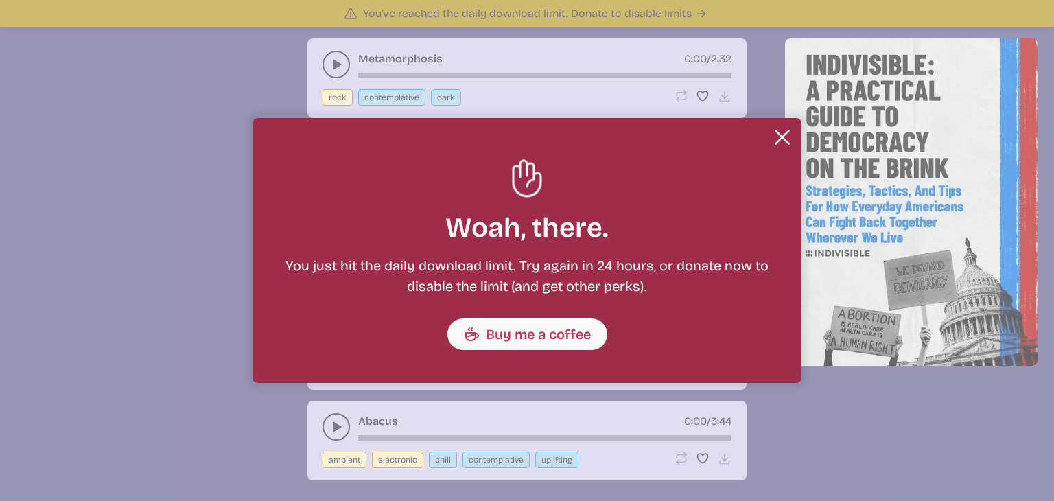
click at [773, 135] on button "Close" at bounding box center [782, 137] width 27 height 27
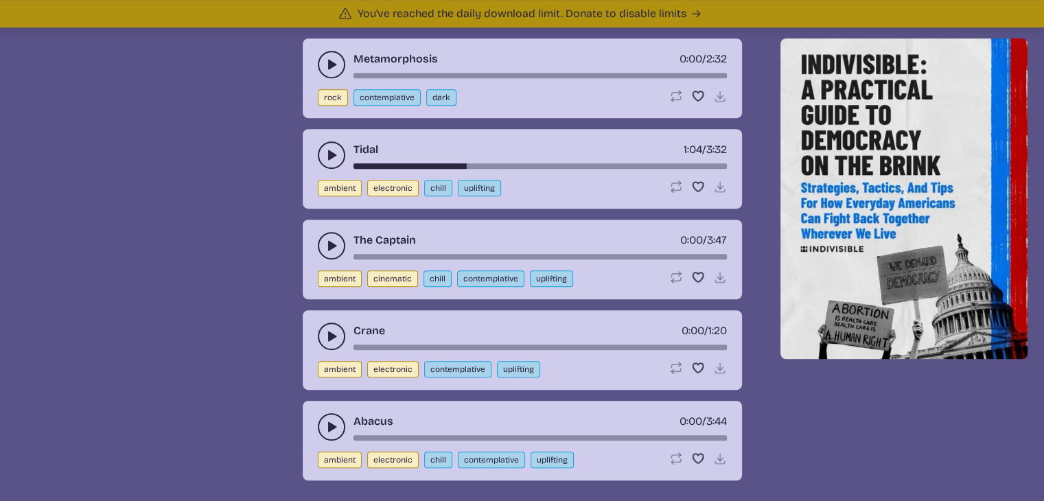
click at [336, 239] on icon "play-pause toggle" at bounding box center [332, 246] width 14 height 14
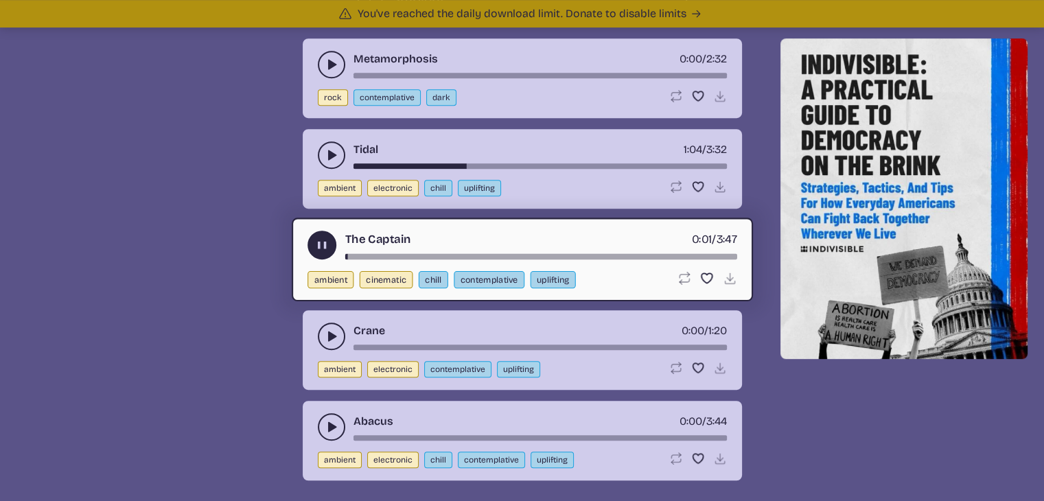
click at [325, 334] on icon "play-pause toggle" at bounding box center [332, 336] width 14 height 14
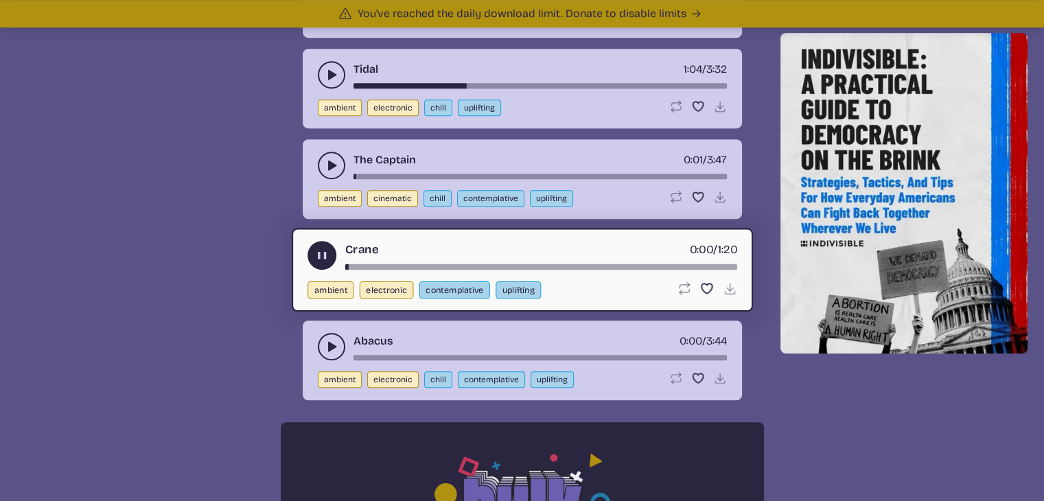
scroll to position [780, 0]
click at [314, 336] on div "Abacus 0:00 / 3:44 ambient electronic chill contemplative uplifting Loop song L…" at bounding box center [522, 361] width 439 height 80
click at [340, 340] on button "play-pause toggle" at bounding box center [331, 346] width 27 height 27
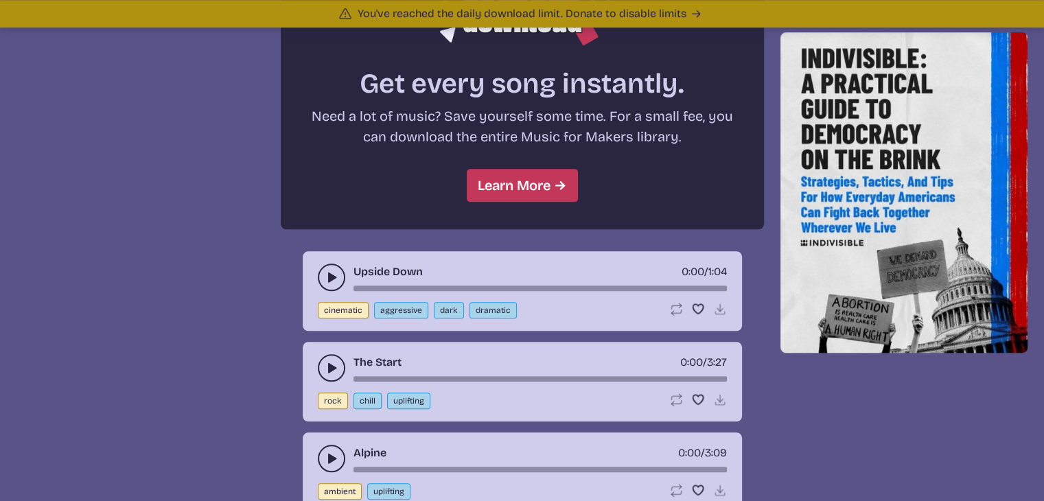
scroll to position [1309, 0]
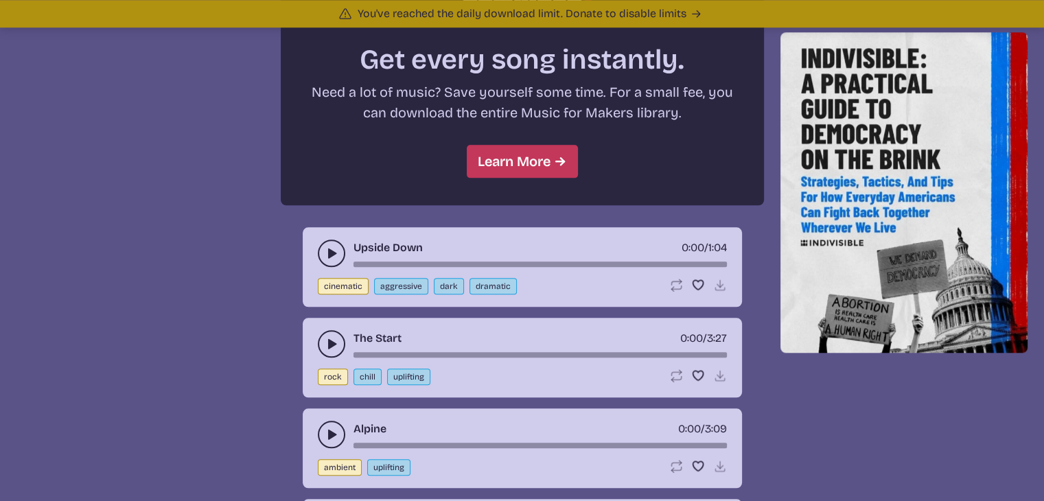
click at [323, 247] on button "play-pause toggle" at bounding box center [331, 253] width 27 height 27
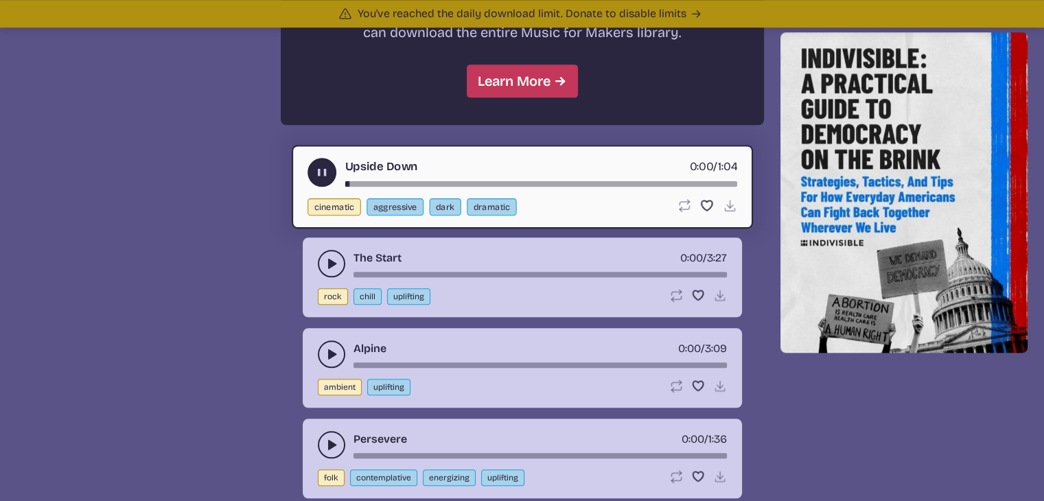
scroll to position [1389, 0]
click at [325, 257] on icon "play-pause toggle" at bounding box center [332, 264] width 14 height 14
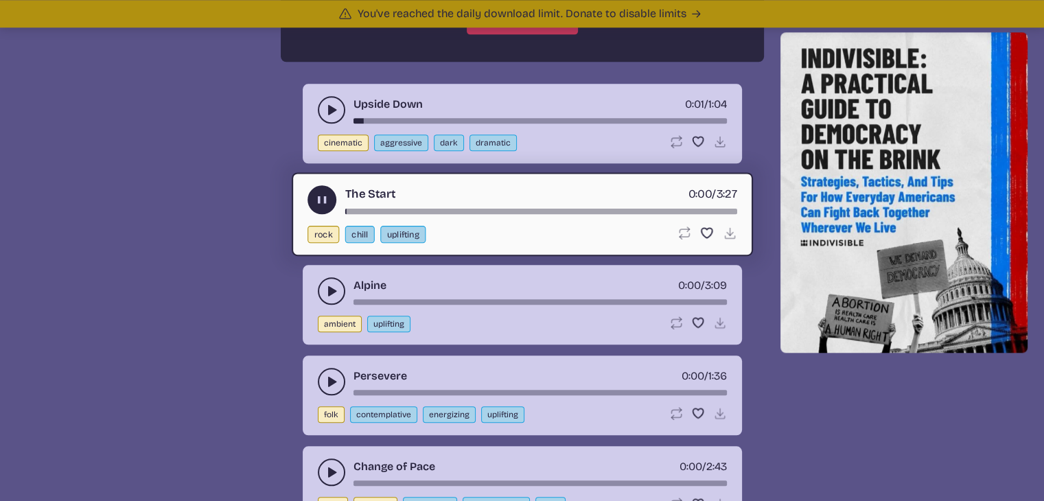
scroll to position [1455, 0]
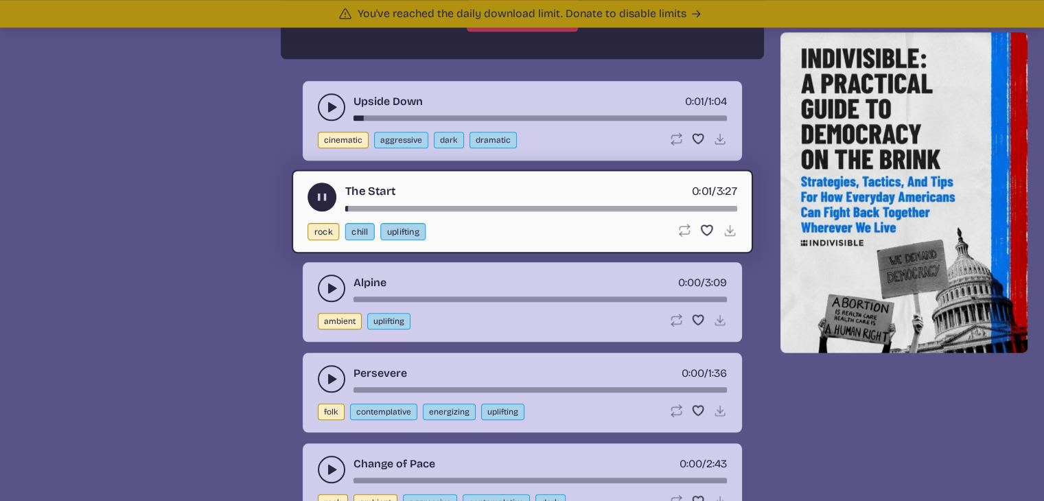
click at [331, 281] on icon "play-pause toggle" at bounding box center [332, 288] width 14 height 14
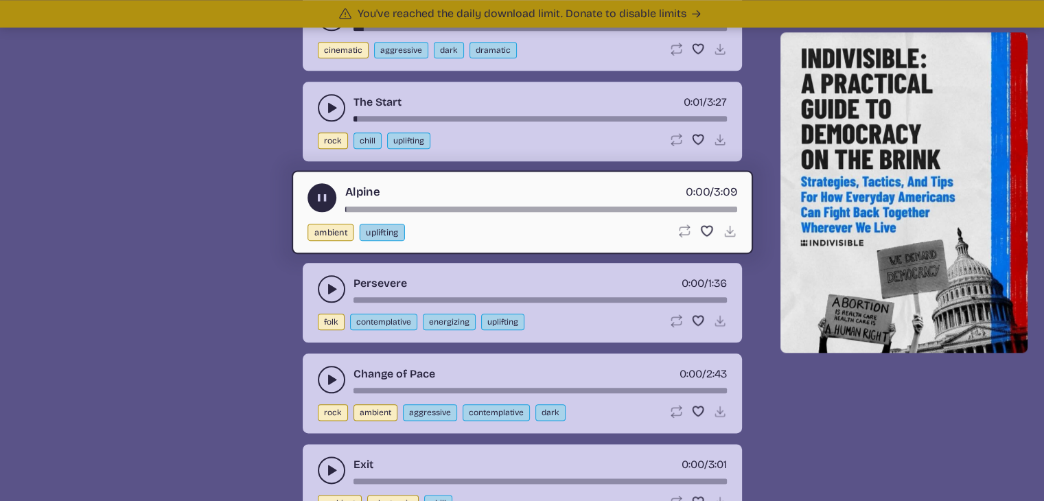
scroll to position [1550, 0]
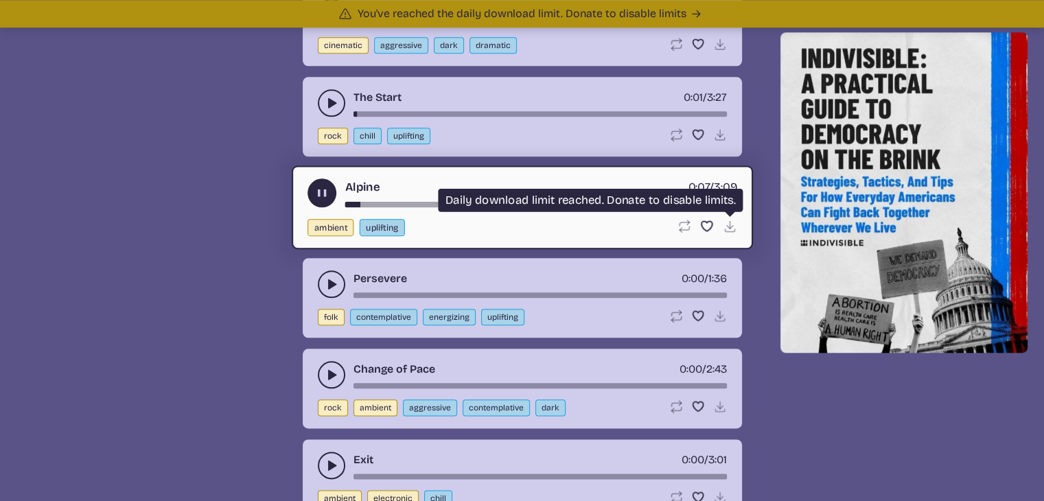
click at [727, 221] on icon "Download disabled" at bounding box center [729, 226] width 14 height 14
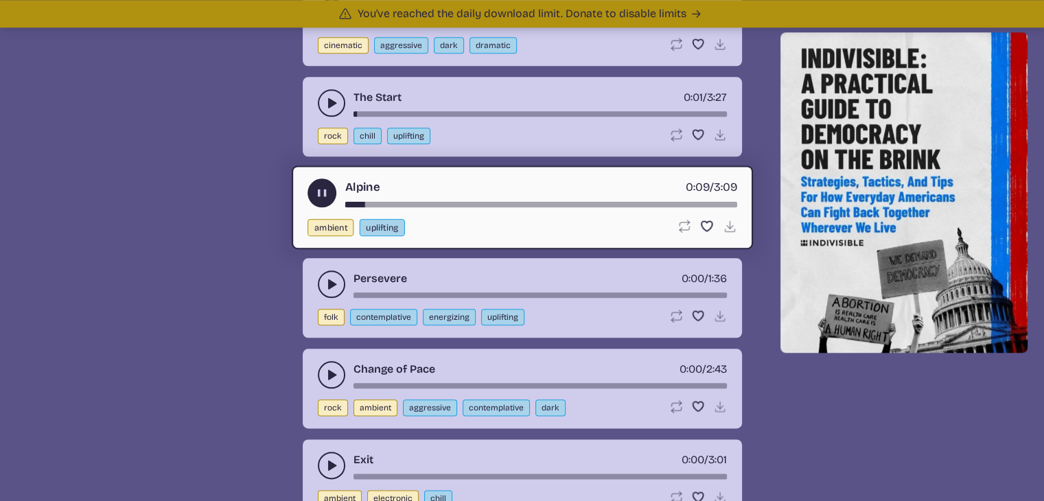
click at [325, 277] on icon "play-pause toggle" at bounding box center [332, 284] width 14 height 14
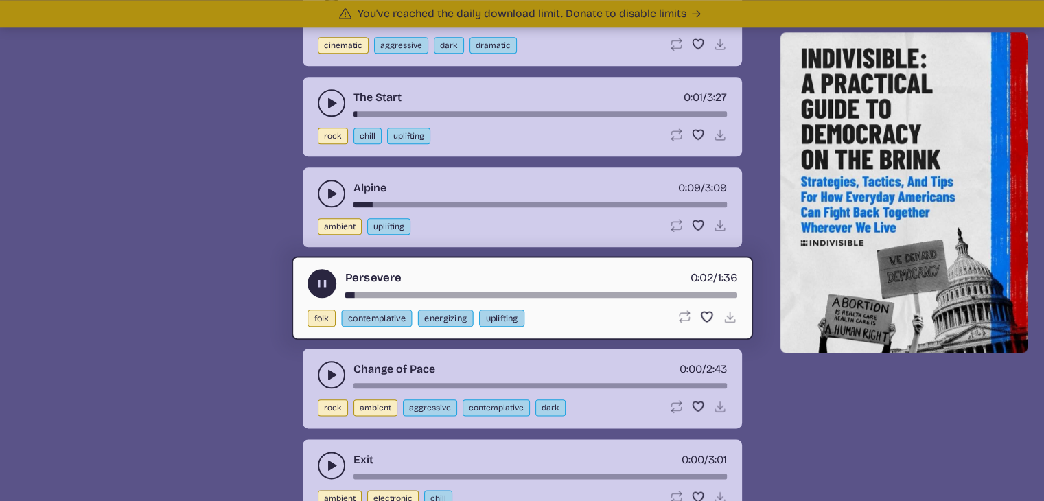
click at [329, 368] on use "play-pause toggle" at bounding box center [332, 375] width 14 height 14
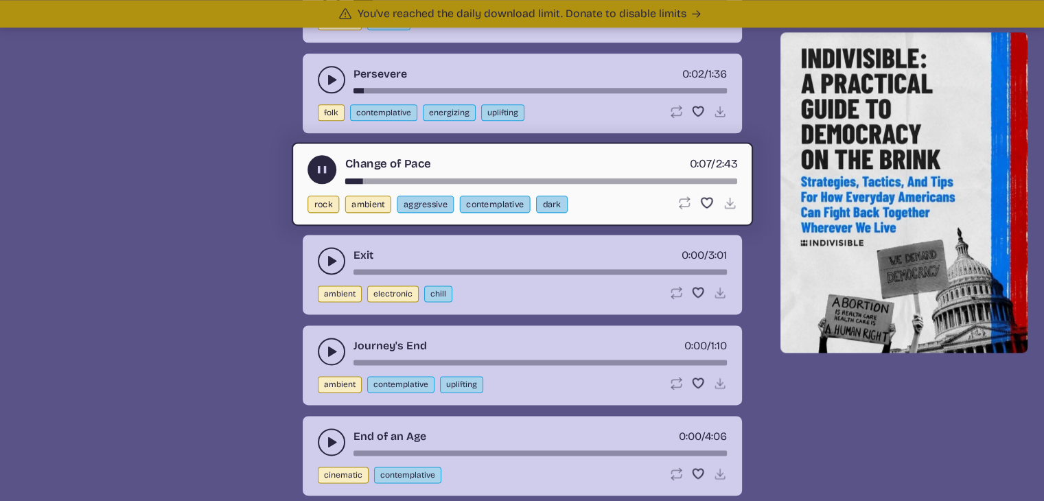
scroll to position [1756, 0]
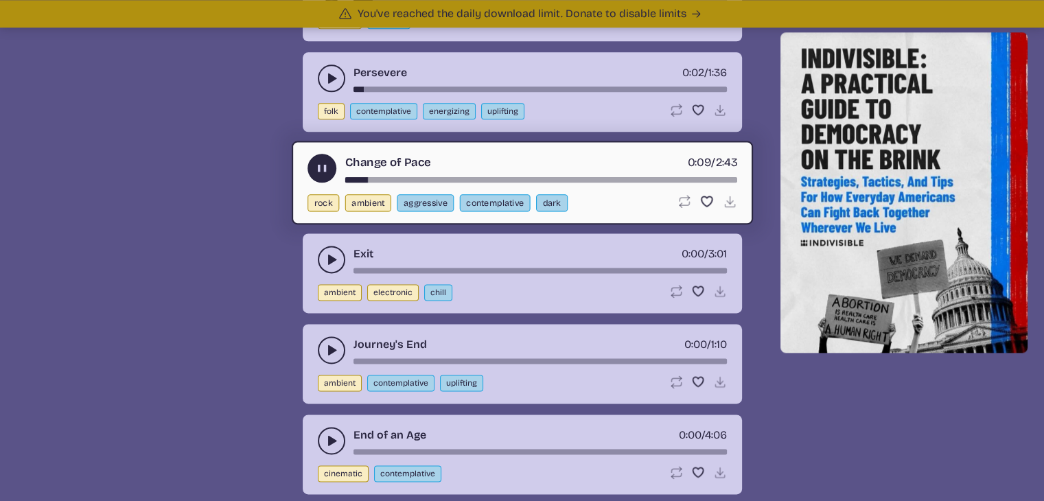
click at [327, 253] on icon "play-pause toggle" at bounding box center [332, 260] width 14 height 14
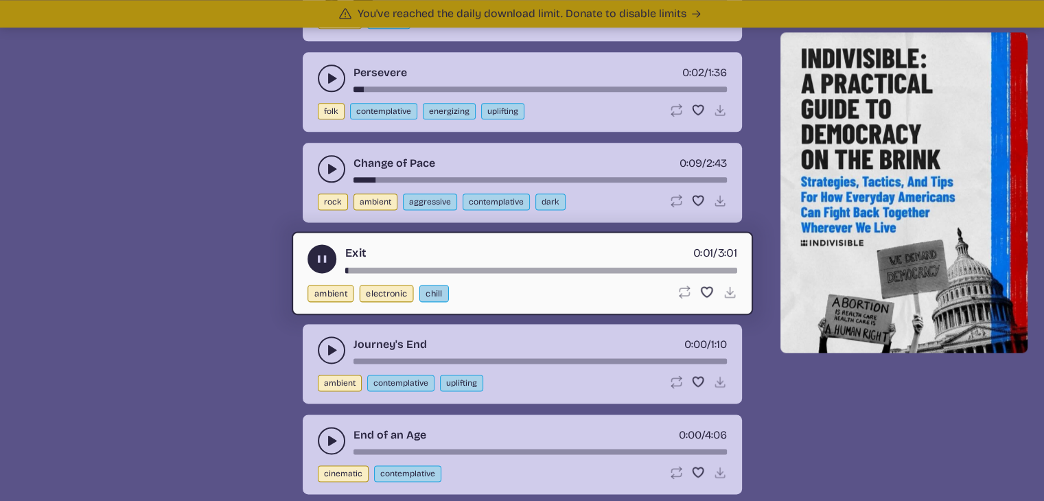
click at [326, 347] on button "play-pause toggle" at bounding box center [331, 349] width 27 height 27
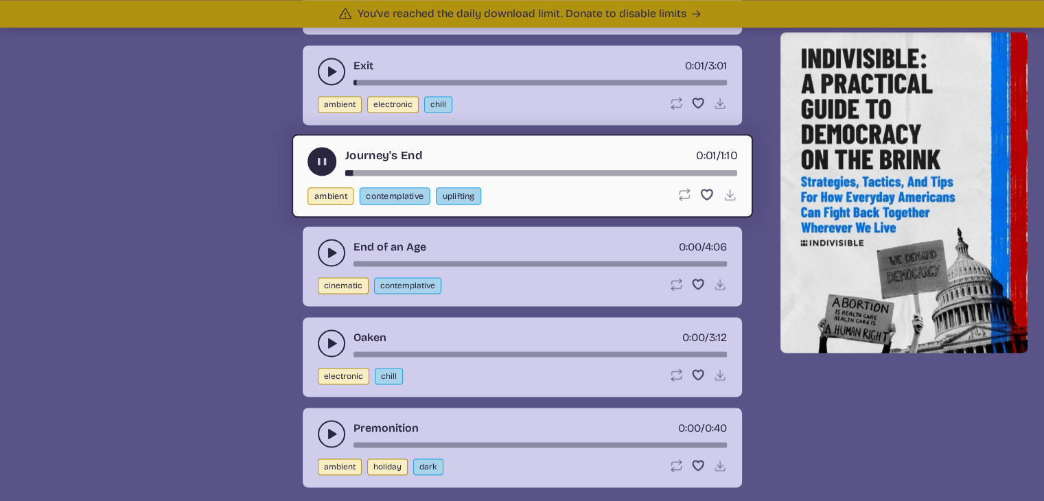
scroll to position [1946, 0]
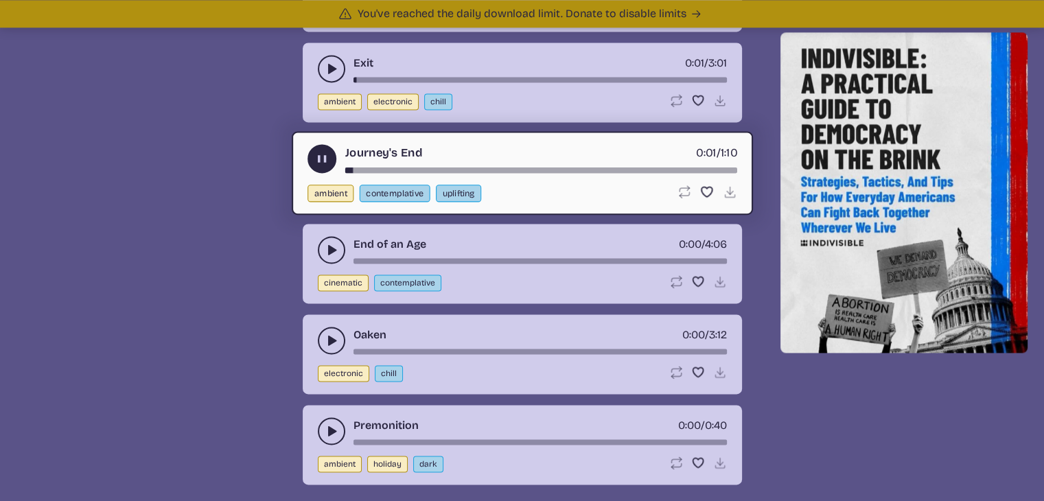
click at [335, 244] on icon "play-pause toggle" at bounding box center [332, 250] width 14 height 14
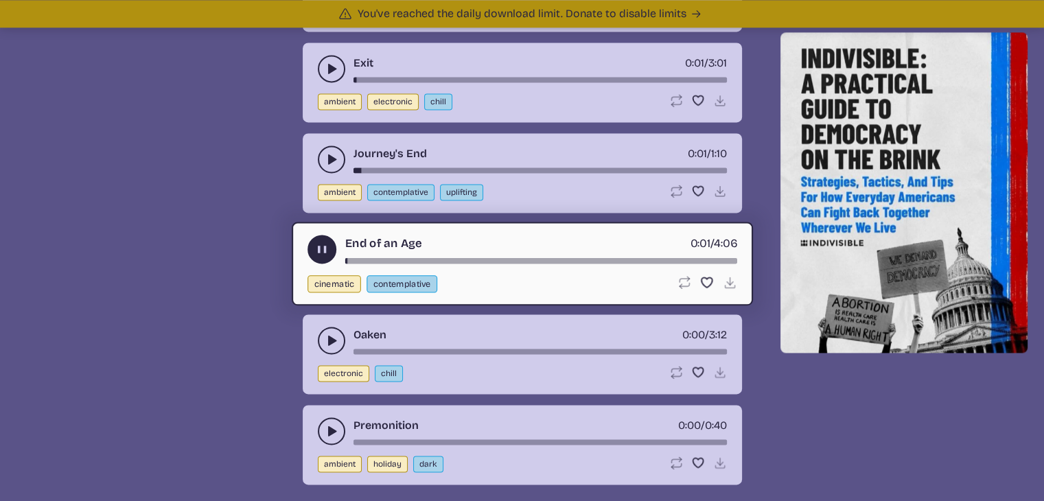
click at [329, 334] on use "play-pause toggle" at bounding box center [332, 341] width 14 height 14
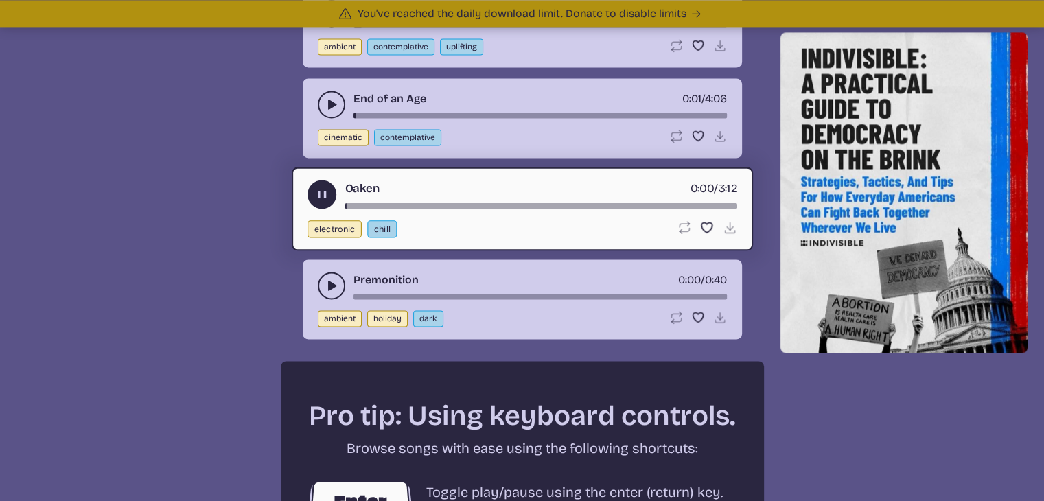
scroll to position [2108, 0]
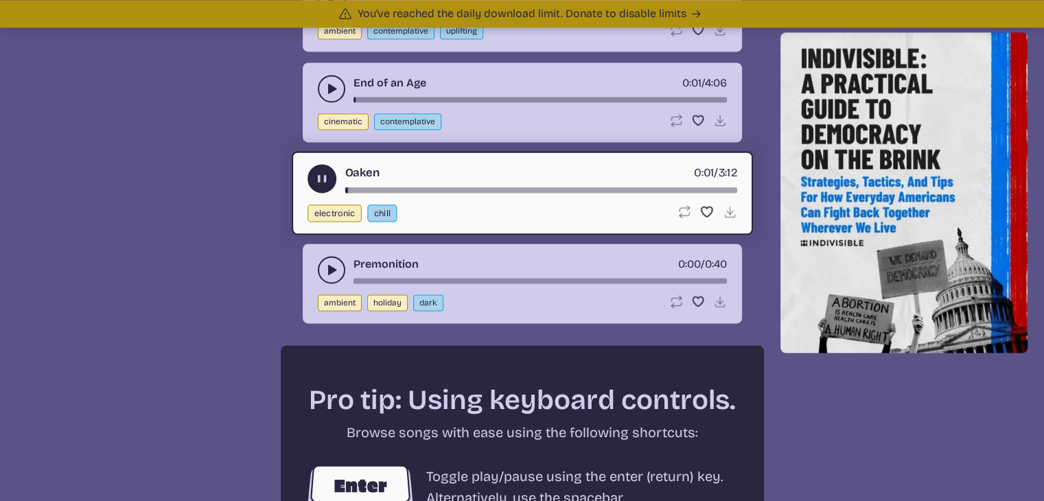
click at [329, 263] on use "play-pause toggle" at bounding box center [332, 270] width 14 height 14
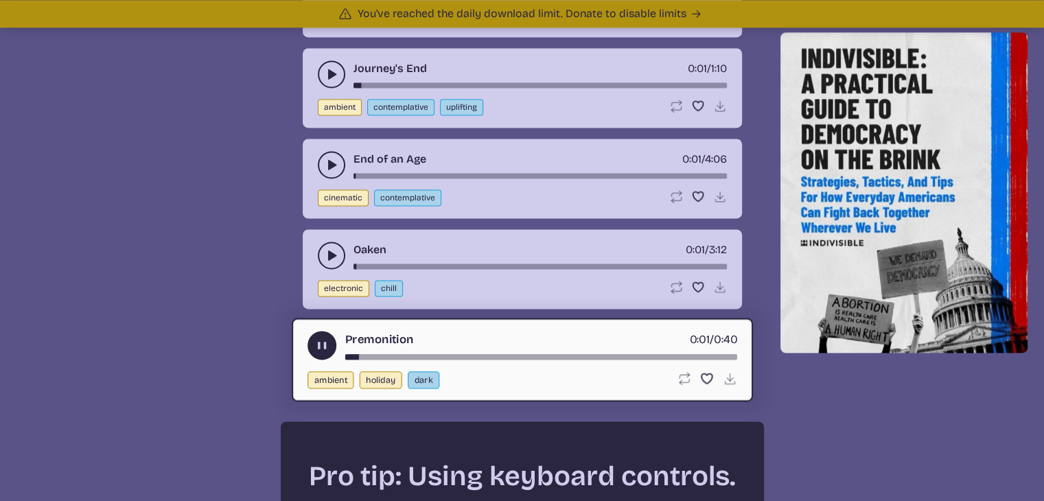
scroll to position [2029, 0]
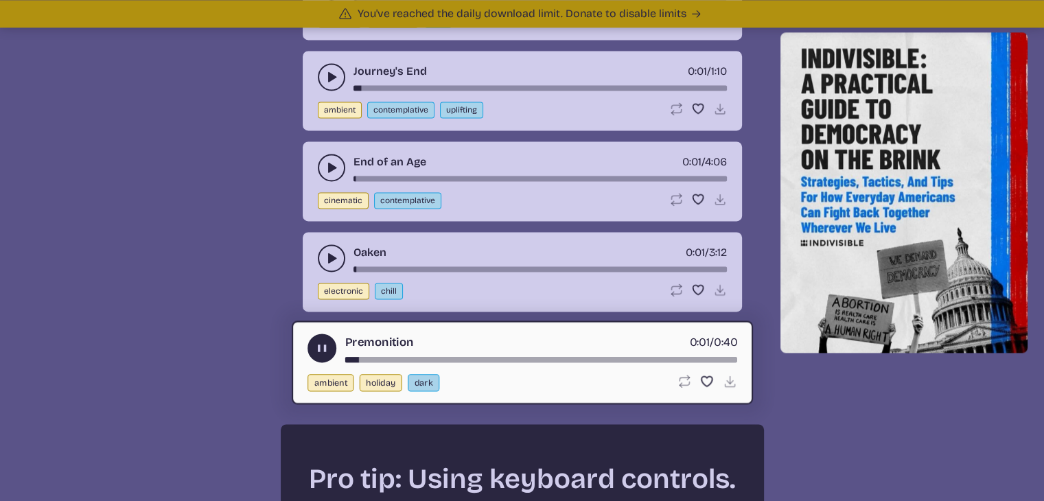
click at [332, 251] on use "play-pause toggle" at bounding box center [332, 258] width 14 height 14
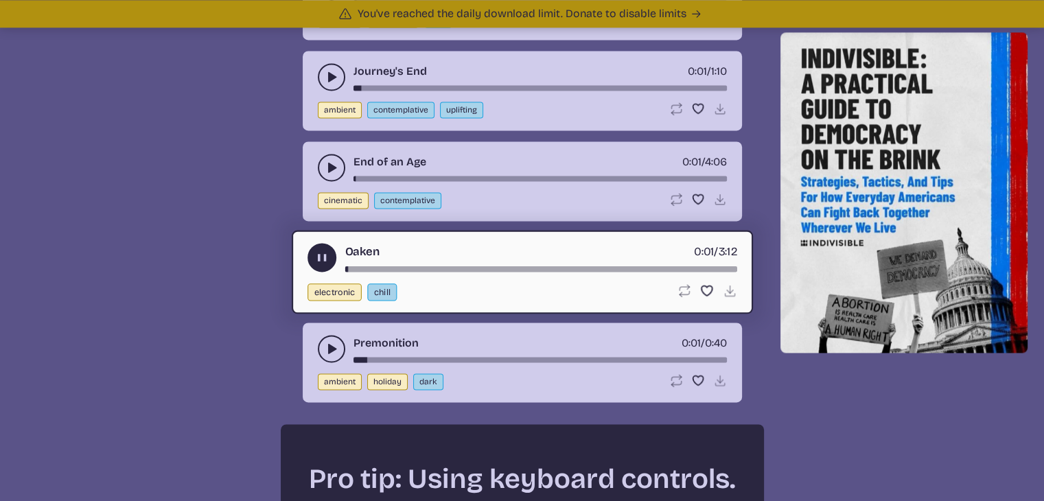
click at [344, 261] on div "Oaken 0:01 / 3:12 electronic chill Loop song Loop this song. Favorite song Save…" at bounding box center [522, 272] width 461 height 84
click at [345, 266] on div "song-time-bar" at bounding box center [541, 268] width 392 height 5
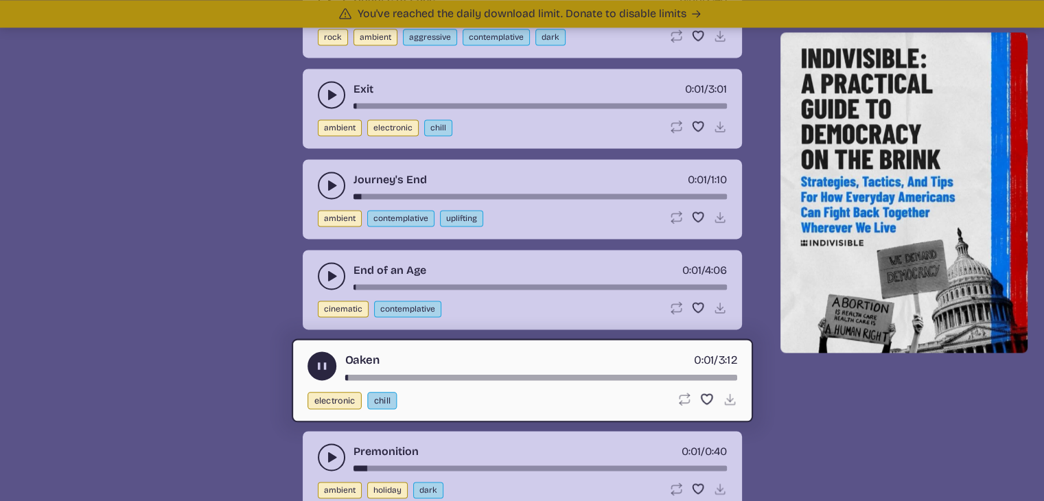
scroll to position [1918, 0]
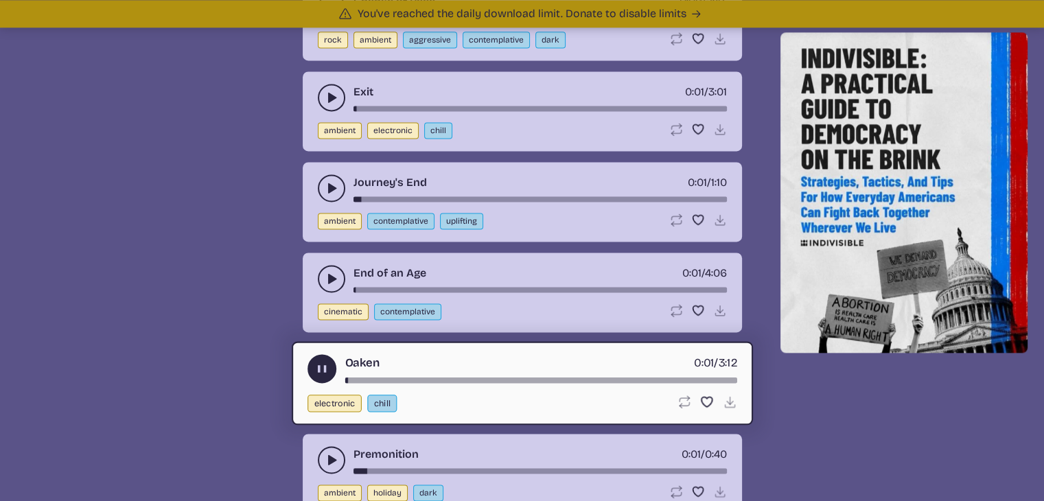
click at [327, 181] on icon "play-pause toggle" at bounding box center [332, 188] width 14 height 14
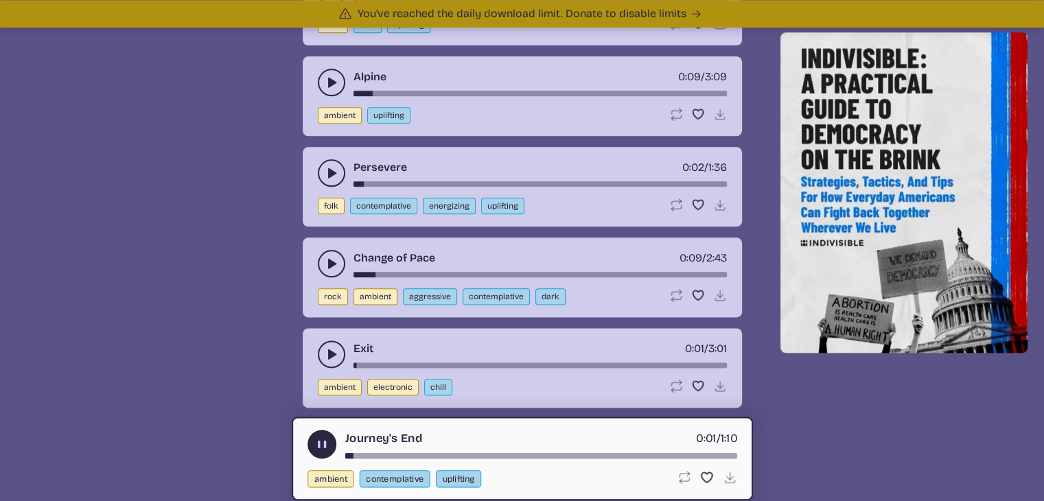
scroll to position [1655, 0]
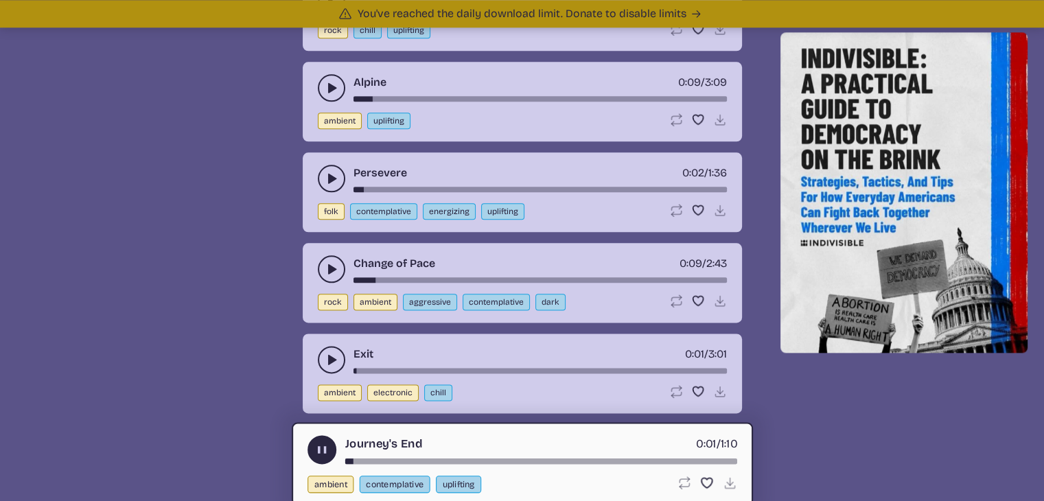
click at [319, 257] on button "play-pause toggle" at bounding box center [331, 268] width 27 height 27
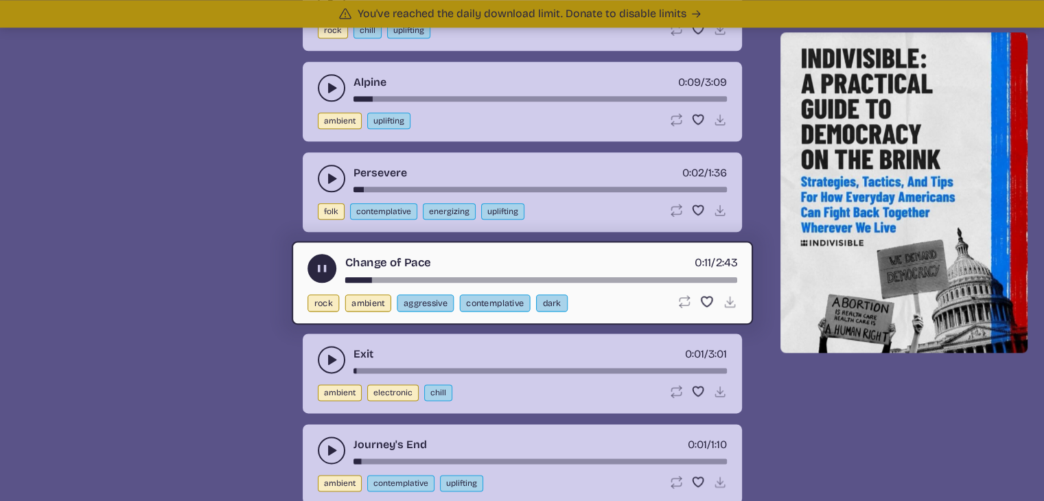
click at [346, 277] on div "song-time-bar" at bounding box center [541, 279] width 392 height 5
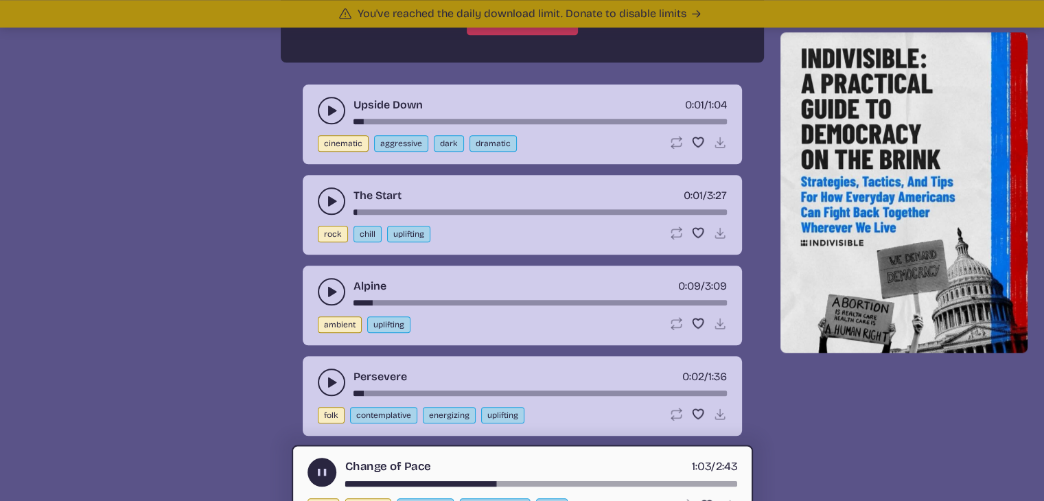
scroll to position [1451, 0]
click at [333, 286] on icon "play-pause toggle" at bounding box center [332, 293] width 14 height 14
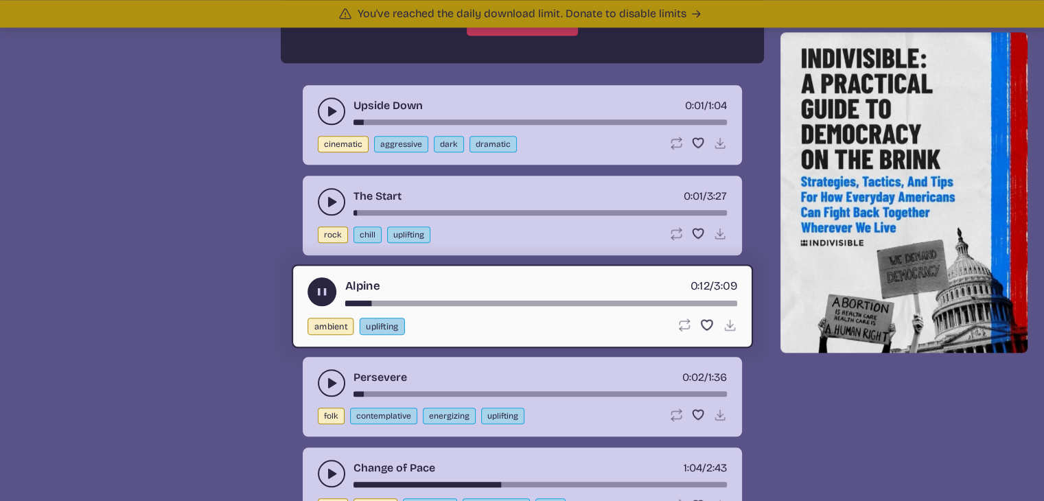
click at [346, 301] on div "song-time-bar" at bounding box center [541, 303] width 392 height 5
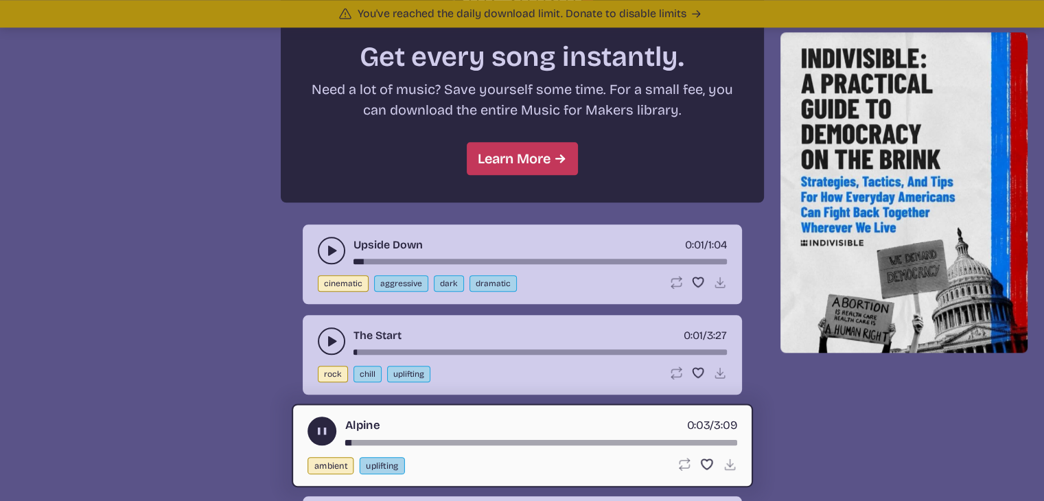
scroll to position [1311, 0]
click at [327, 249] on icon "play-pause toggle" at bounding box center [332, 251] width 14 height 14
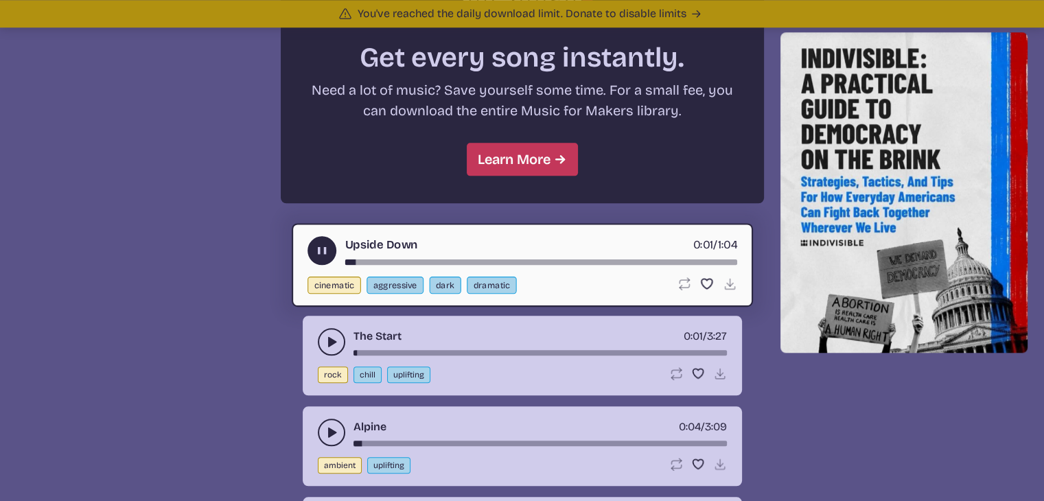
click at [345, 259] on div "song-time-bar" at bounding box center [541, 261] width 392 height 5
click at [317, 244] on use "play-pause toggle" at bounding box center [321, 251] width 14 height 14
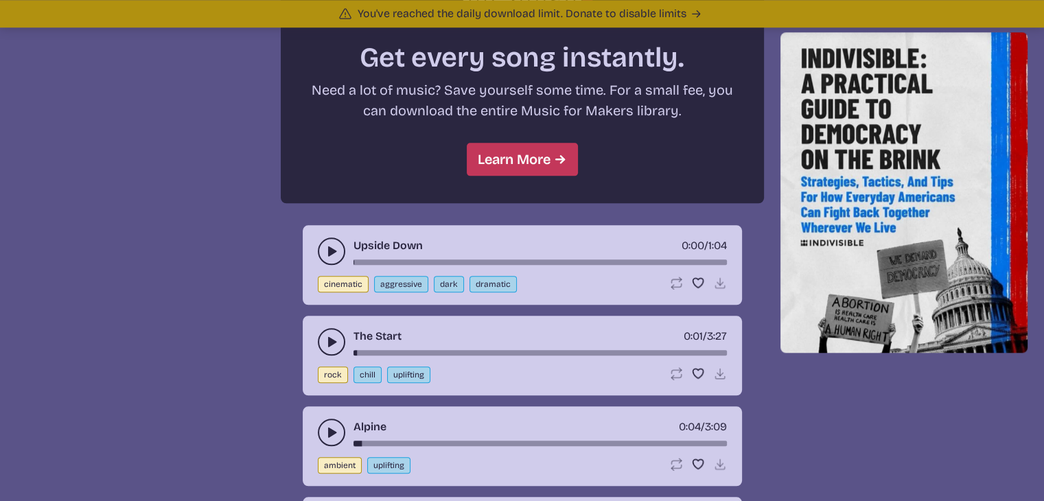
click at [318, 244] on button "play-pause toggle" at bounding box center [331, 250] width 27 height 27
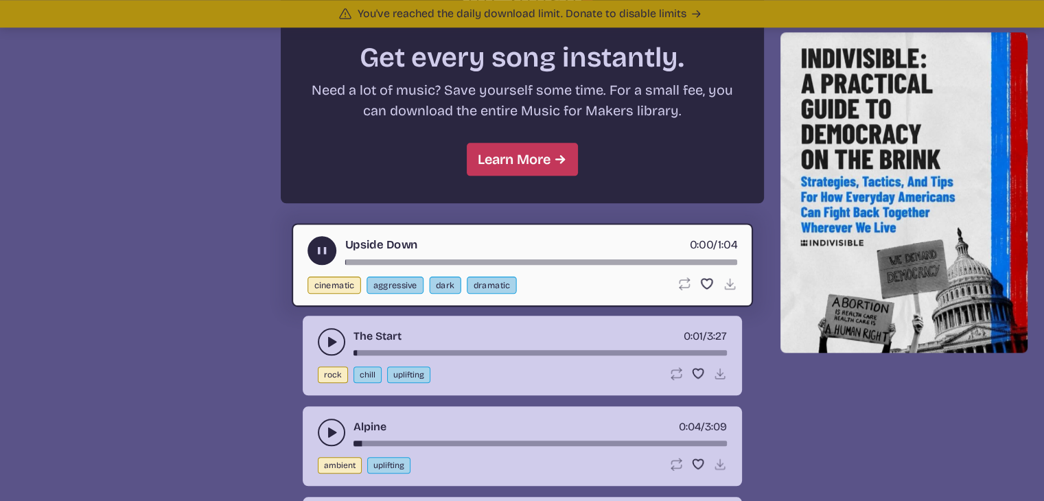
click at [325, 335] on icon "play-pause toggle" at bounding box center [332, 342] width 14 height 14
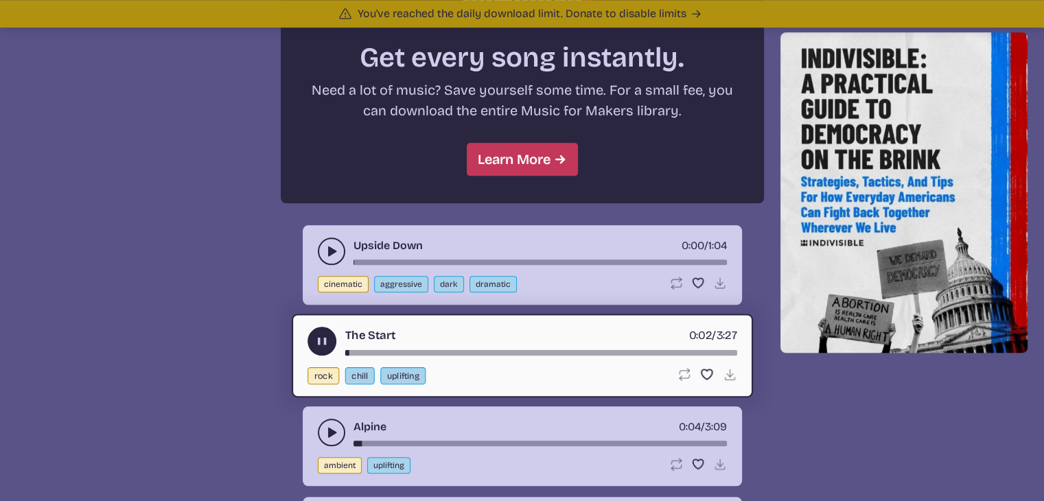
click at [325, 334] on use "play-pause toggle" at bounding box center [321, 341] width 14 height 14
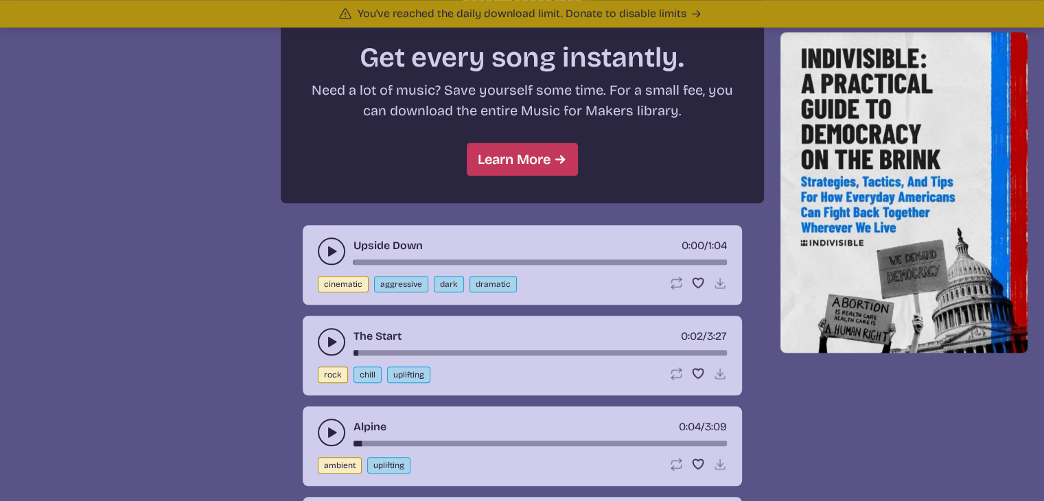
click at [325, 335] on icon "play-pause toggle" at bounding box center [332, 342] width 14 height 14
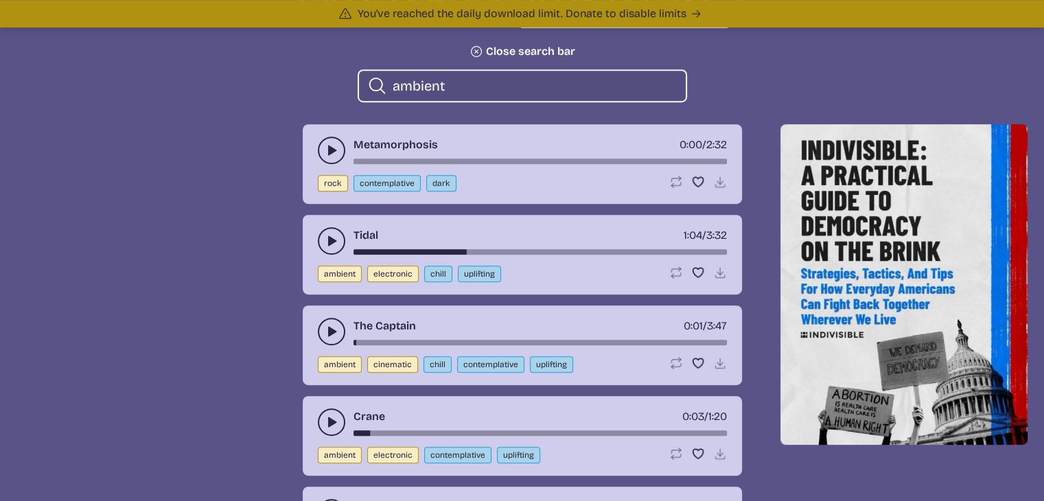
scroll to position [605, 0]
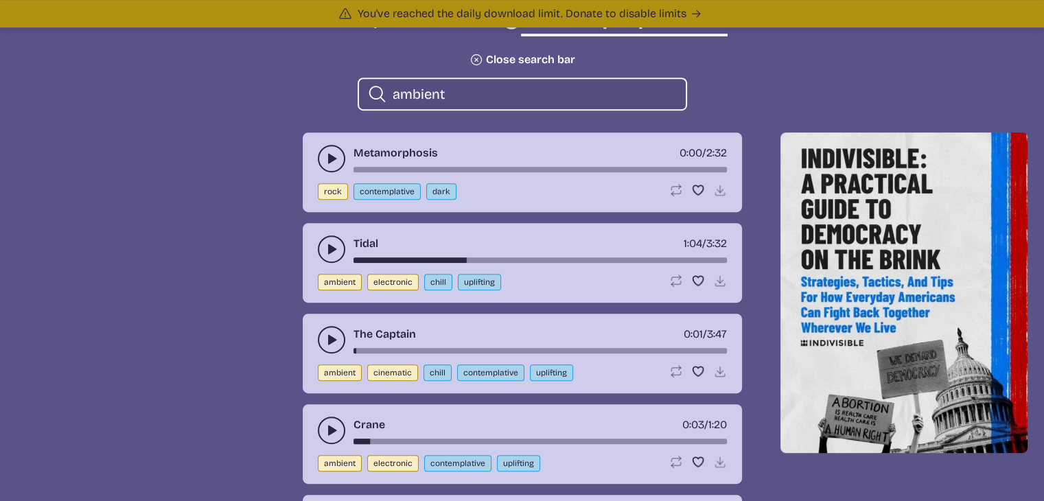
click at [354, 259] on div "song-time-bar" at bounding box center [539, 259] width 373 height 5
click at [331, 252] on icon "play-pause toggle" at bounding box center [332, 249] width 14 height 14
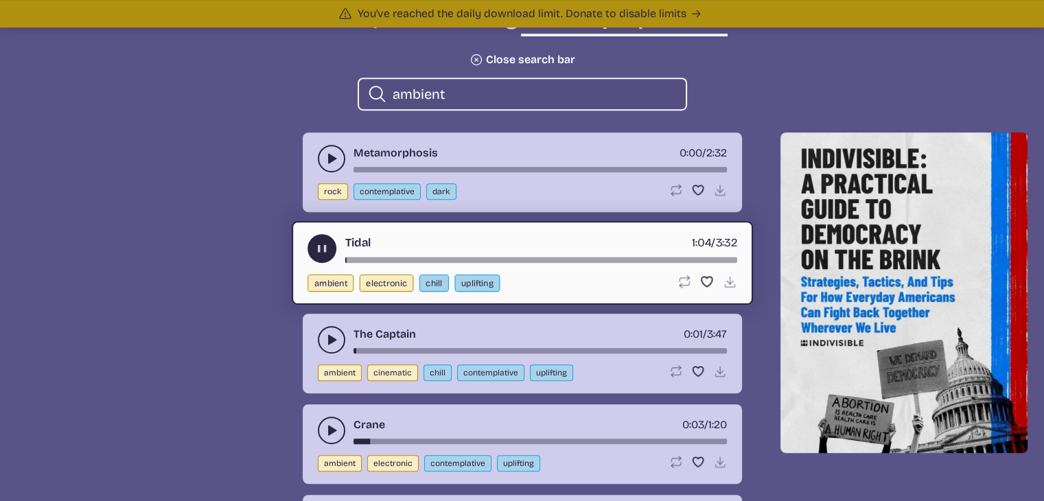
click at [346, 260] on div "song-time-bar" at bounding box center [541, 259] width 392 height 5
click at [330, 251] on button "play-pause toggle" at bounding box center [321, 248] width 29 height 29
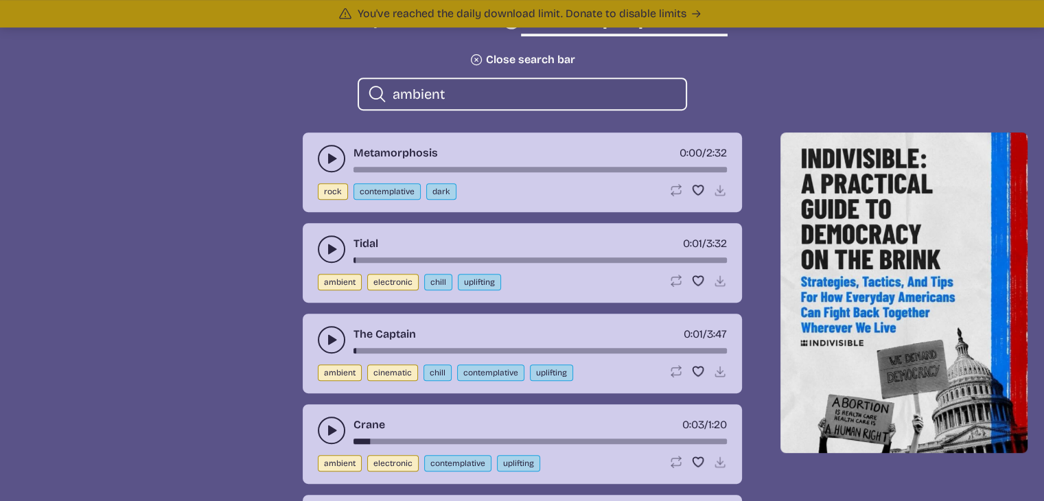
click at [330, 251] on use "play-pause toggle" at bounding box center [332, 249] width 14 height 14
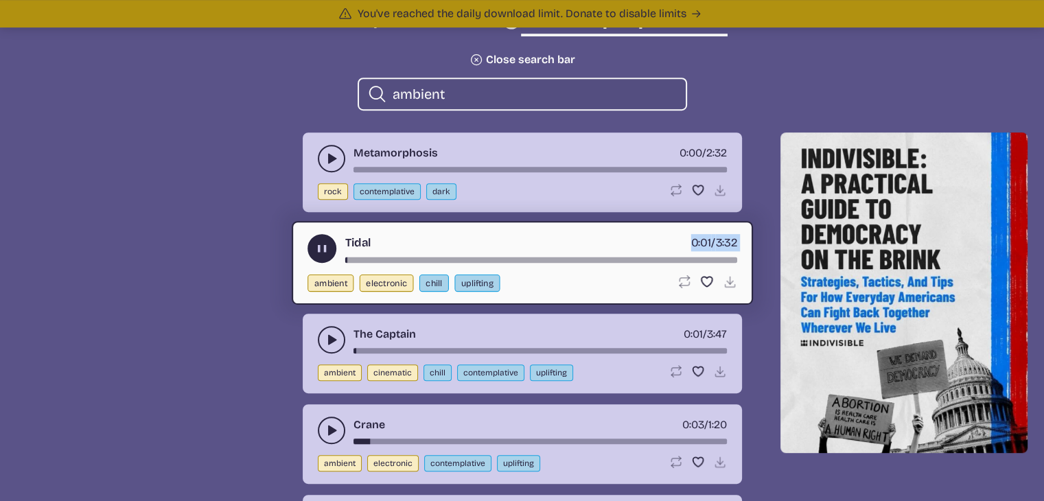
drag, startPoint x: 345, startPoint y: 259, endPoint x: 296, endPoint y: 264, distance: 49.0
click at [296, 264] on div "Tidal 0:01 / 3:32 ambient electronic chill uplifting Loop song Loop this song. …" at bounding box center [522, 263] width 461 height 84
click at [316, 253] on icon "play-pause toggle" at bounding box center [321, 249] width 14 height 14
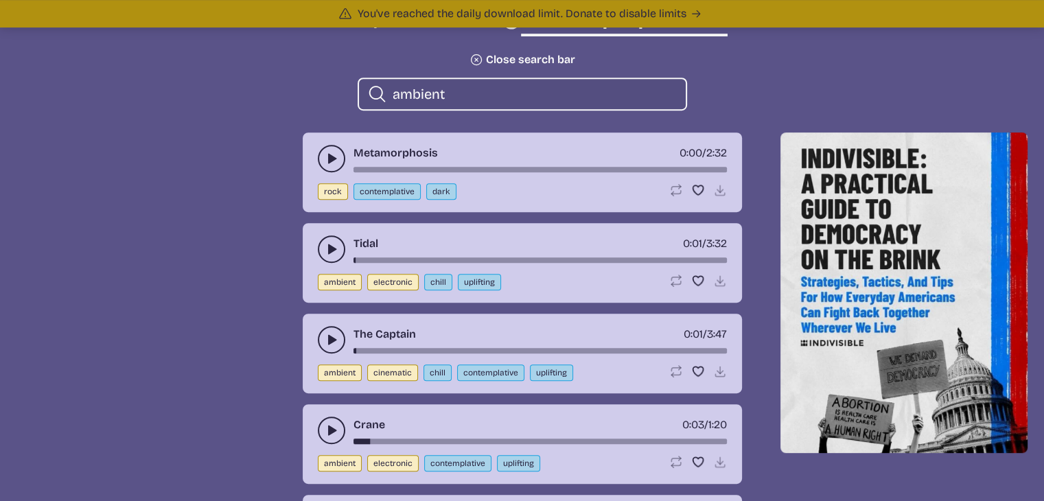
click at [360, 259] on div "song-time-bar" at bounding box center [539, 259] width 373 height 5
click at [330, 257] on button "play-pause toggle" at bounding box center [331, 248] width 27 height 27
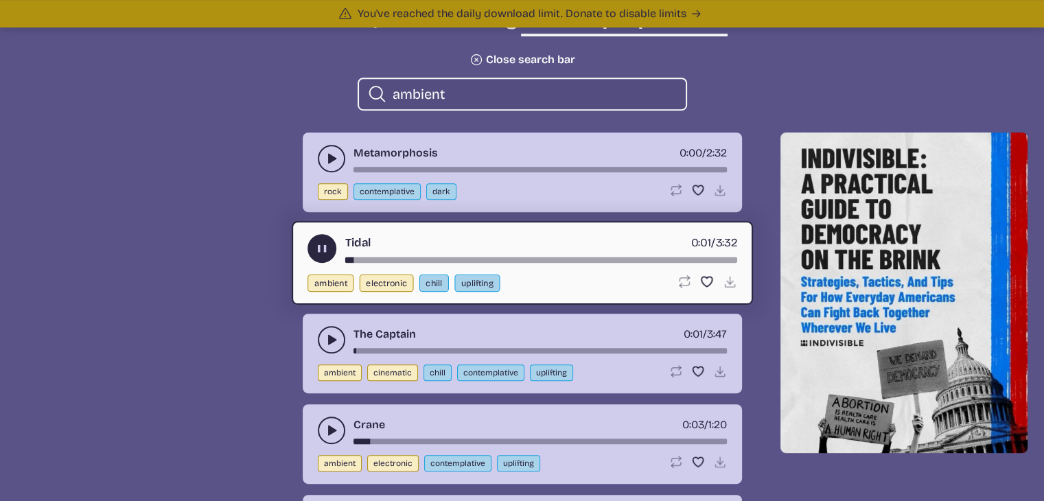
click at [346, 259] on div "song-time-bar" at bounding box center [541, 259] width 392 height 5
click at [345, 286] on button "ambient" at bounding box center [330, 283] width 46 height 17
select select "ambient"
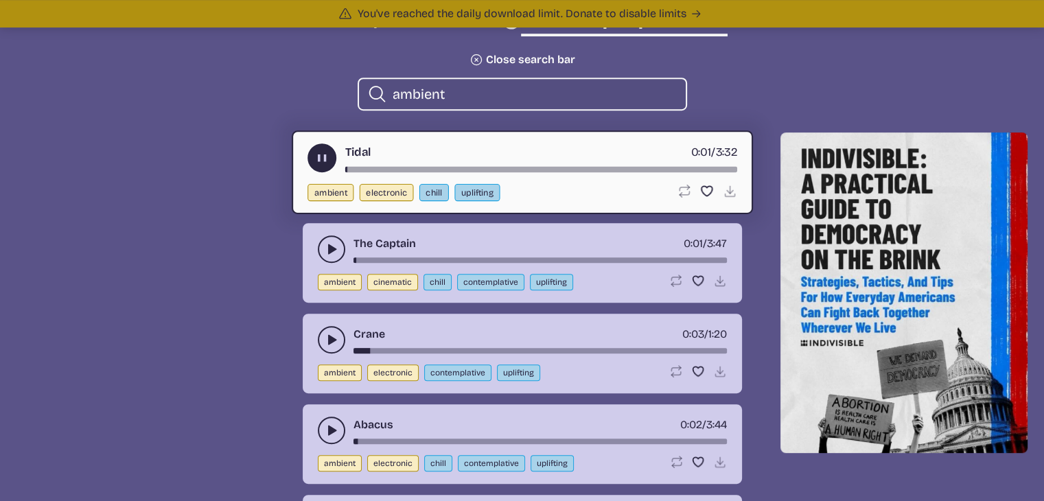
scroll to position [519, 0]
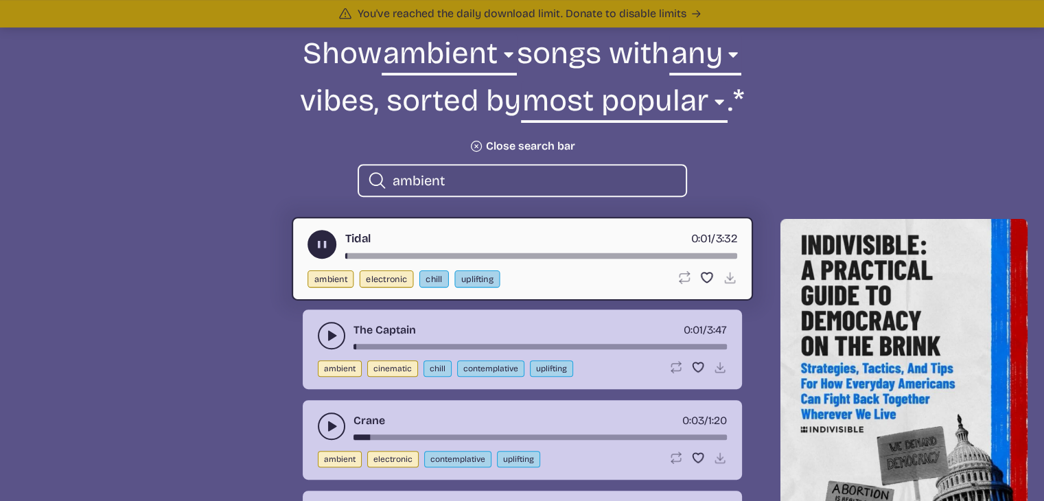
drag, startPoint x: 347, startPoint y: 256, endPoint x: 316, endPoint y: 256, distance: 31.6
click at [316, 256] on div "Tidal 0:01 / 3:32" at bounding box center [522, 244] width 430 height 29
click at [327, 326] on button "play-pause toggle" at bounding box center [331, 335] width 27 height 27
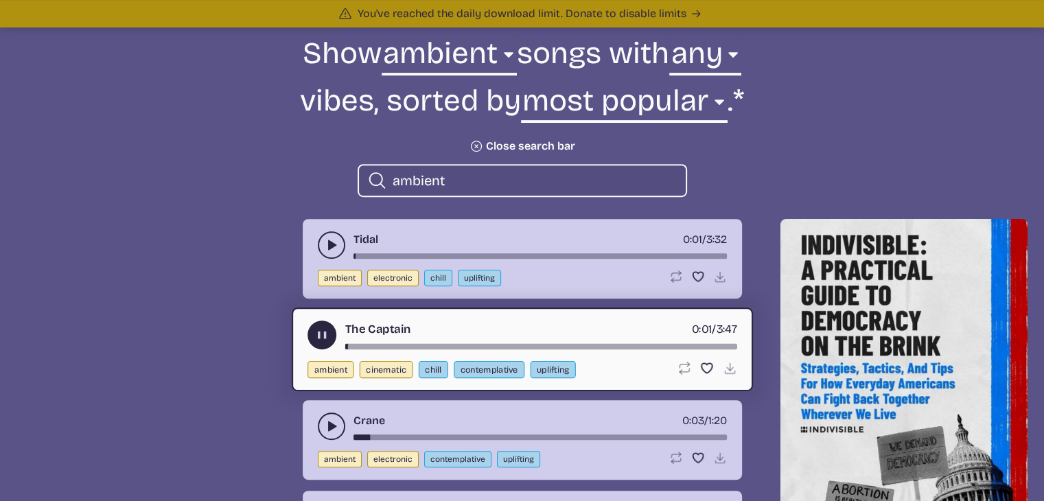
click at [326, 248] on icon "play-pause toggle" at bounding box center [332, 245] width 14 height 14
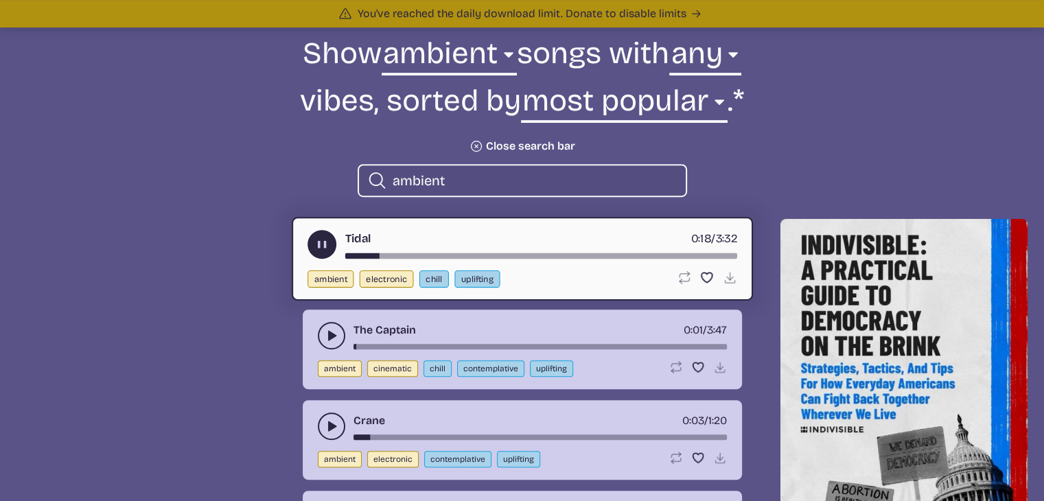
click at [319, 240] on use "play-pause toggle" at bounding box center [321, 244] width 14 height 14
